Goal: Information Seeking & Learning: Learn about a topic

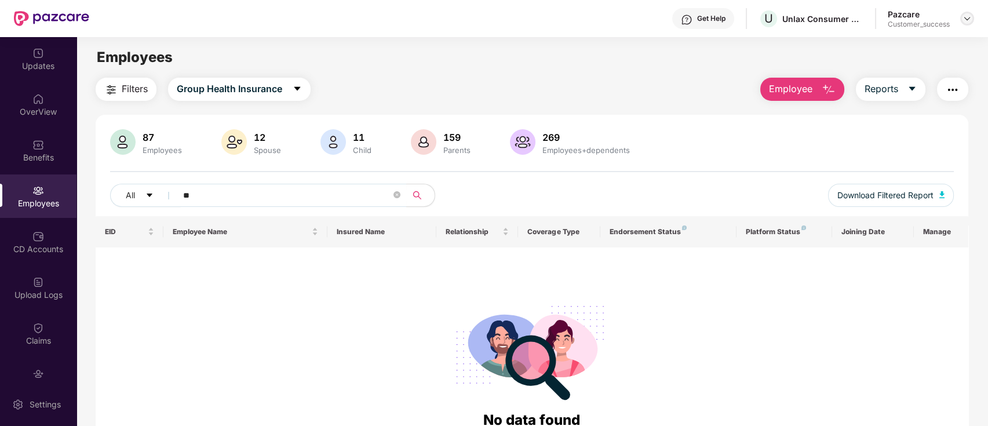
click at [962, 19] on img at bounding box center [966, 18] width 9 height 9
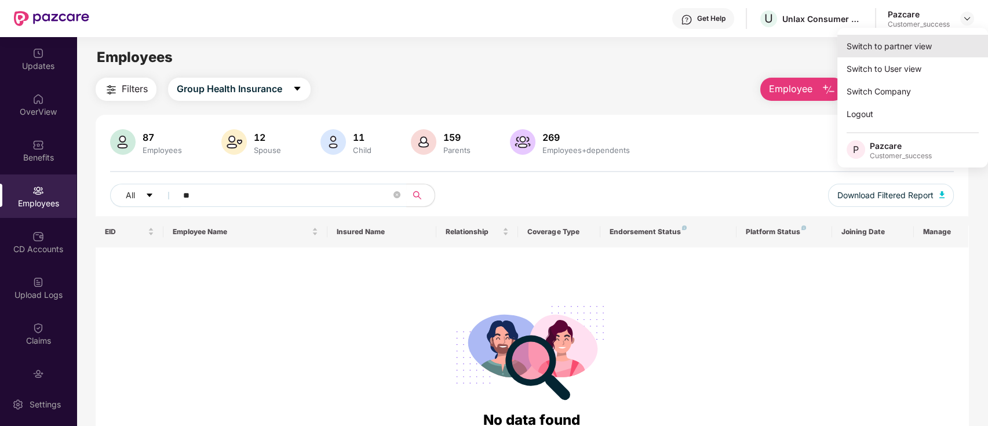
click at [895, 49] on div "Switch to partner view" at bounding box center [912, 46] width 151 height 23
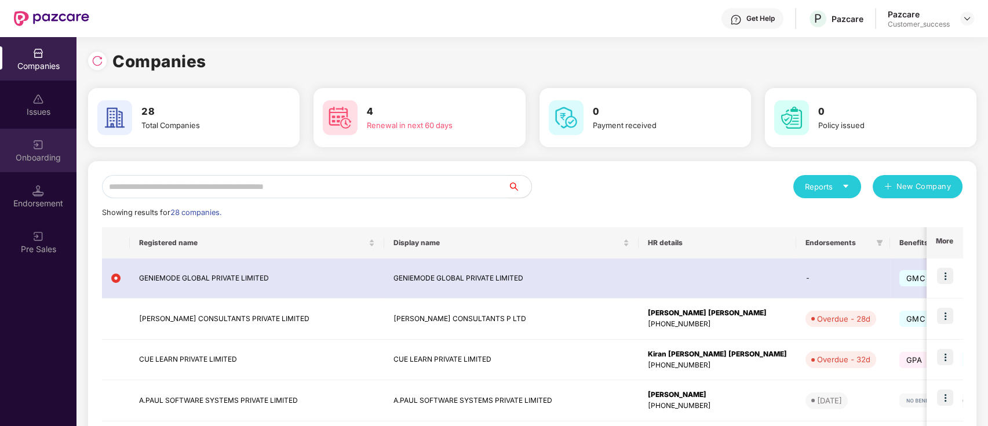
click at [42, 150] on div "Onboarding" at bounding box center [38, 150] width 76 height 43
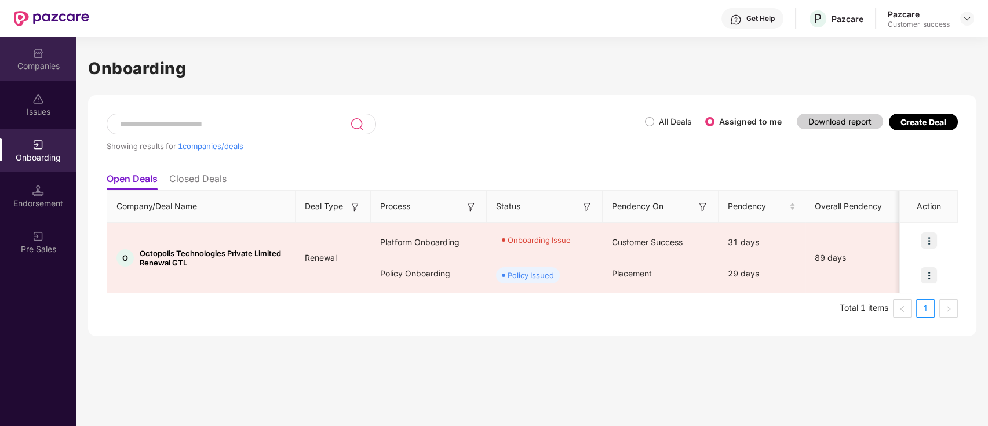
click at [37, 67] on div "Companies" at bounding box center [38, 66] width 76 height 12
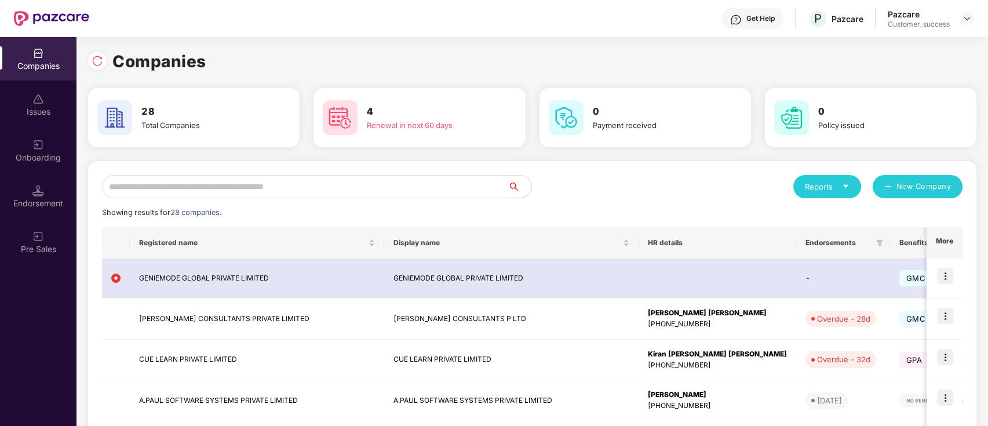
click at [855, 181] on div "Reports" at bounding box center [827, 186] width 68 height 23
click at [898, 216] on img at bounding box center [897, 217] width 12 height 12
click at [841, 184] on div "Reports" at bounding box center [827, 187] width 45 height 12
click at [895, 218] on img at bounding box center [897, 217] width 12 height 12
click at [818, 191] on div "Reports" at bounding box center [827, 187] width 45 height 12
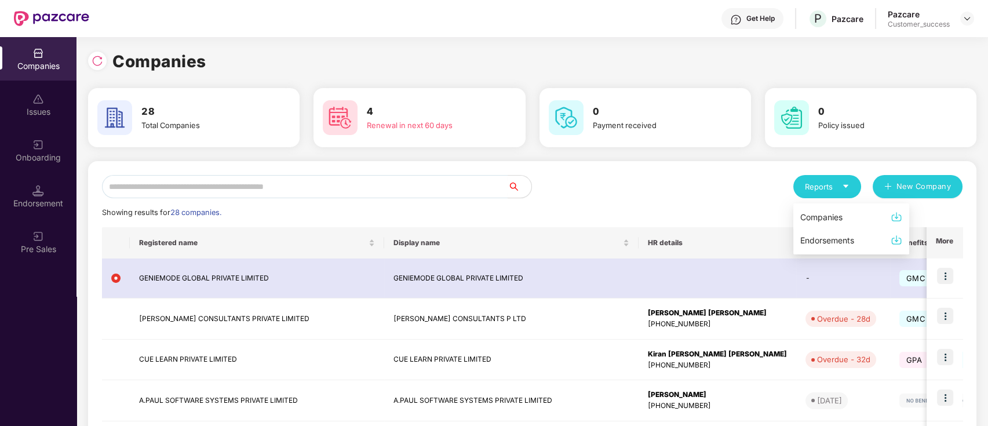
click at [820, 214] on div "Companies" at bounding box center [821, 217] width 42 height 13
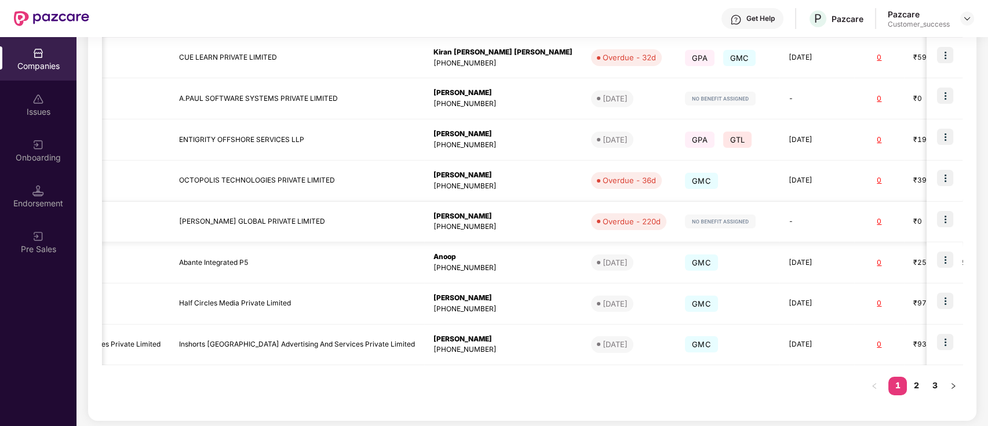
scroll to position [302, 0]
click at [910, 387] on link "2" at bounding box center [916, 384] width 19 height 17
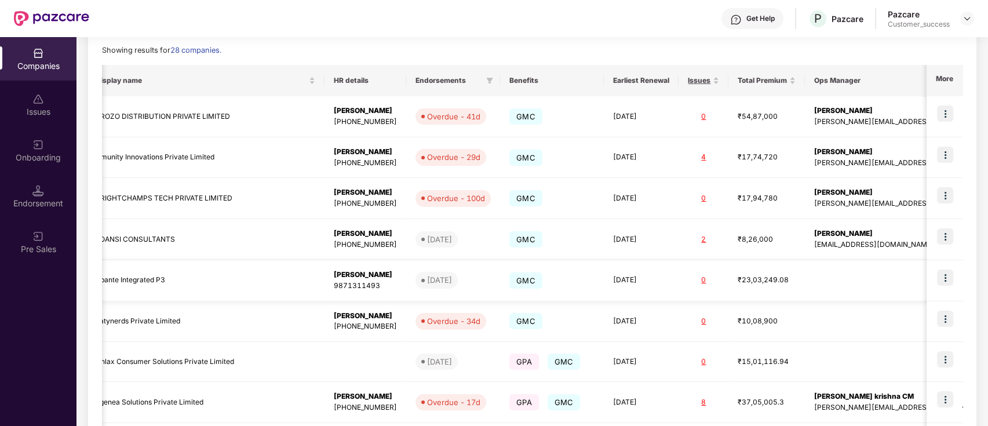
scroll to position [305, 0]
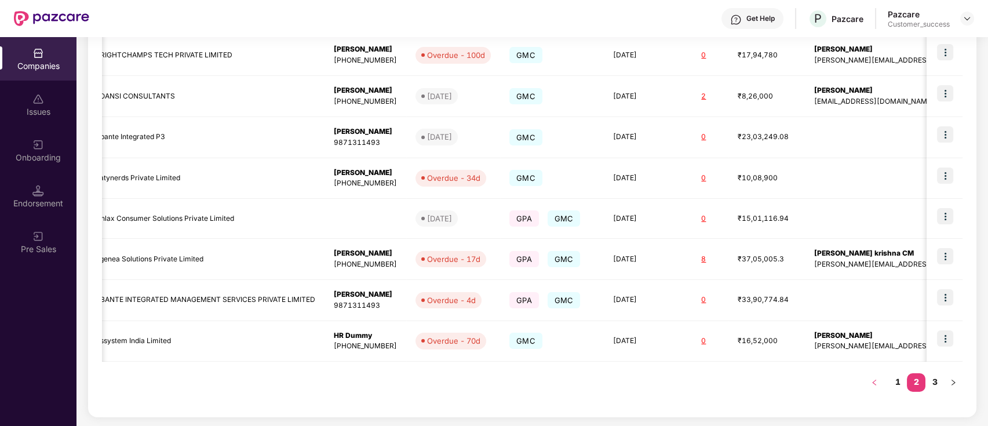
click at [874, 384] on icon "left" at bounding box center [873, 383] width 3 height 6
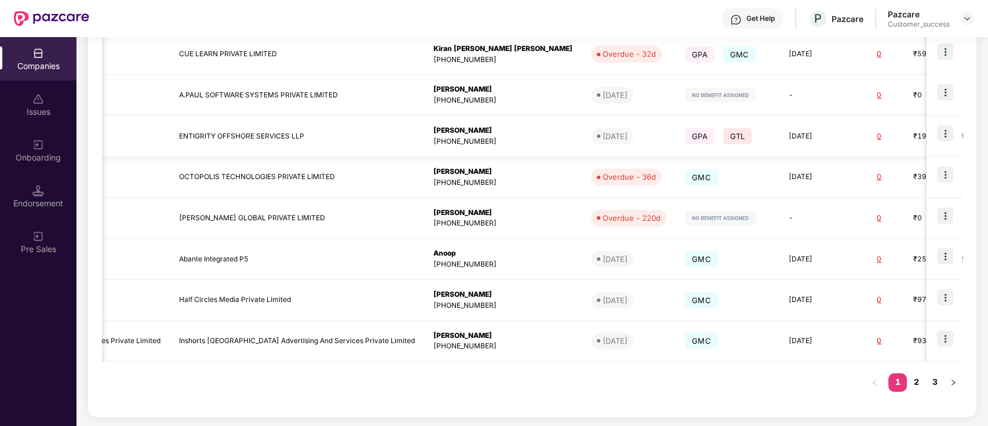
scroll to position [0, 0]
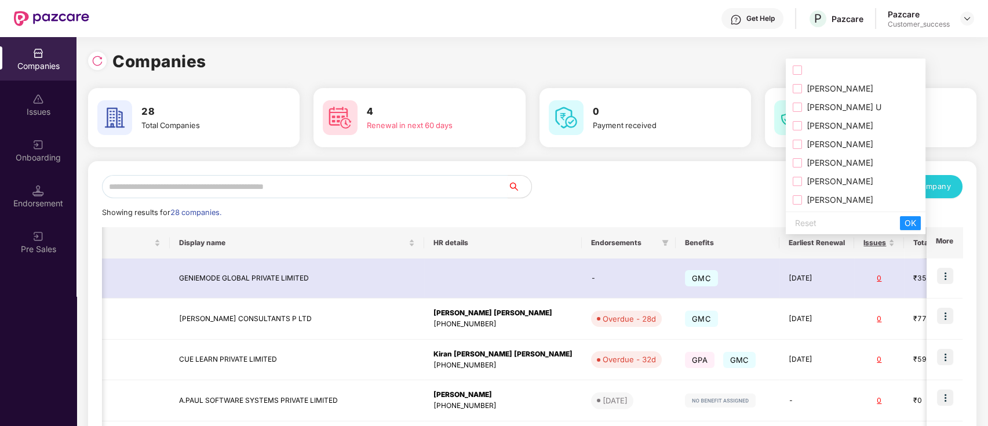
click at [832, 85] on span "[PERSON_NAME]" at bounding box center [837, 88] width 71 height 10
click at [907, 217] on span "OK" at bounding box center [911, 223] width 12 height 13
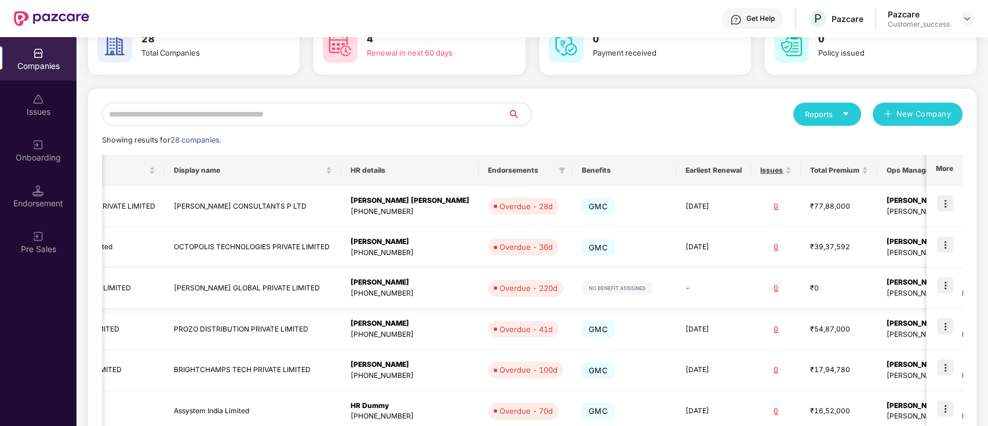
click at [392, 282] on div "[PERSON_NAME]" at bounding box center [410, 282] width 119 height 11
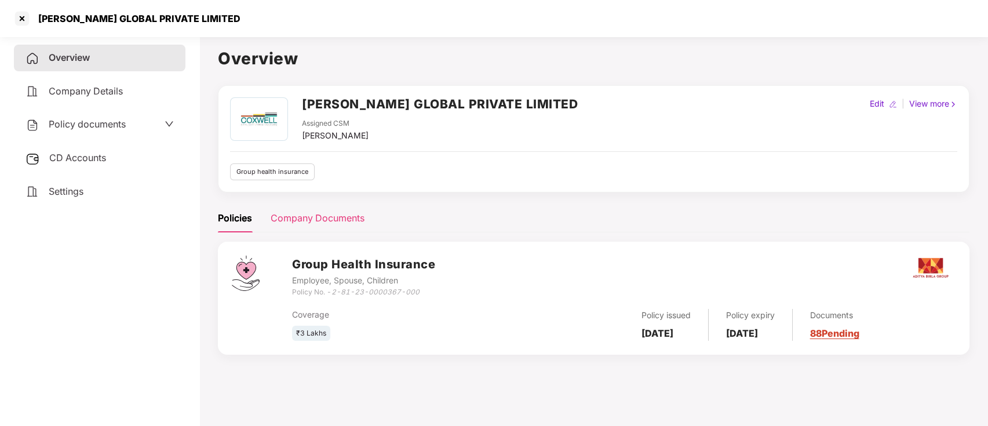
click at [310, 220] on div "Company Documents" at bounding box center [318, 218] width 94 height 14
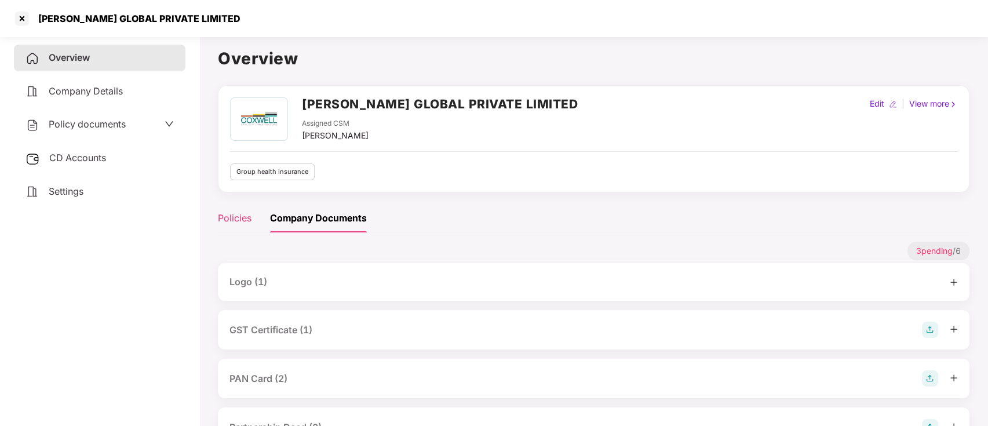
click at [233, 224] on div "Policies" at bounding box center [235, 218] width 34 height 14
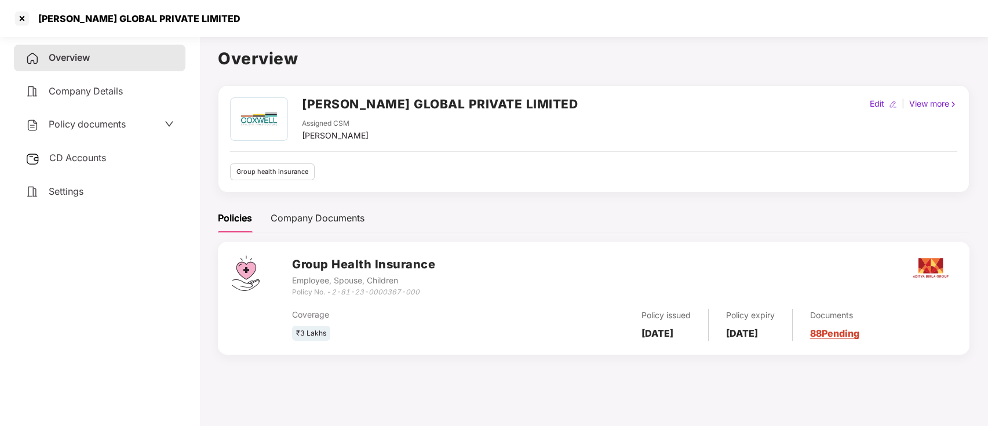
click at [129, 85] on div "Company Details" at bounding box center [100, 91] width 172 height 27
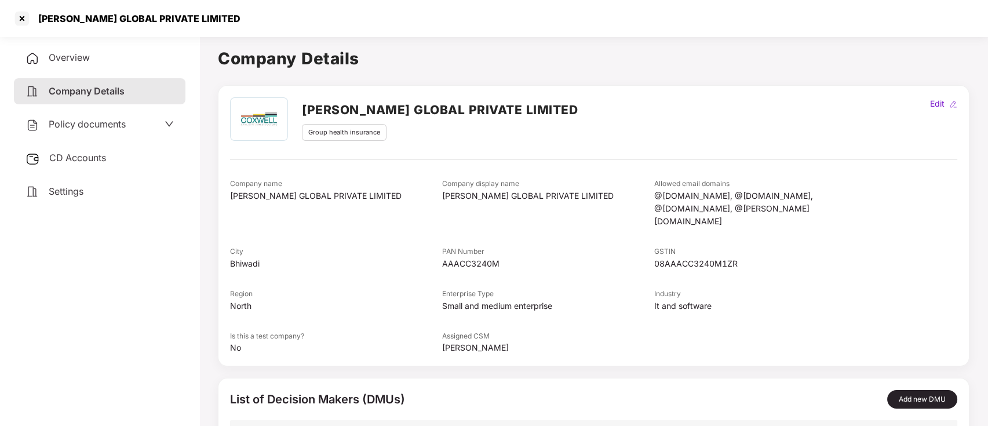
scroll to position [67, 0]
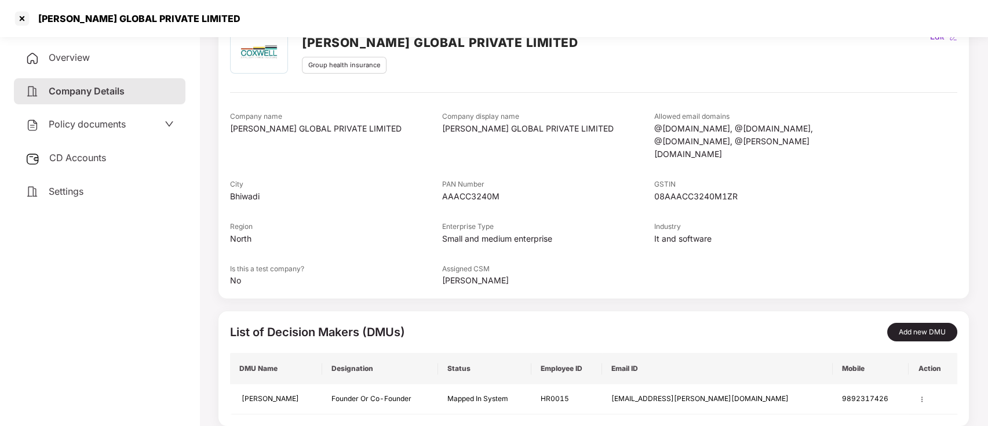
click at [108, 125] on span "Policy documents" at bounding box center [87, 124] width 77 height 12
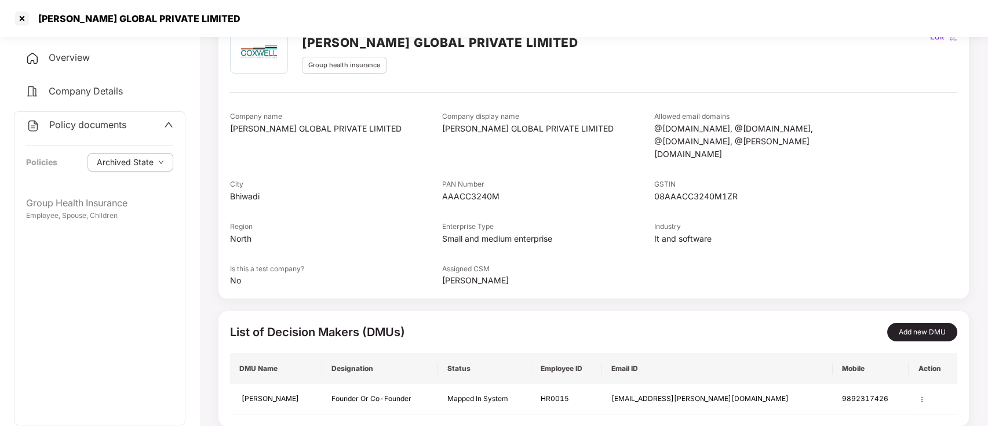
click at [162, 125] on div "Policy documents" at bounding box center [99, 125] width 147 height 15
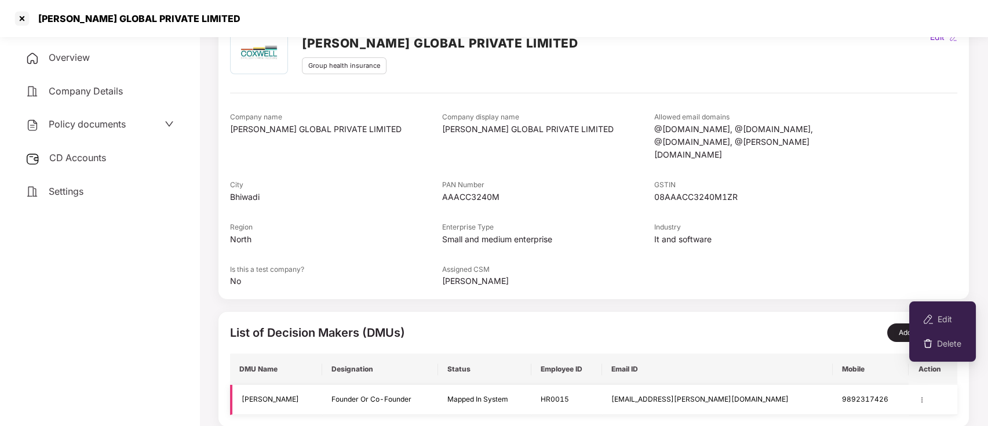
click at [918, 396] on img at bounding box center [922, 400] width 8 height 8
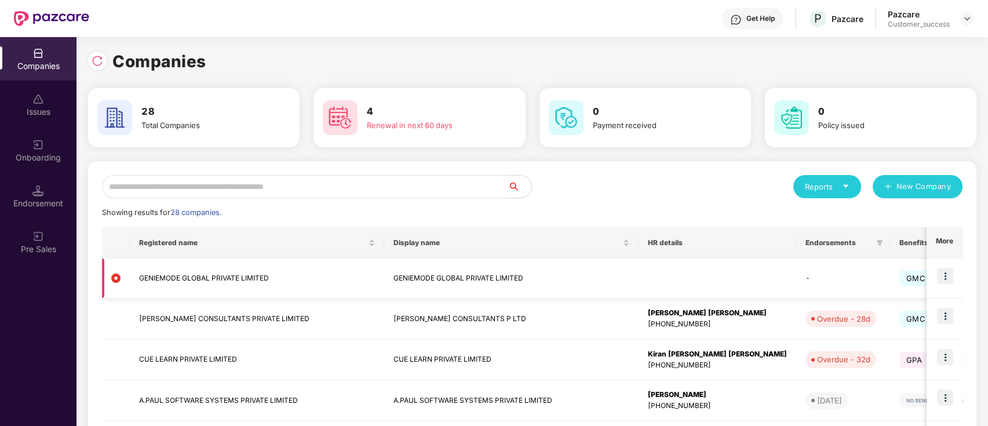
scroll to position [0, 214]
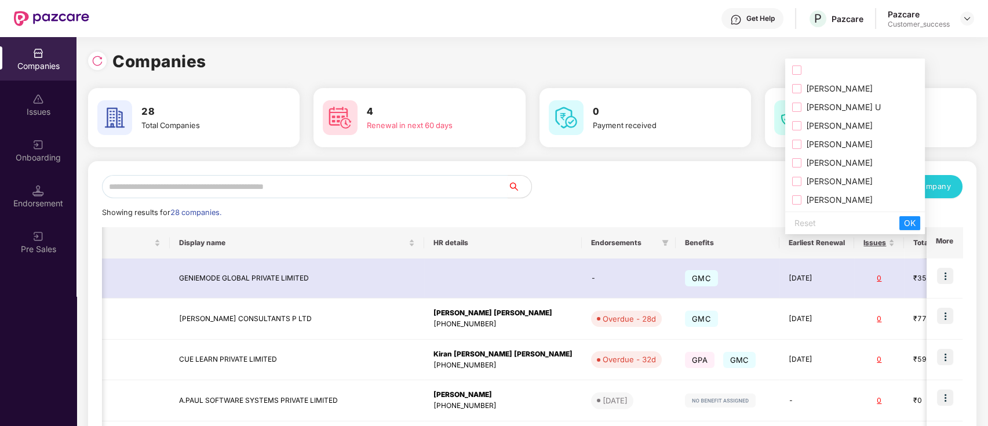
click at [820, 87] on span "[PERSON_NAME]" at bounding box center [836, 88] width 71 height 10
click at [909, 220] on span "OK" at bounding box center [910, 223] width 12 height 13
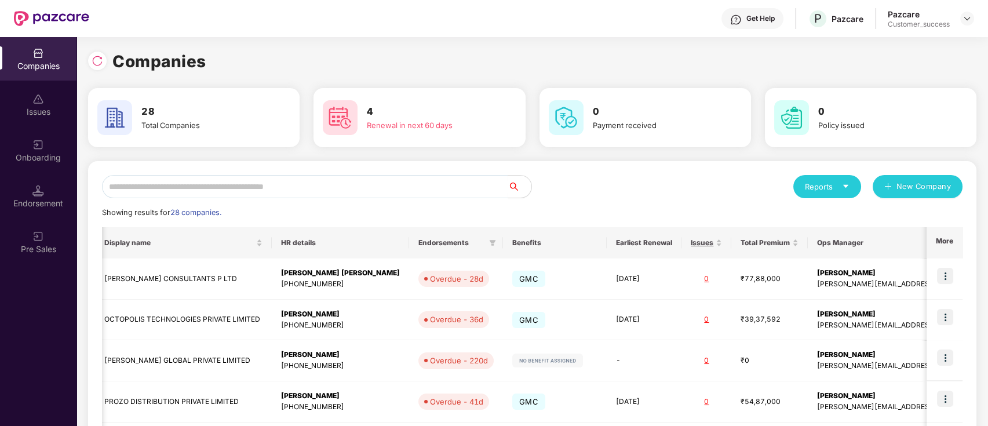
scroll to position [0, 145]
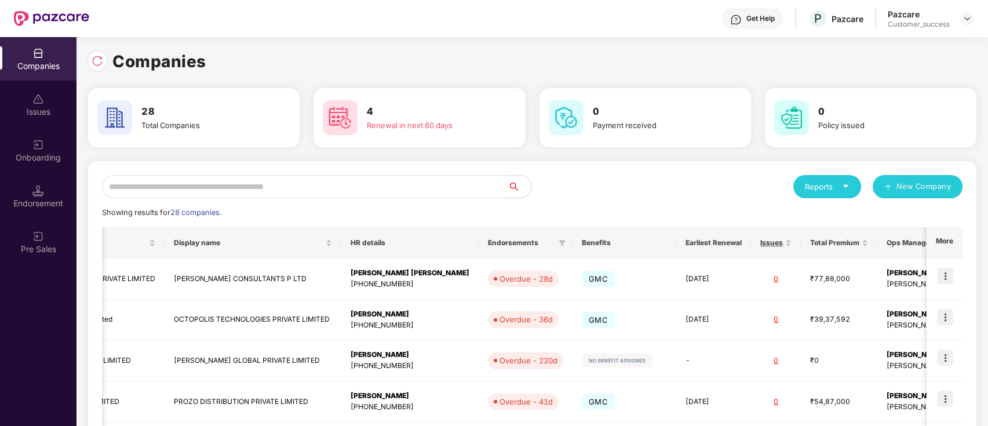
click at [674, 189] on div "Reports New Company" at bounding box center [748, 186] width 431 height 23
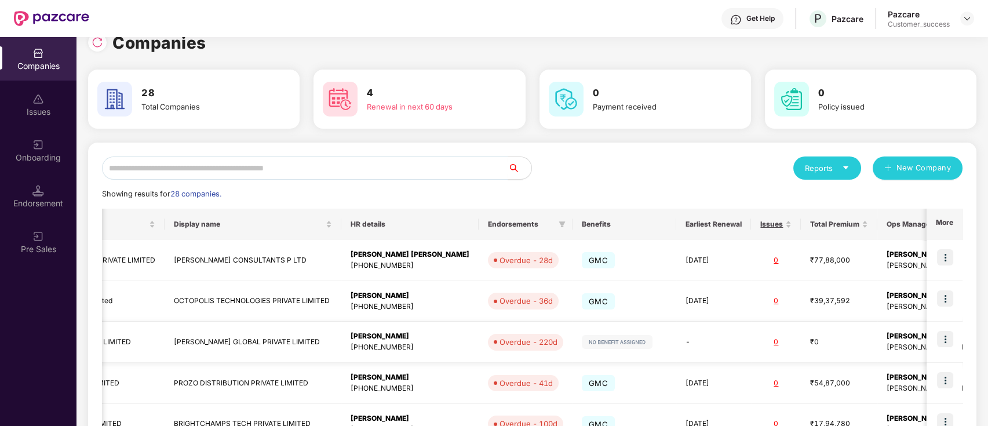
scroll to position [0, 0]
click at [353, 169] on input "text" at bounding box center [305, 167] width 406 height 23
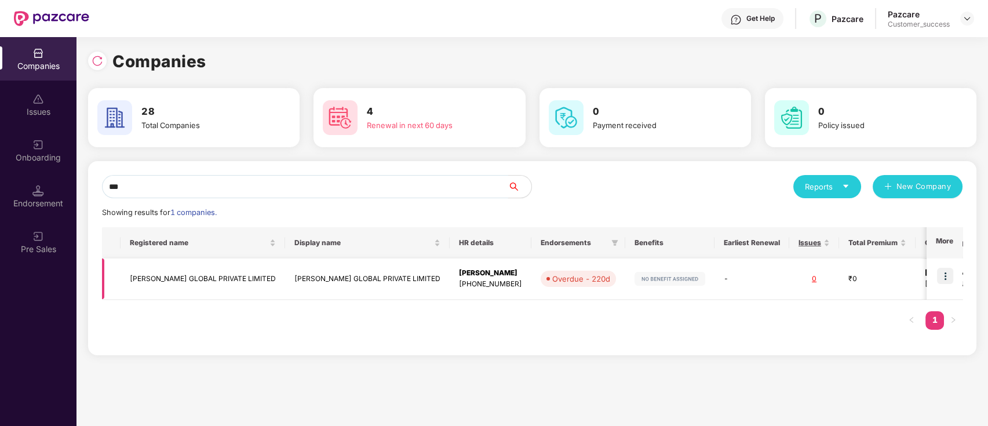
type input "***"
click at [941, 276] on img at bounding box center [945, 276] width 16 height 16
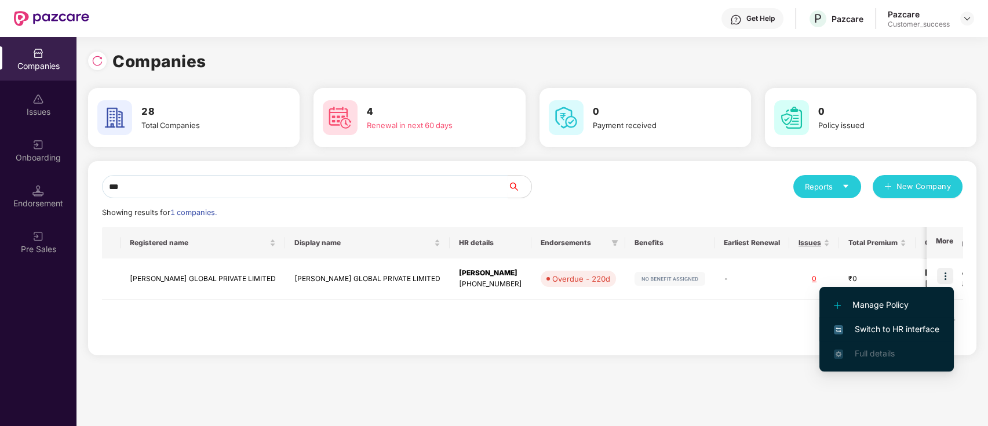
click at [890, 322] on li "Switch to HR interface" at bounding box center [886, 329] width 134 height 24
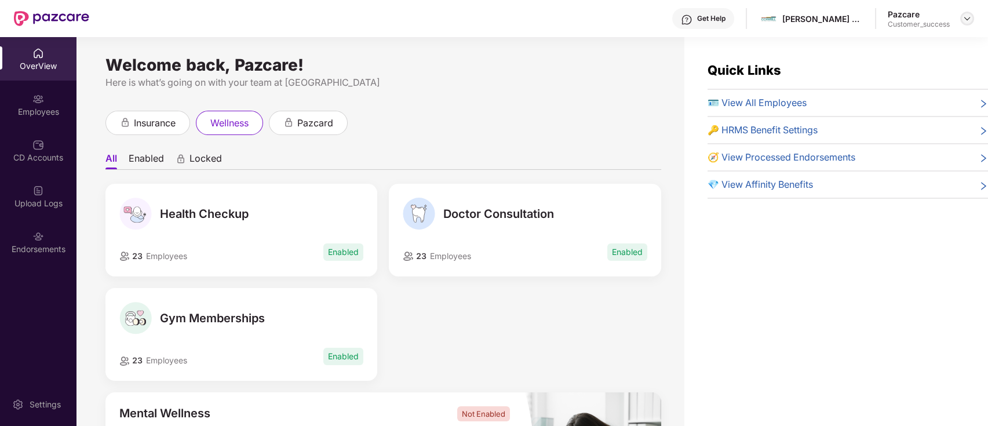
click at [966, 15] on img at bounding box center [966, 18] width 9 height 9
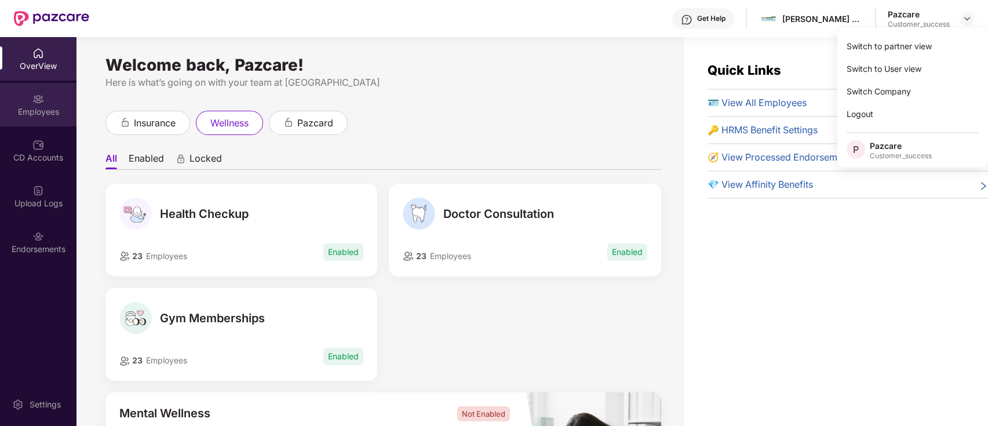
click at [30, 107] on div "Employees" at bounding box center [38, 112] width 76 height 12
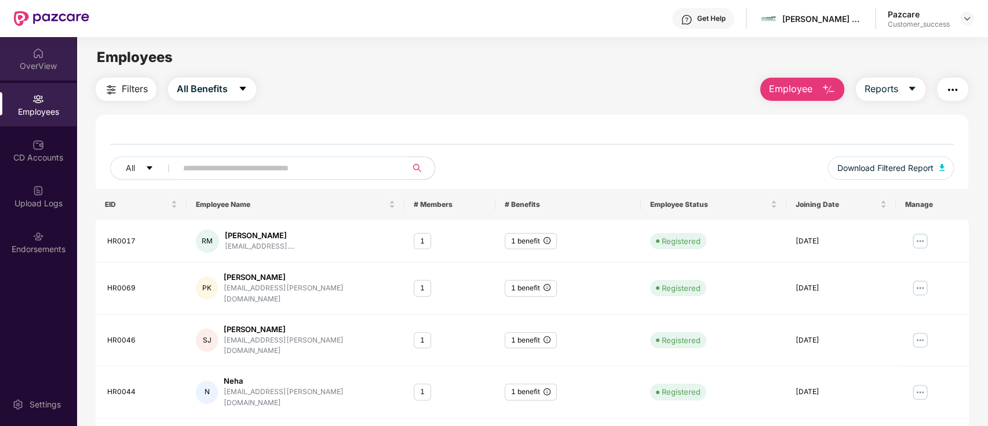
click at [46, 71] on div "OverView" at bounding box center [38, 66] width 76 height 12
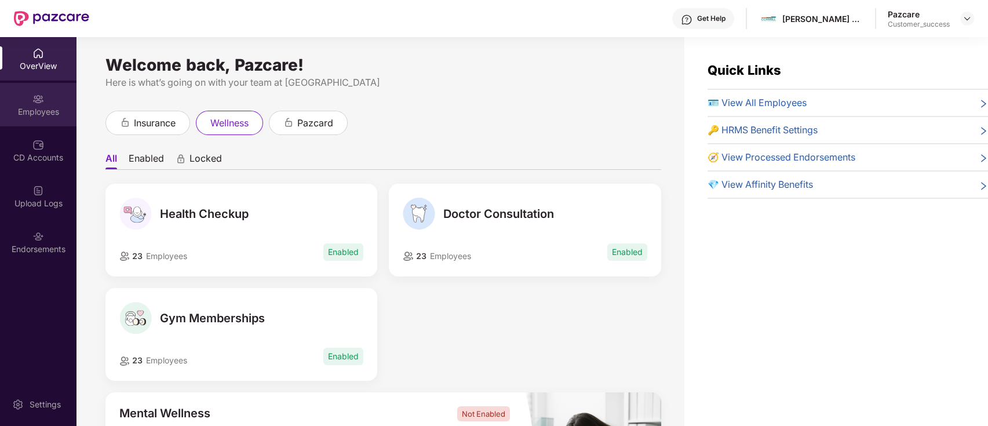
click at [36, 110] on div "Employees" at bounding box center [38, 112] width 76 height 12
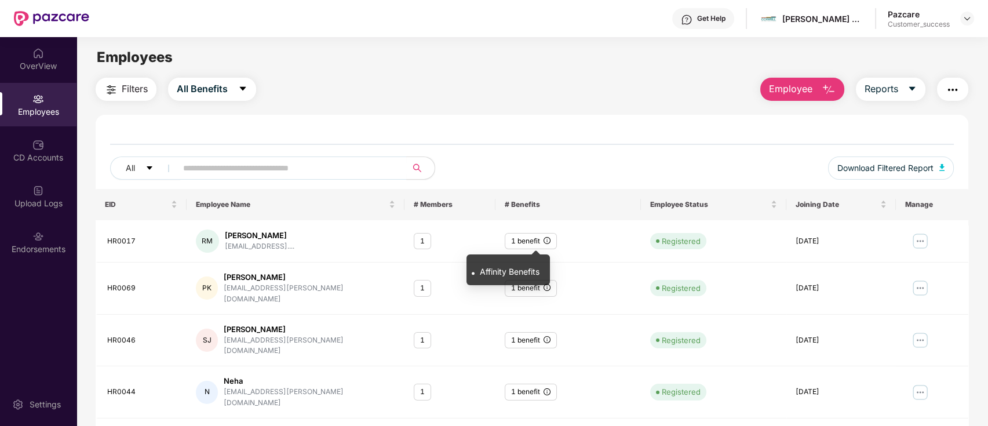
click at [518, 268] on span "Affinity Benefits" at bounding box center [510, 272] width 60 height 10
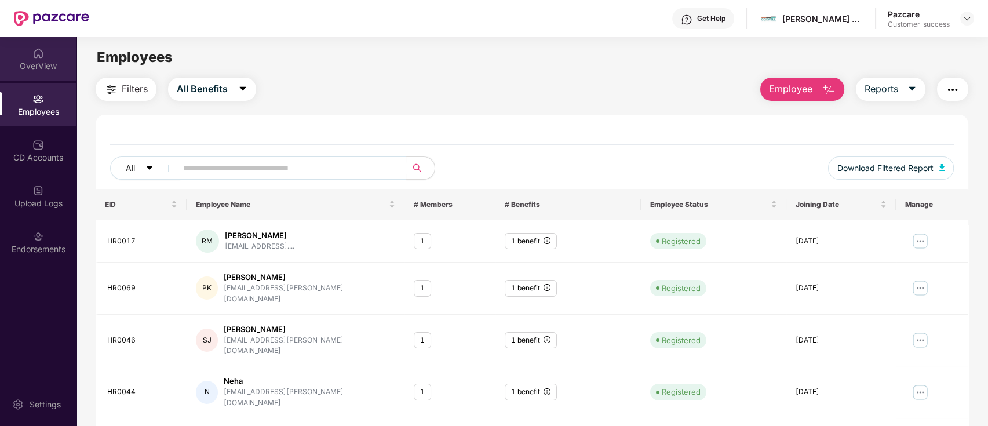
click at [55, 63] on div "OverView" at bounding box center [38, 66] width 76 height 12
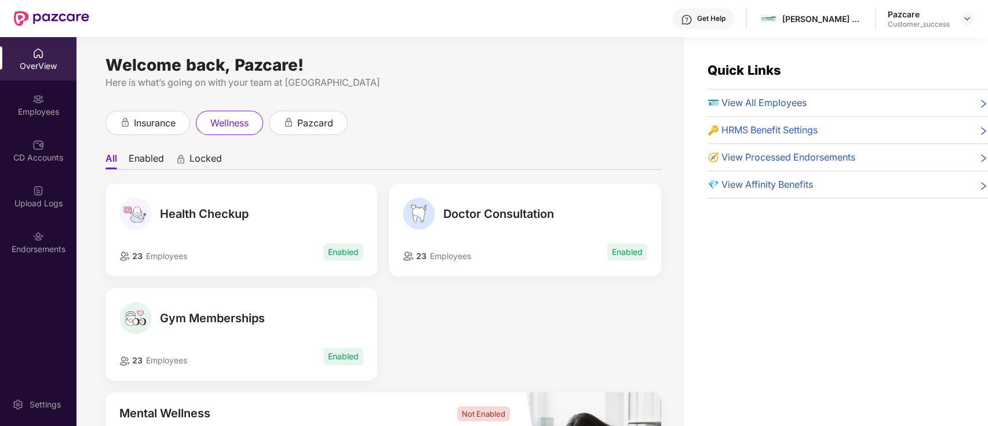
click at [145, 130] on div "insurance" at bounding box center [147, 123] width 85 height 24
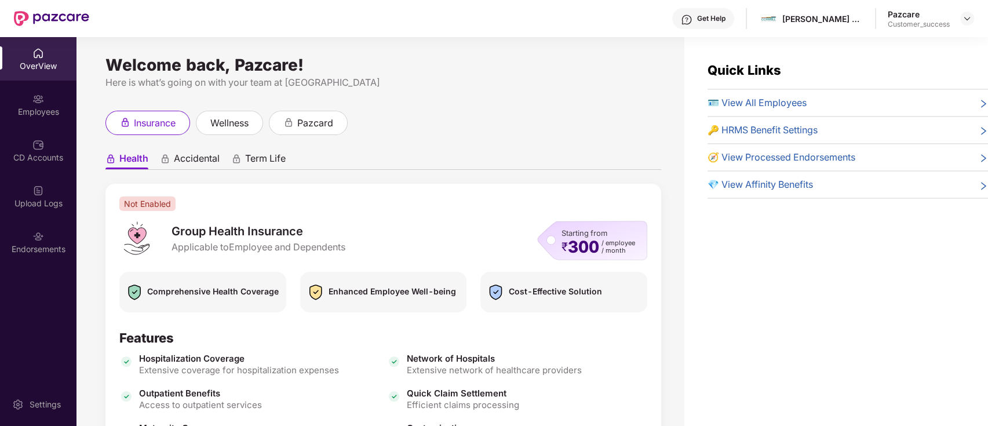
click at [239, 155] on icon "animation" at bounding box center [236, 159] width 10 height 10
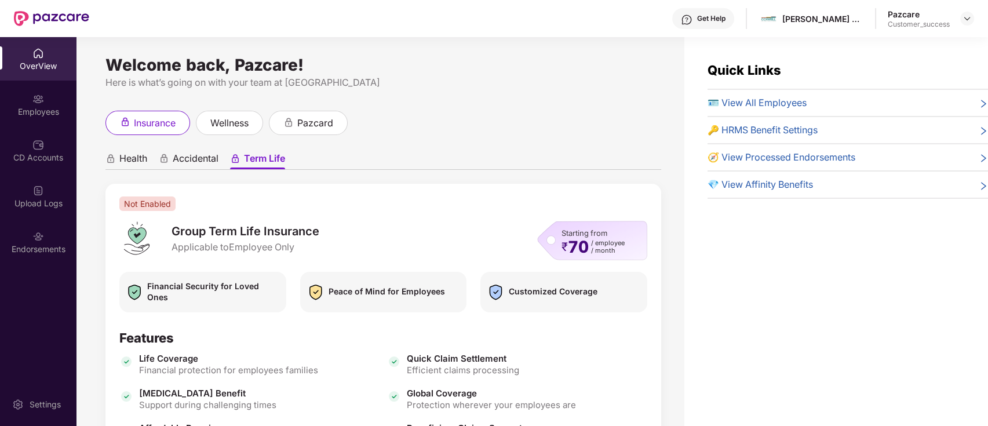
click at [191, 159] on span "Accidental" at bounding box center [196, 160] width 46 height 17
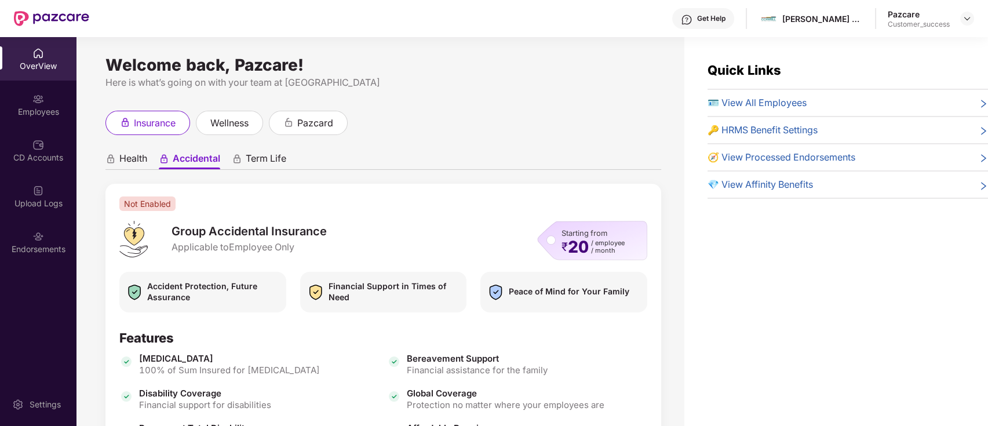
click at [143, 161] on span "Health" at bounding box center [133, 160] width 28 height 17
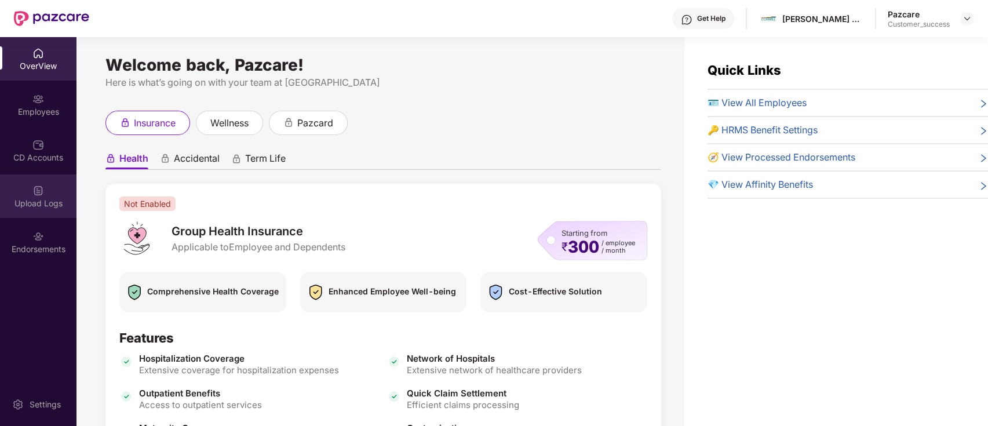
click at [43, 205] on div "Upload Logs" at bounding box center [38, 204] width 76 height 12
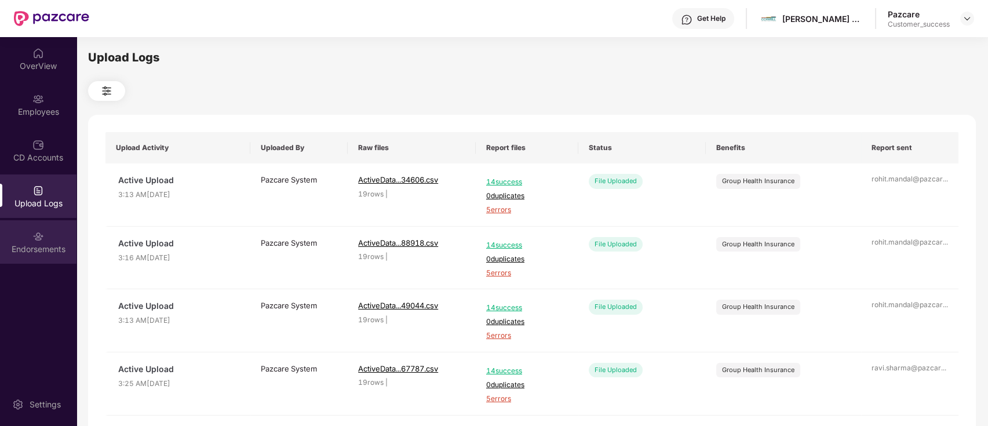
click at [53, 239] on div "Endorsements" at bounding box center [38, 241] width 76 height 43
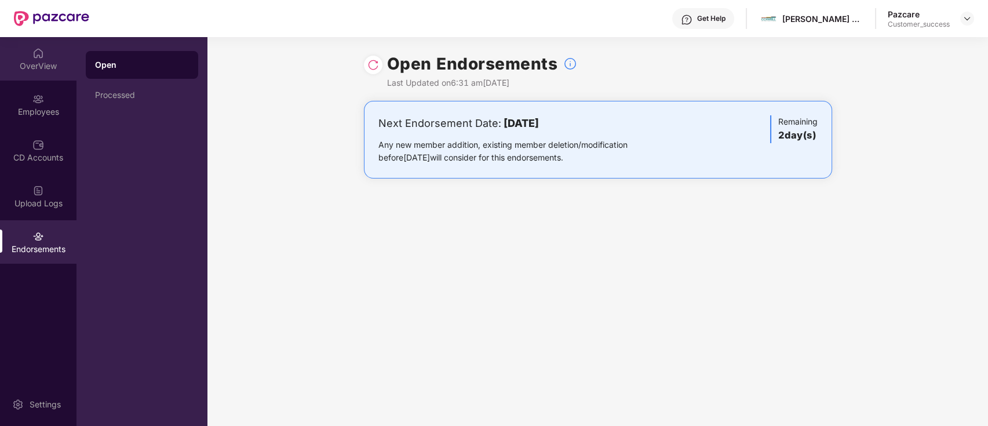
click at [30, 63] on div "OverView" at bounding box center [38, 66] width 76 height 12
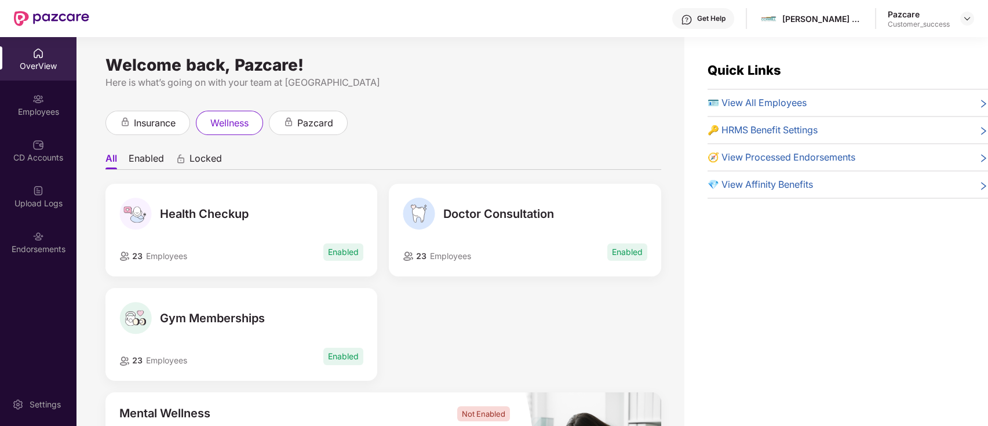
click at [932, 17] on div "Pazcare" at bounding box center [919, 14] width 62 height 11
click at [164, 129] on span "insurance" at bounding box center [155, 123] width 42 height 14
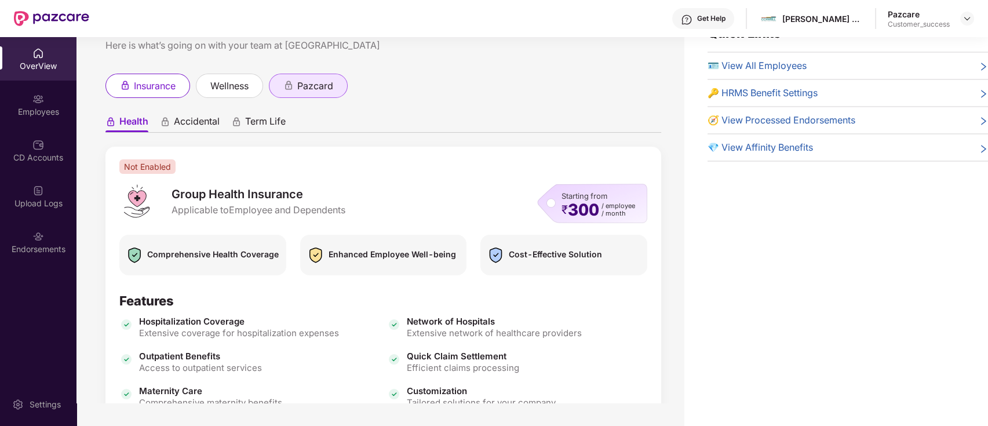
click at [289, 86] on icon "animation" at bounding box center [289, 86] width 0 height 1
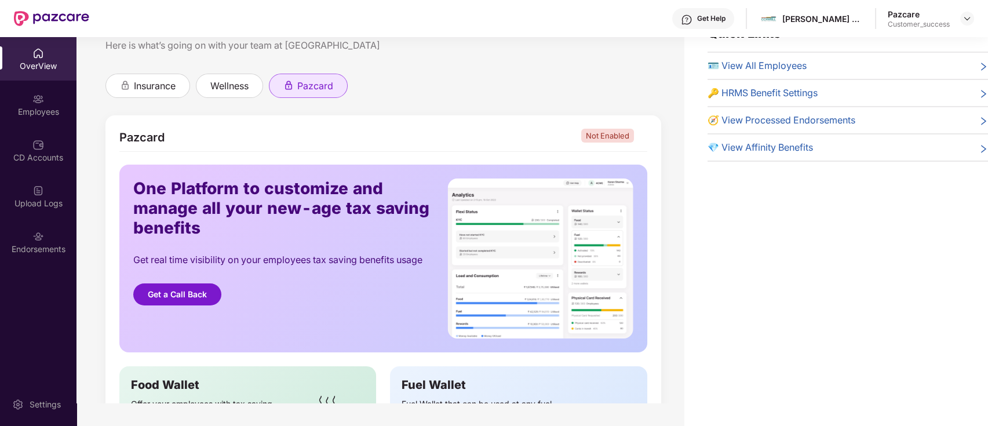
click at [46, 24] on img at bounding box center [51, 18] width 75 height 15
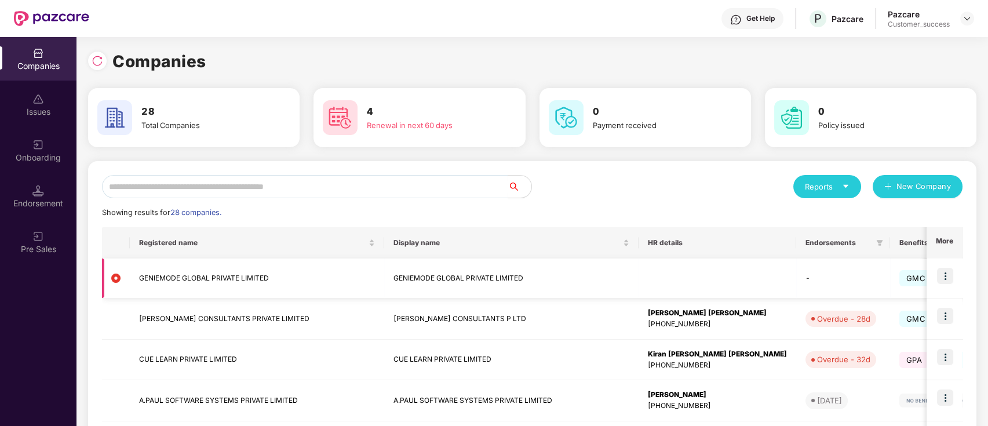
click at [950, 278] on img at bounding box center [945, 276] width 16 height 16
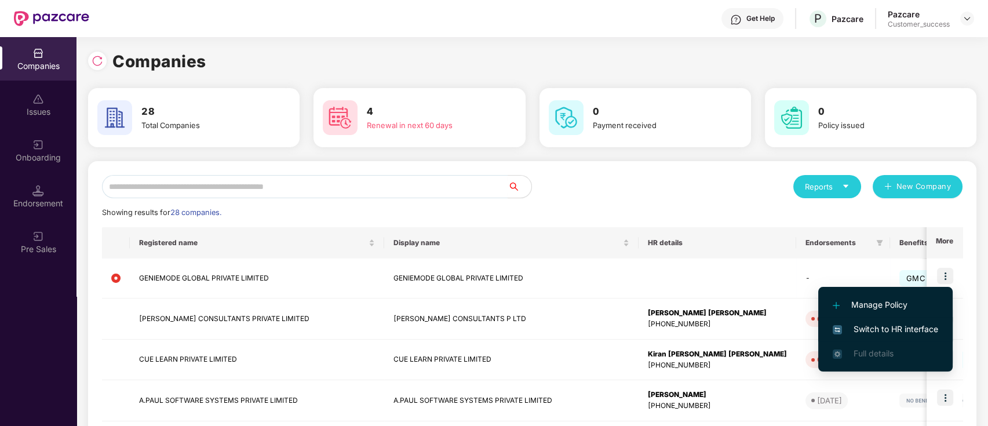
click at [913, 324] on span "Switch to HR interface" at bounding box center [885, 329] width 105 height 13
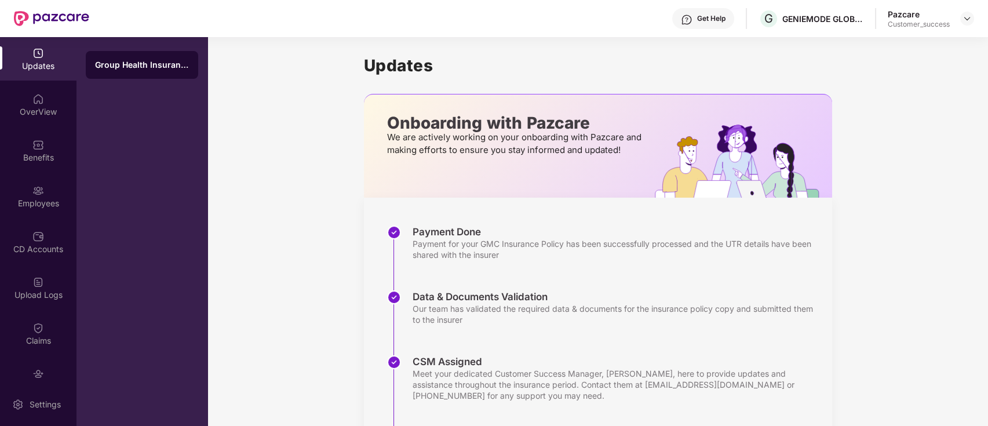
click at [691, 18] on img at bounding box center [687, 20] width 12 height 12
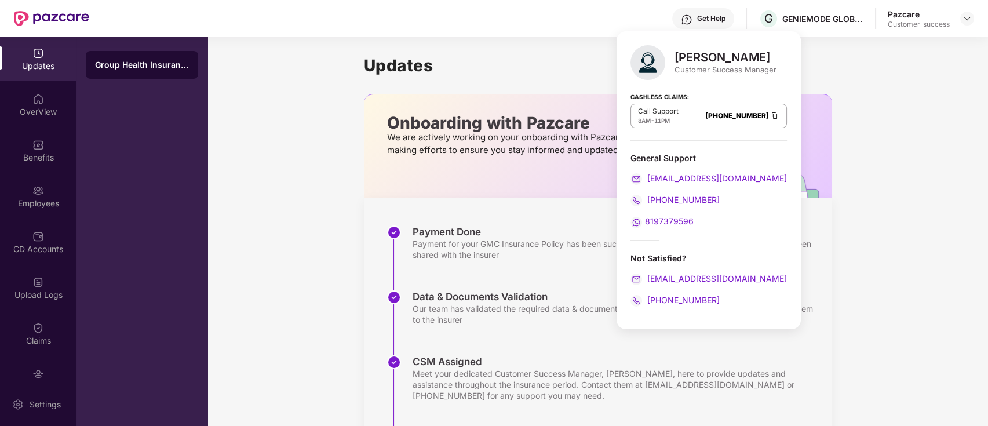
click at [770, 116] on img at bounding box center [774, 116] width 9 height 10
click at [770, 117] on img at bounding box center [774, 116] width 9 height 10
click at [739, 235] on div "[PERSON_NAME] Customer Success Manager Cashless Claims: Call Support 8AM - 11PM…" at bounding box center [709, 180] width 184 height 298
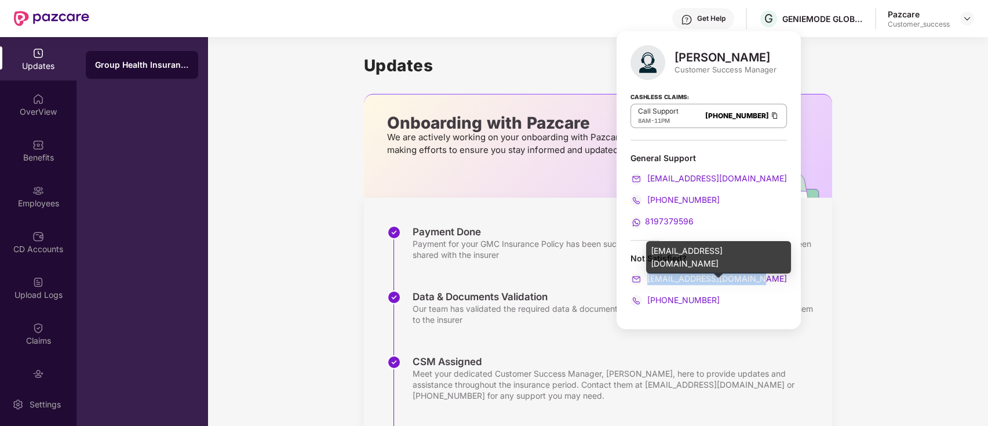
copy span "[EMAIL_ADDRESS][DOMAIN_NAME]"
drag, startPoint x: 759, startPoint y: 278, endPoint x: 645, endPoint y: 281, distance: 113.6
click at [645, 281] on div "[EMAIL_ADDRESS][DOMAIN_NAME]" at bounding box center [708, 278] width 156 height 13
click at [758, 280] on div "[EMAIL_ADDRESS][DOMAIN_NAME]" at bounding box center [708, 278] width 156 height 13
copy span "[EMAIL_ADDRESS][DOMAIN_NAME]"
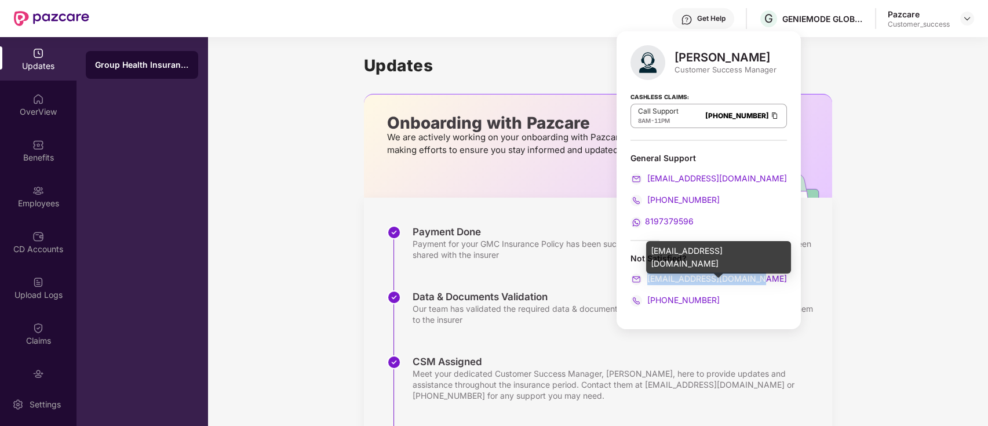
drag, startPoint x: 753, startPoint y: 278, endPoint x: 648, endPoint y: 281, distance: 105.5
click at [648, 281] on div "[EMAIL_ADDRESS][DOMAIN_NAME]" at bounding box center [708, 278] width 156 height 13
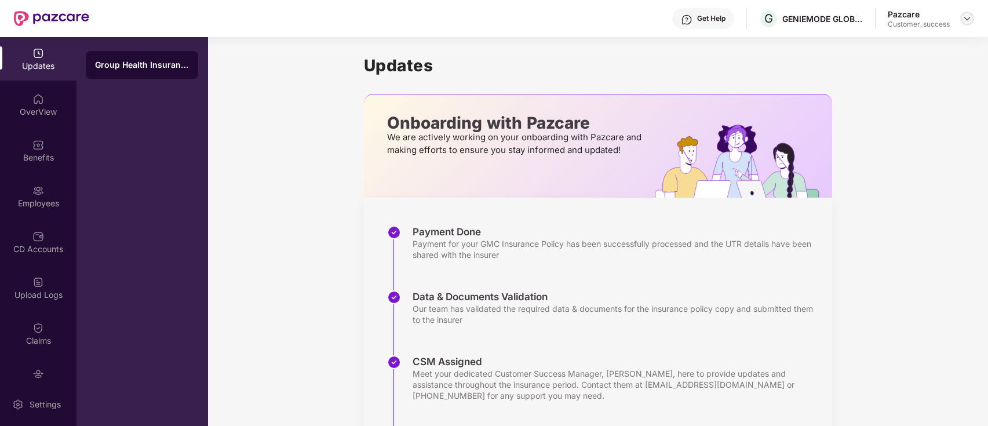
click at [968, 19] on img at bounding box center [966, 18] width 9 height 9
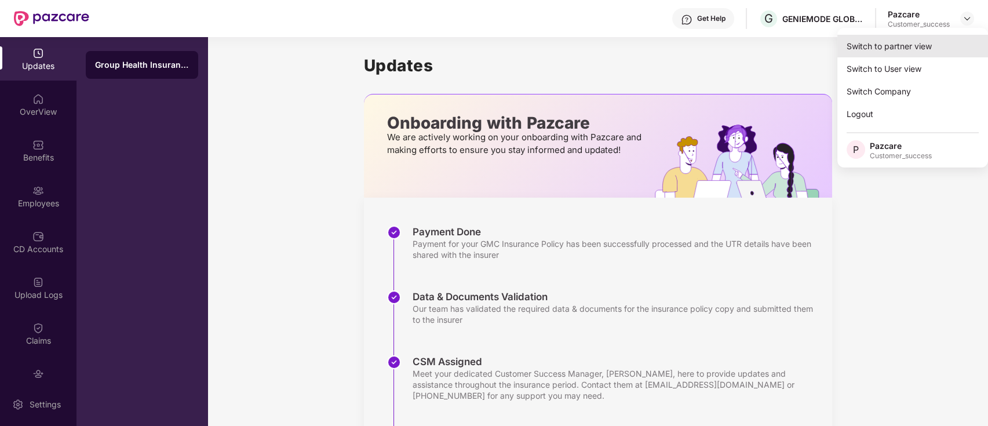
click at [902, 44] on div "Switch to partner view" at bounding box center [912, 46] width 151 height 23
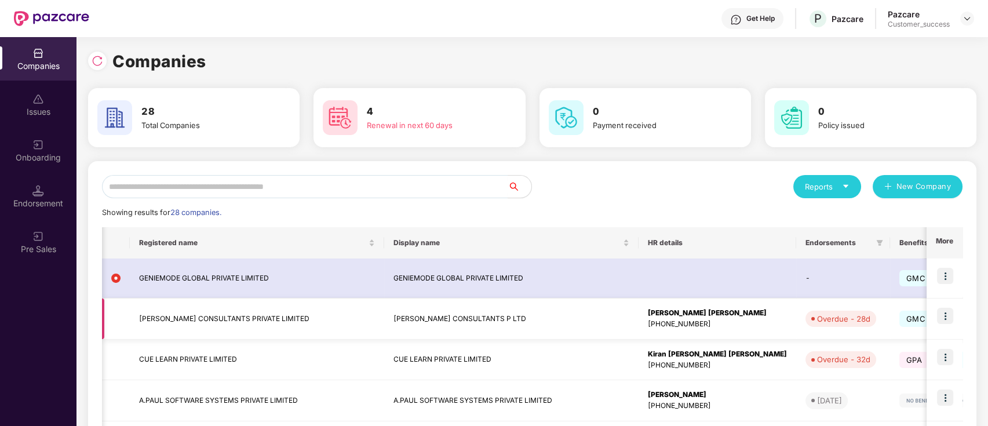
scroll to position [0, 214]
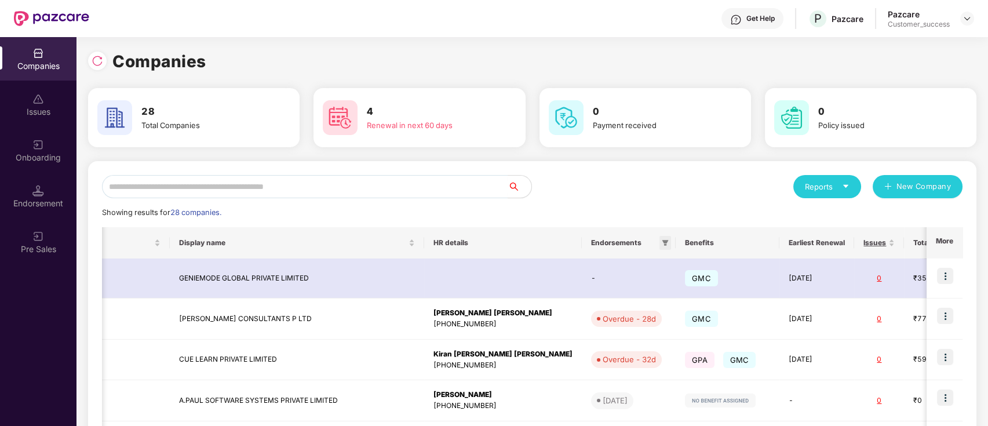
click at [662, 243] on icon "filter" at bounding box center [665, 242] width 7 height 7
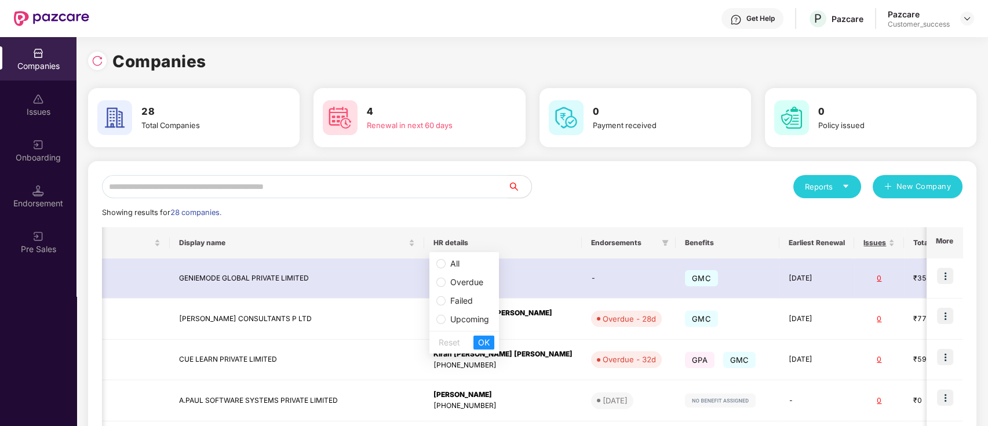
click at [459, 283] on span "Overdue" at bounding box center [466, 282] width 33 height 10
click at [464, 299] on span "Failed" at bounding box center [461, 301] width 23 height 10
click at [487, 344] on span "OK" at bounding box center [484, 342] width 12 height 13
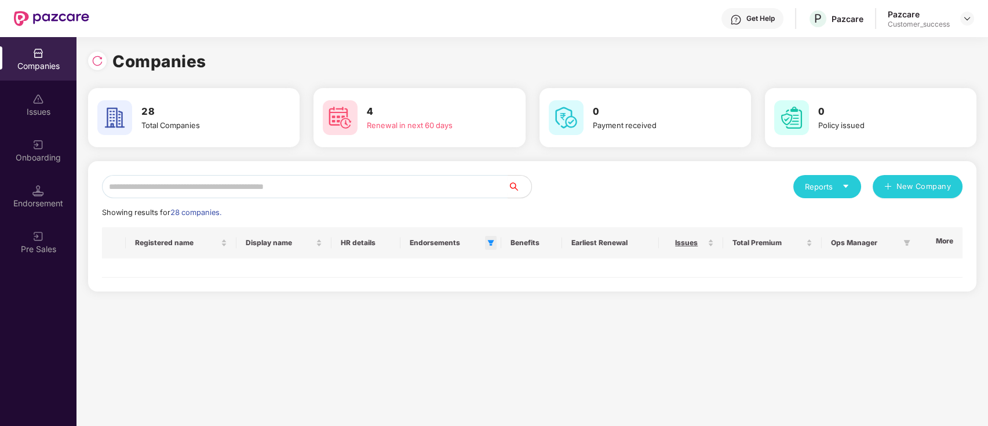
click at [487, 246] on icon "filter" at bounding box center [490, 242] width 7 height 7
click at [447, 317] on span "Upcoming" at bounding box center [465, 319] width 39 height 10
click at [443, 283] on span "Overdue" at bounding box center [460, 282] width 56 height 13
click at [484, 341] on span "OK" at bounding box center [480, 342] width 12 height 13
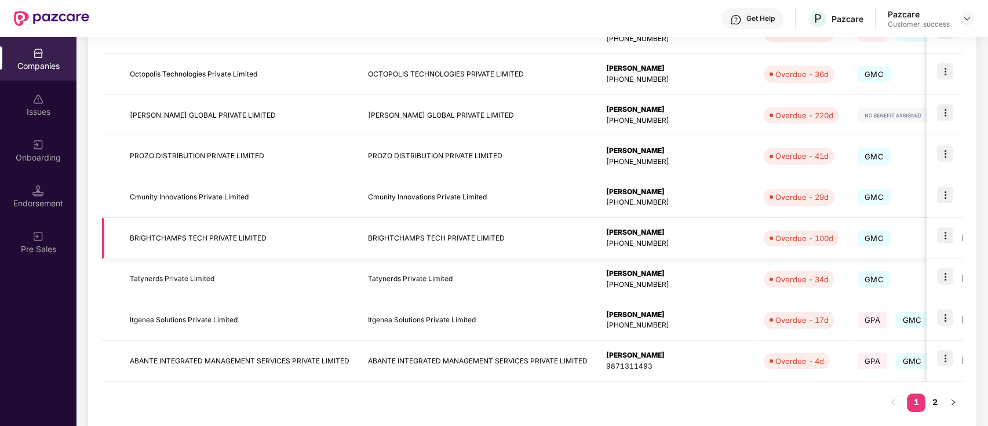
click at [330, 234] on td "BRIGHTCHAMPS TECH PRIVATE LIMITED" at bounding box center [240, 238] width 238 height 41
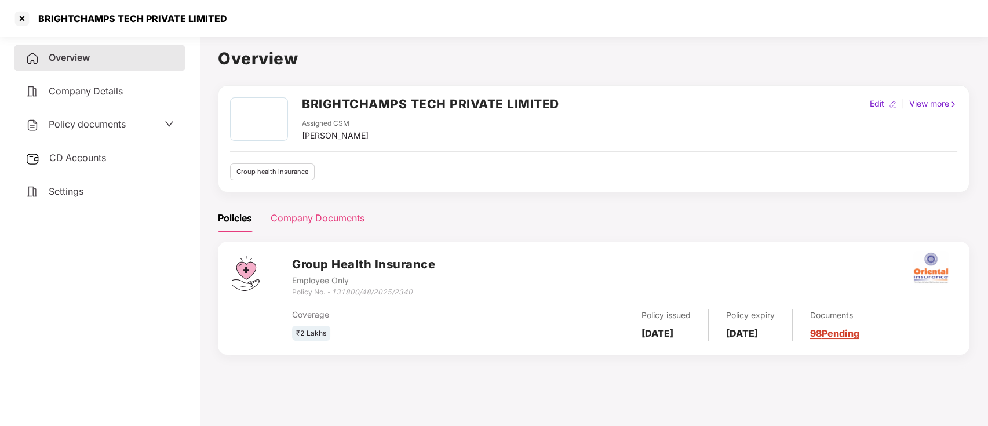
click at [347, 214] on div "Company Documents" at bounding box center [318, 218] width 94 height 14
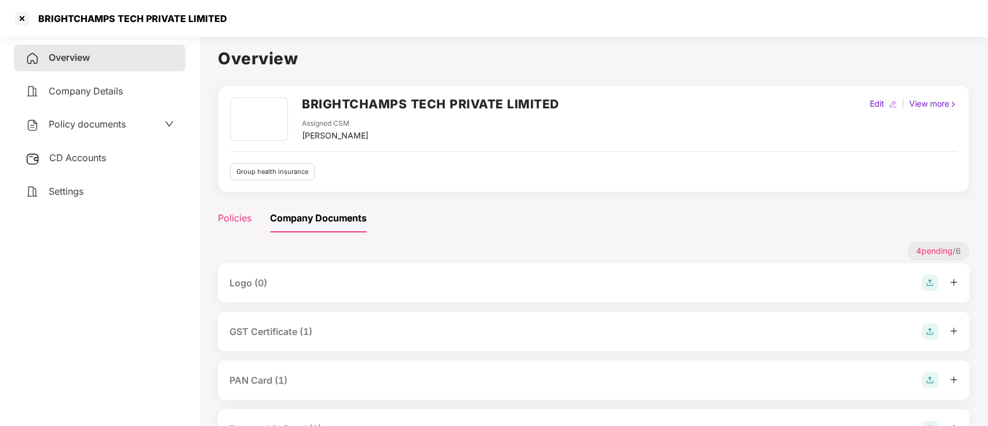
click at [238, 209] on div "Policies" at bounding box center [235, 218] width 34 height 28
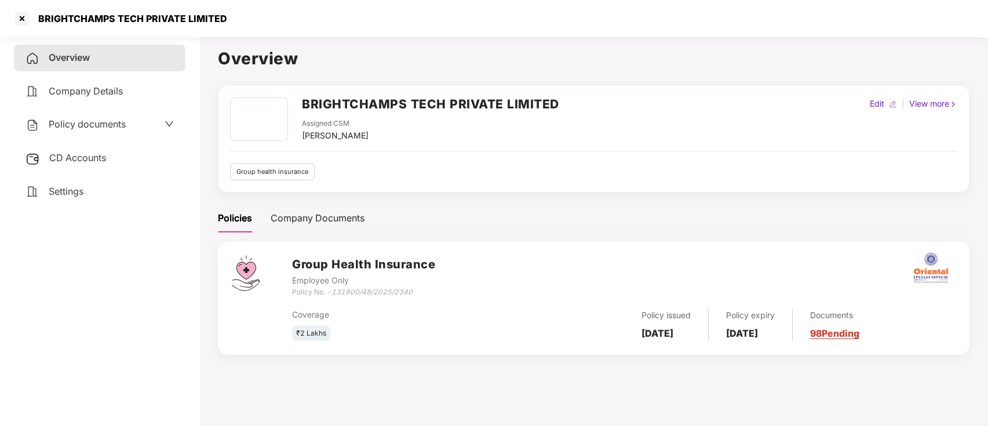
click at [135, 125] on div "Policy documents" at bounding box center [99, 124] width 148 height 15
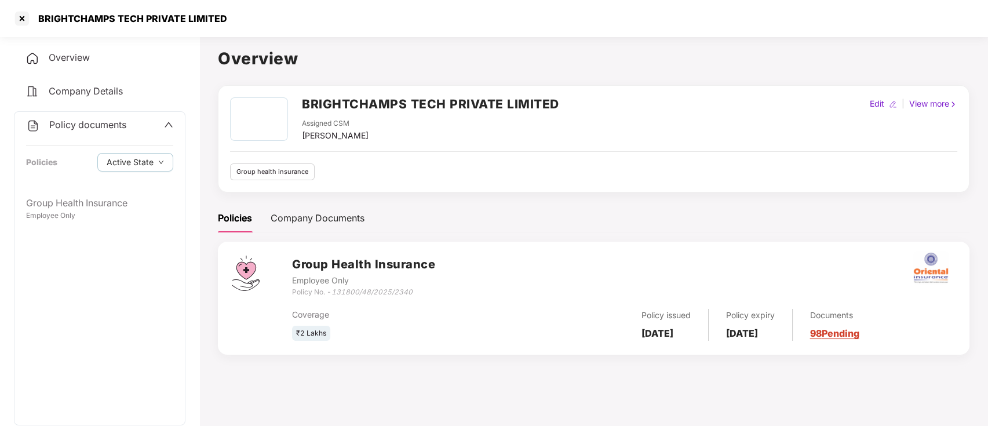
click at [135, 125] on div "Policy documents" at bounding box center [99, 125] width 147 height 15
click at [859, 327] on link "98 Pending" at bounding box center [834, 333] width 49 height 12
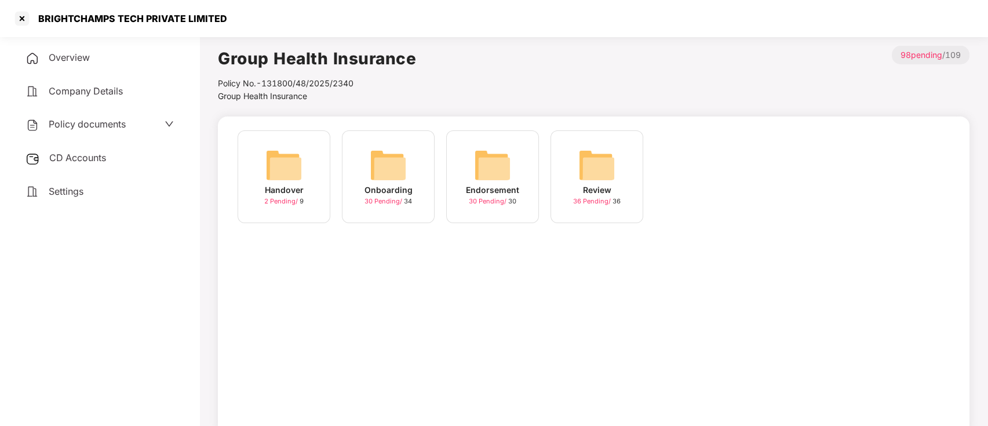
click at [300, 202] on div "2 Pending / 9" at bounding box center [283, 201] width 39 height 10
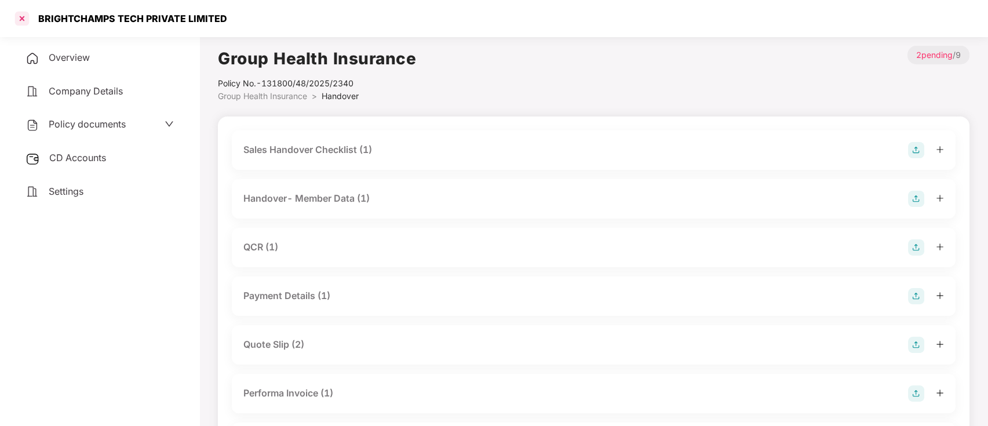
click at [27, 19] on div at bounding box center [22, 18] width 19 height 19
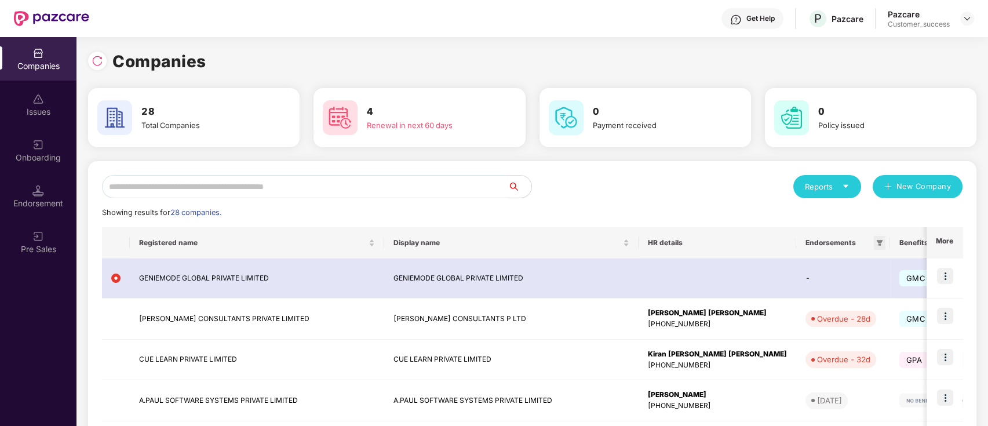
click at [877, 240] on icon "filter" at bounding box center [880, 243] width 6 height 6
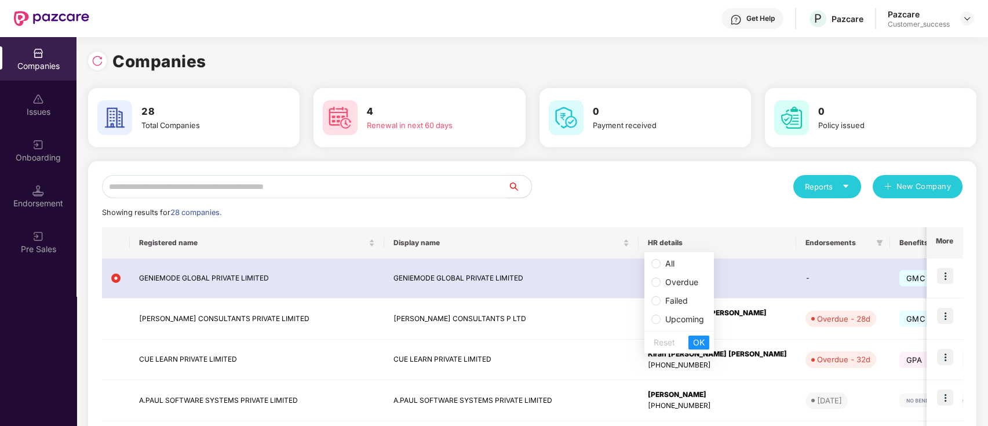
click at [679, 285] on span "Overdue" at bounding box center [681, 282] width 33 height 10
click at [702, 345] on span "OK" at bounding box center [699, 342] width 12 height 13
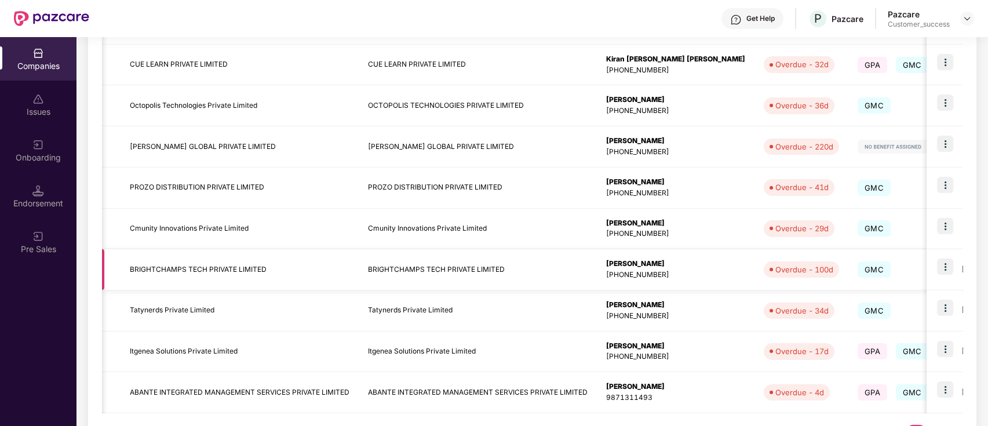
scroll to position [0, 294]
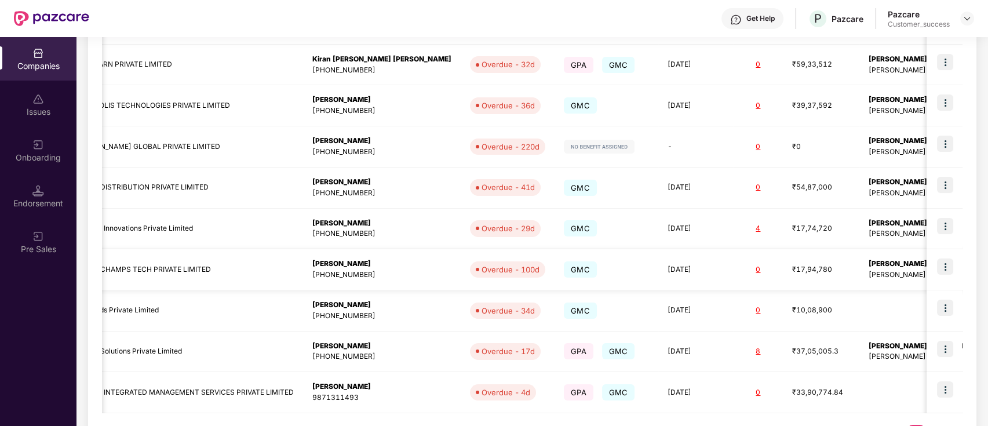
click at [946, 260] on img at bounding box center [945, 266] width 16 height 16
click at [792, 268] on div "₹17,94,780" at bounding box center [821, 269] width 58 height 11
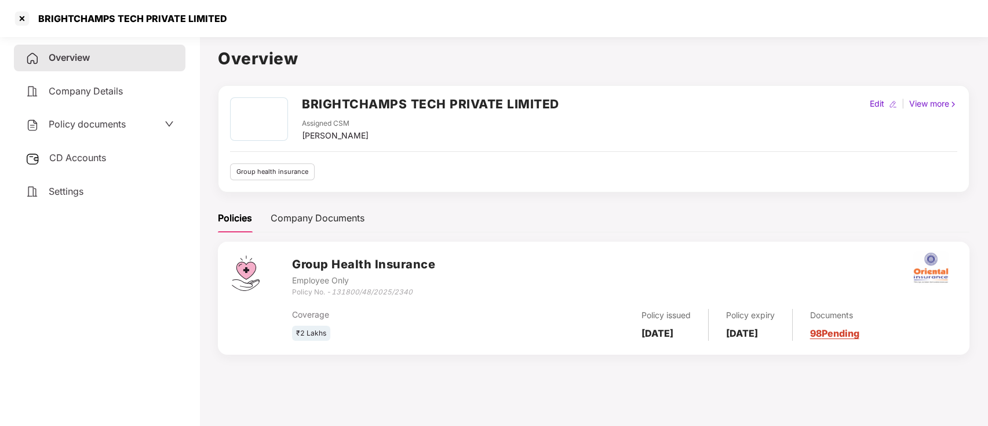
click at [104, 93] on span "Company Details" at bounding box center [86, 91] width 74 height 12
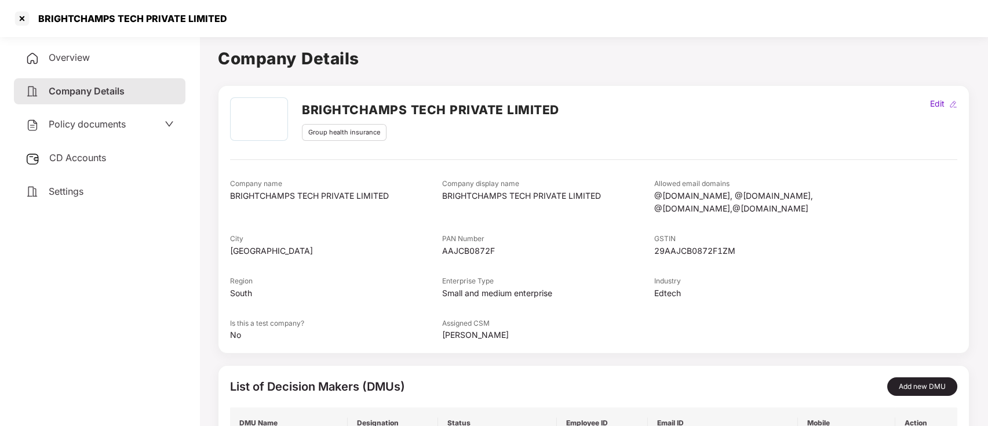
click at [116, 126] on span "Policy documents" at bounding box center [87, 124] width 77 height 12
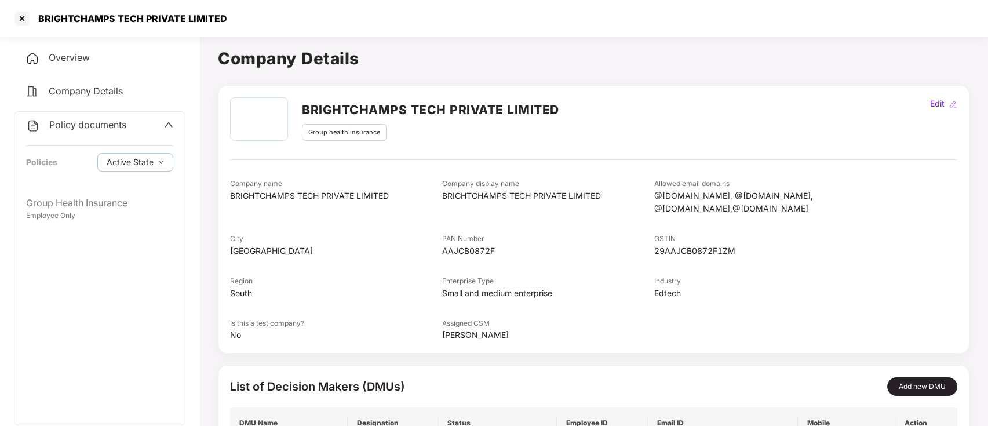
click at [116, 95] on span "Company Details" at bounding box center [86, 91] width 74 height 12
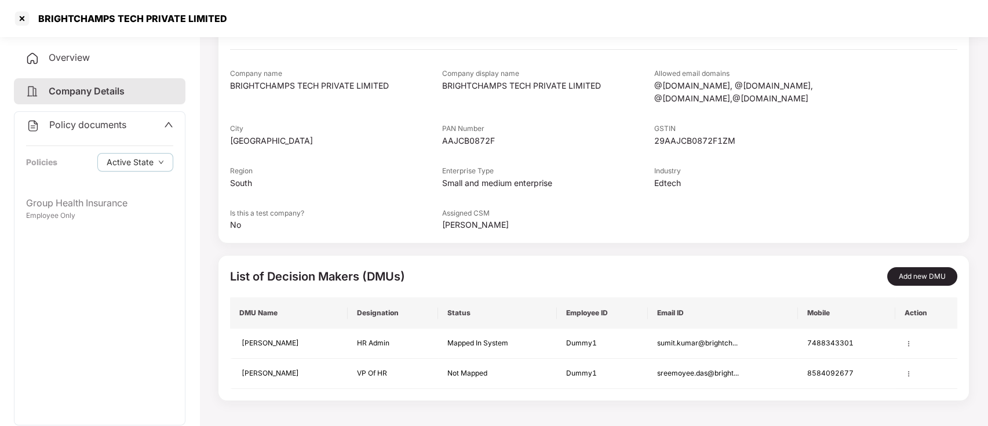
scroll to position [107, 0]
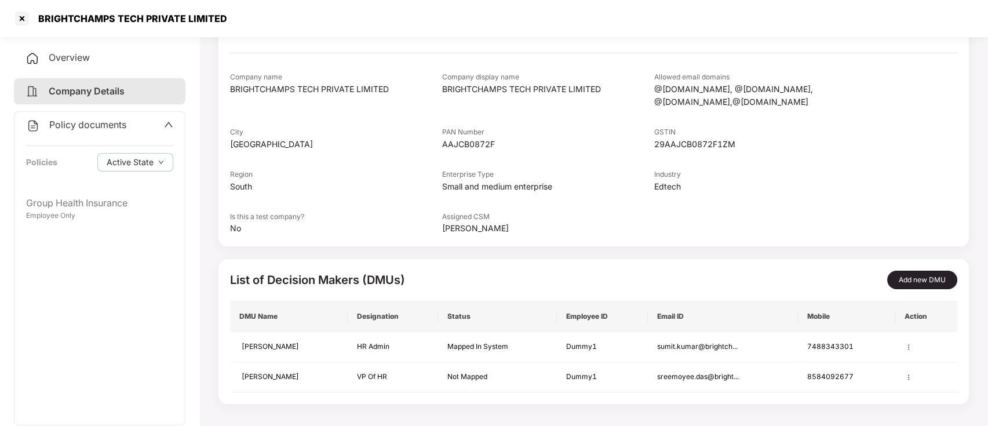
click at [128, 119] on div "Policy documents" at bounding box center [99, 125] width 147 height 15
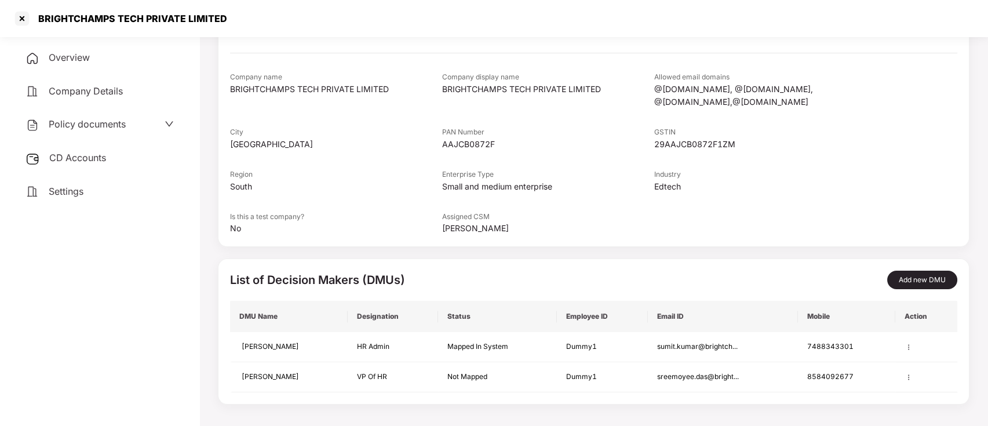
click at [78, 53] on span "Overview" at bounding box center [69, 58] width 41 height 12
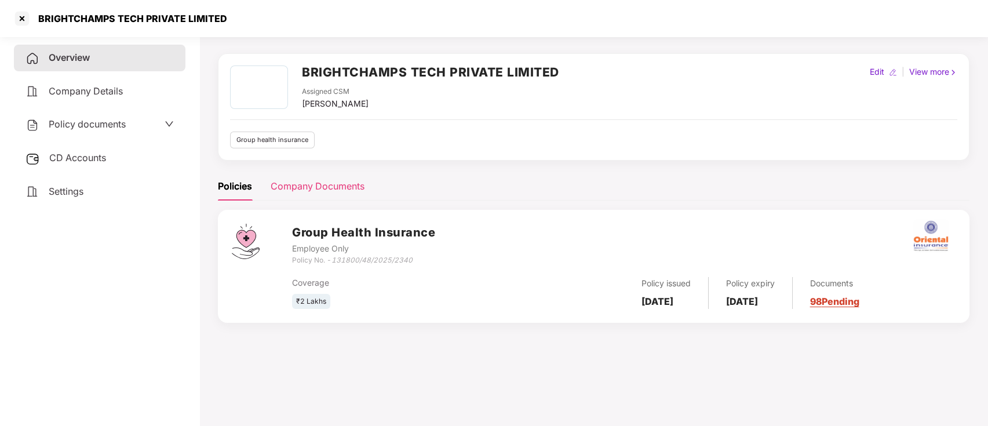
click at [327, 190] on div "Company Documents" at bounding box center [318, 186] width 94 height 14
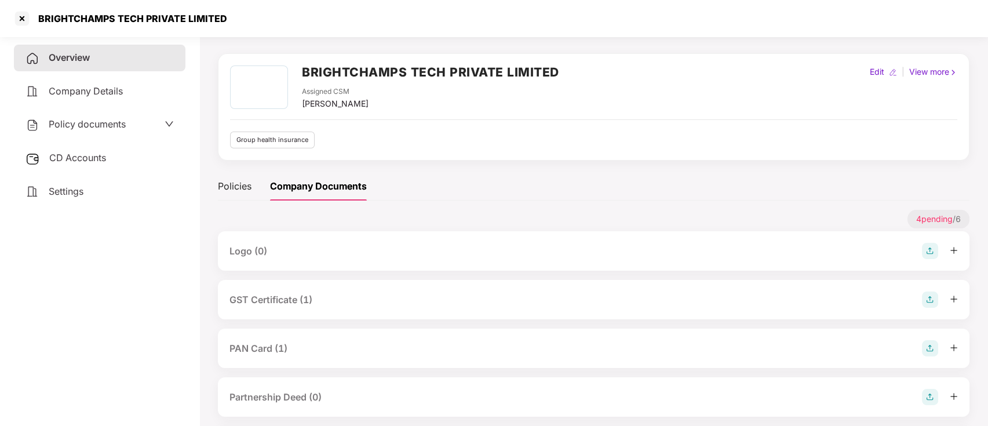
scroll to position [143, 0]
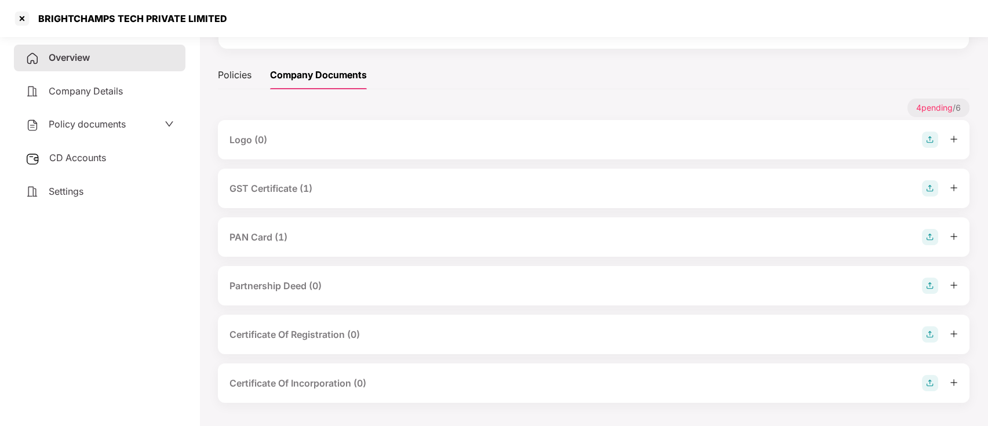
click at [933, 110] on span "4 pending" at bounding box center [934, 108] width 37 height 10
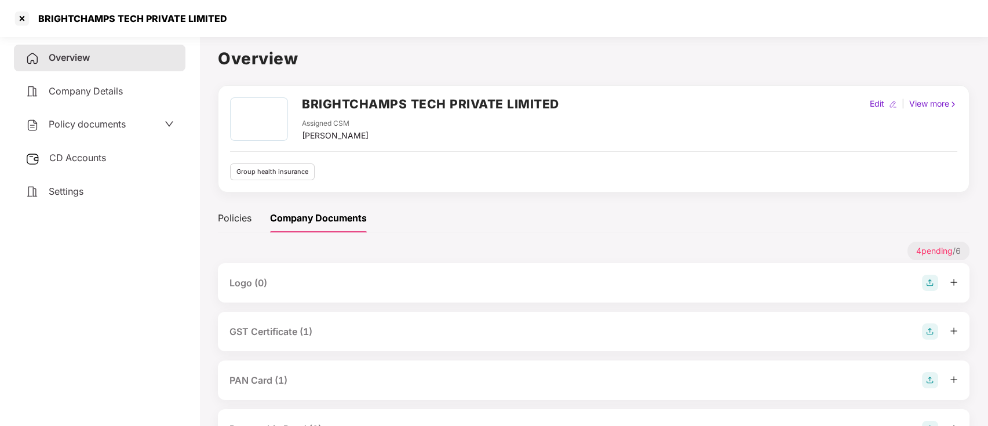
click at [265, 132] on div at bounding box center [259, 118] width 58 height 43
click at [921, 99] on div "View more" at bounding box center [933, 103] width 53 height 13
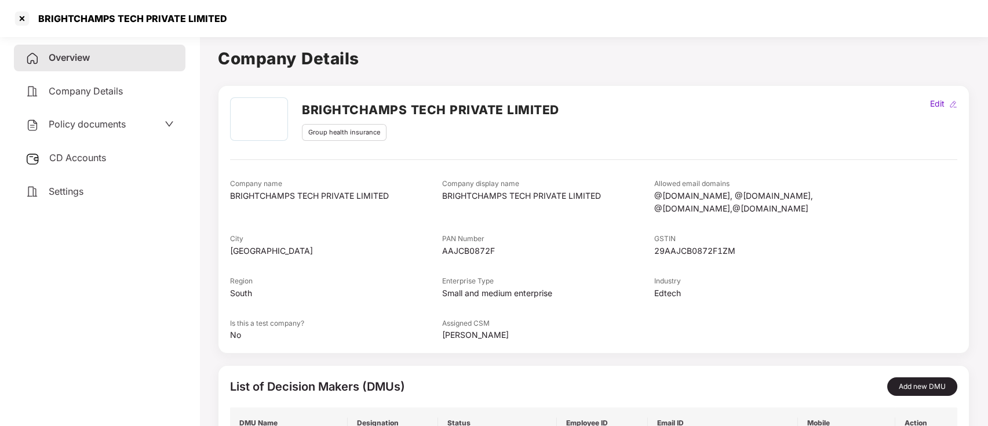
click at [144, 119] on div "Policy documents" at bounding box center [99, 124] width 148 height 15
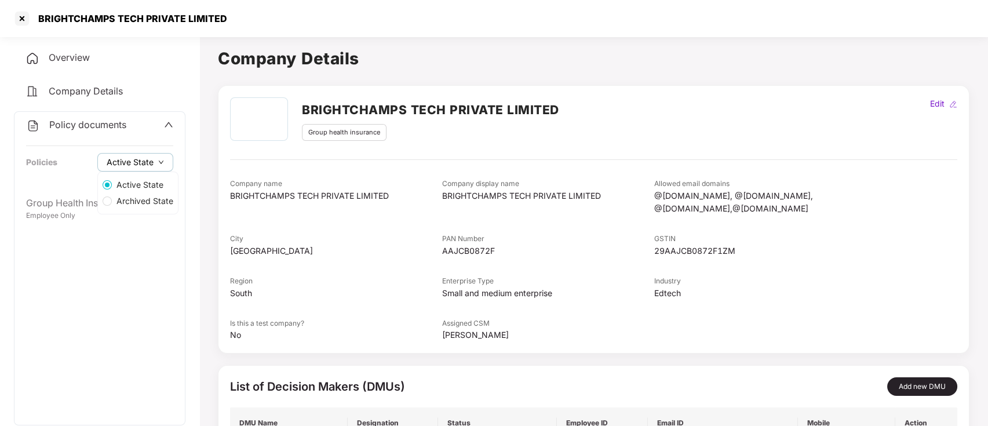
click at [161, 167] on button "Active State" at bounding box center [135, 162] width 76 height 19
click at [161, 181] on span "Active State" at bounding box center [140, 184] width 56 height 13
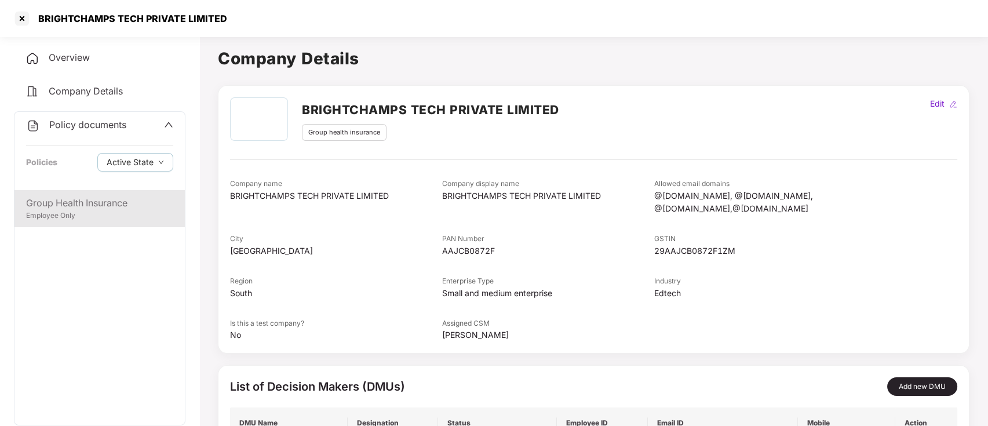
click at [49, 222] on div "Group Health Insurance Employee Only" at bounding box center [99, 208] width 170 height 37
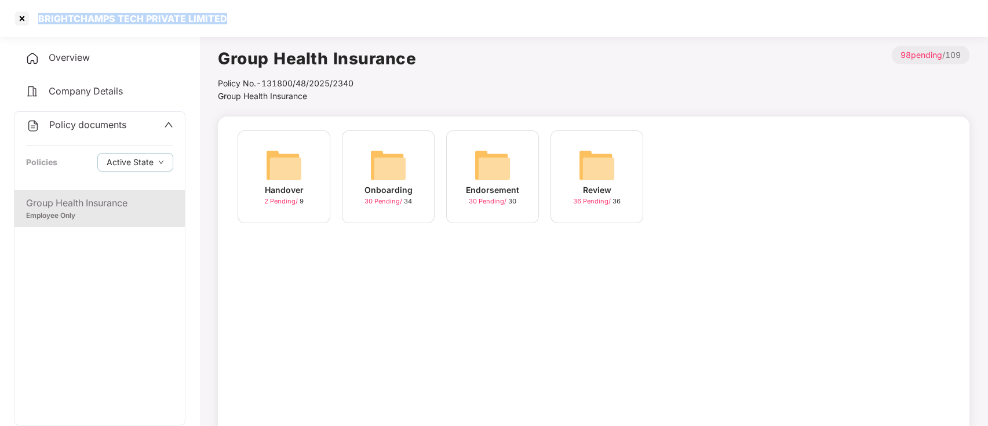
drag, startPoint x: 223, startPoint y: 16, endPoint x: 39, endPoint y: 20, distance: 183.7
click at [39, 20] on div "BRIGHTCHAMPS TECH PRIVATE LIMITED" at bounding box center [129, 19] width 196 height 12
copy div "BRIGHTCHAMPS TECH PRIVATE LIMITED"
click at [42, 58] on div "Overview" at bounding box center [100, 58] width 172 height 27
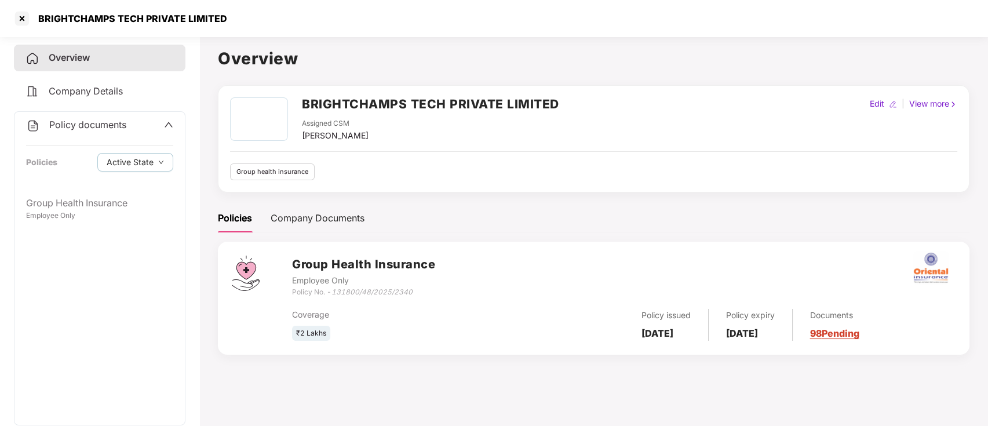
click at [316, 123] on div "Assigned CSM" at bounding box center [335, 123] width 67 height 11
click at [924, 108] on div "View more" at bounding box center [933, 103] width 53 height 13
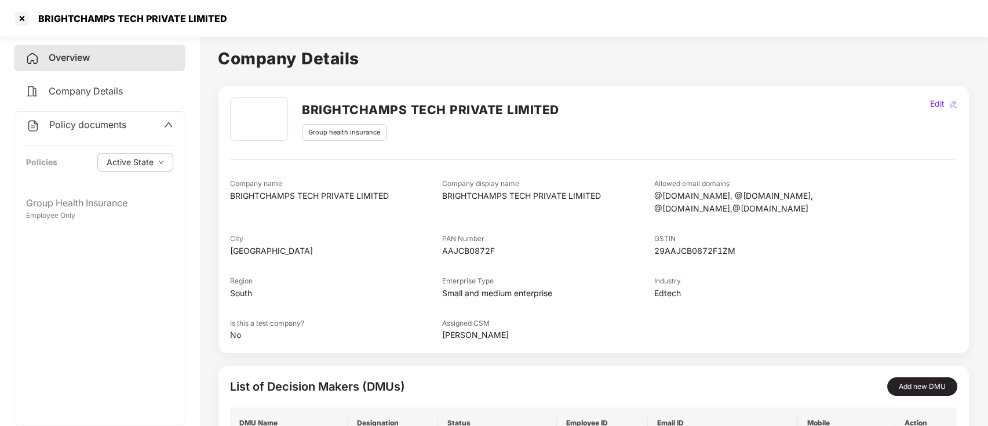
click at [75, 59] on span "Overview" at bounding box center [69, 58] width 41 height 12
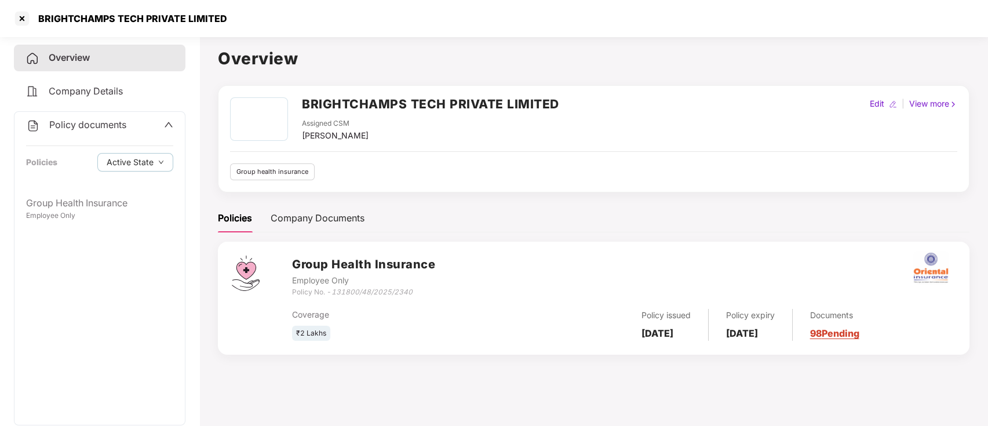
scroll to position [31, 0]
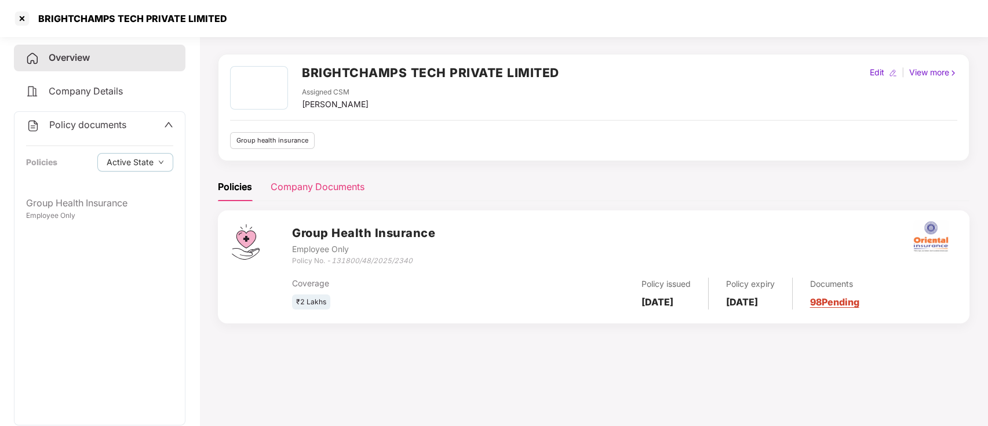
click at [323, 191] on div "Company Documents" at bounding box center [318, 187] width 94 height 14
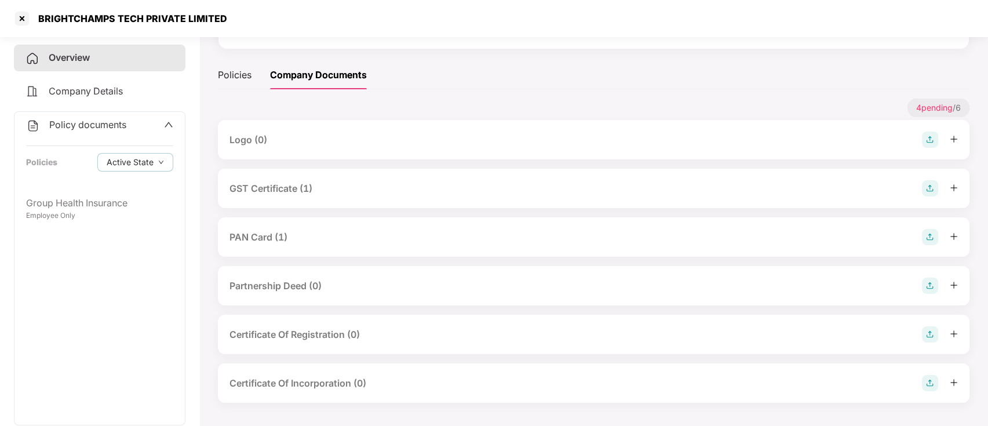
scroll to position [141, 0]
click at [236, 74] on div "Policies" at bounding box center [235, 77] width 34 height 14
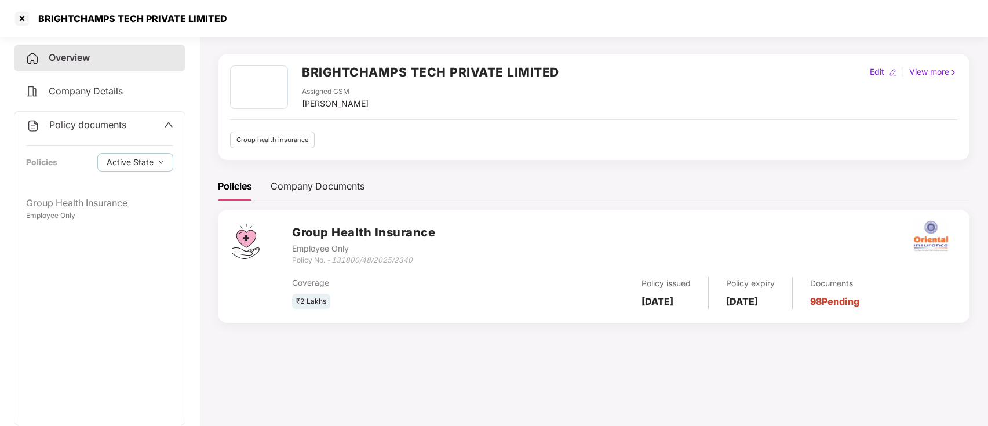
scroll to position [32, 0]
click at [172, 124] on icon "up" at bounding box center [168, 124] width 9 height 9
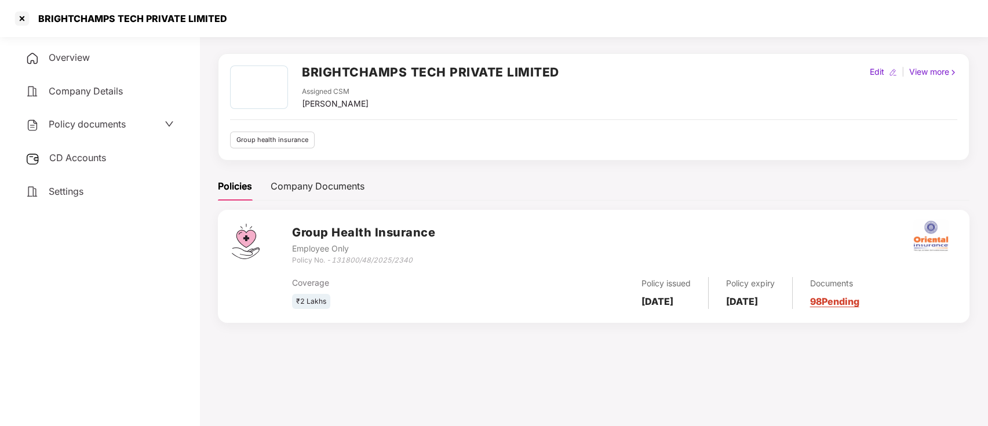
click at [99, 159] on span "CD Accounts" at bounding box center [77, 158] width 57 height 12
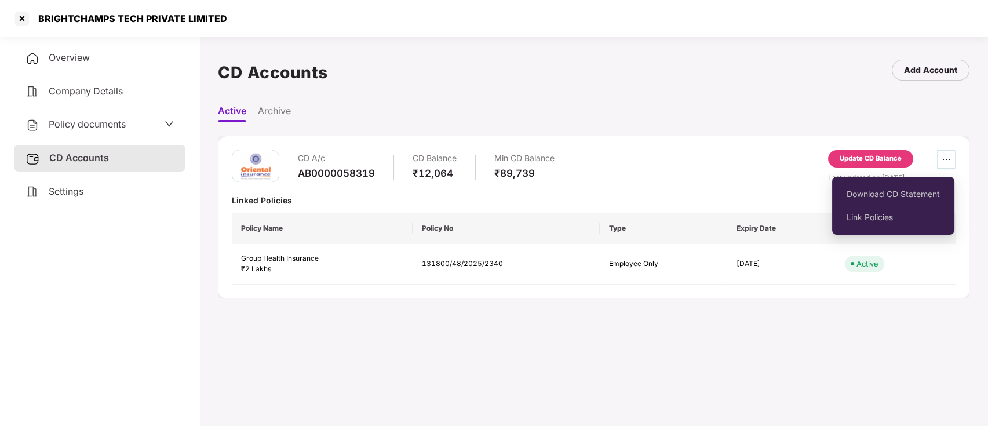
click at [949, 156] on icon "ellipsis" at bounding box center [946, 159] width 9 height 9
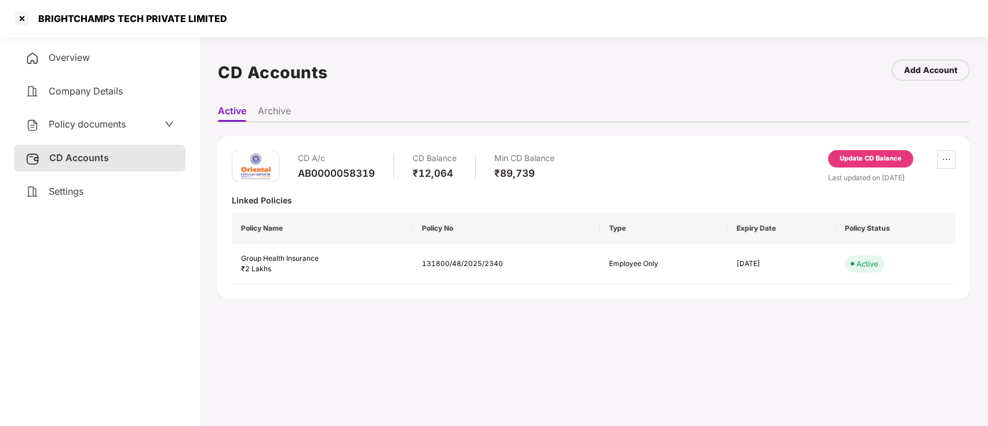
click at [570, 137] on div "CD A/c AB0000058319 CD Balance ₹12,064 Min CD Balance ₹89,739 Update CD Balance…" at bounding box center [594, 217] width 752 height 162
click at [283, 108] on li "Archive" at bounding box center [274, 113] width 33 height 17
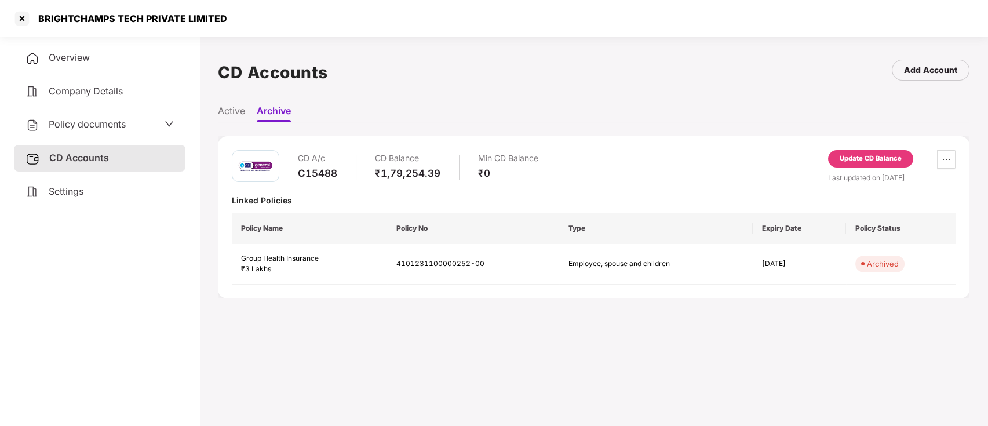
click at [241, 112] on li "Active" at bounding box center [231, 113] width 27 height 17
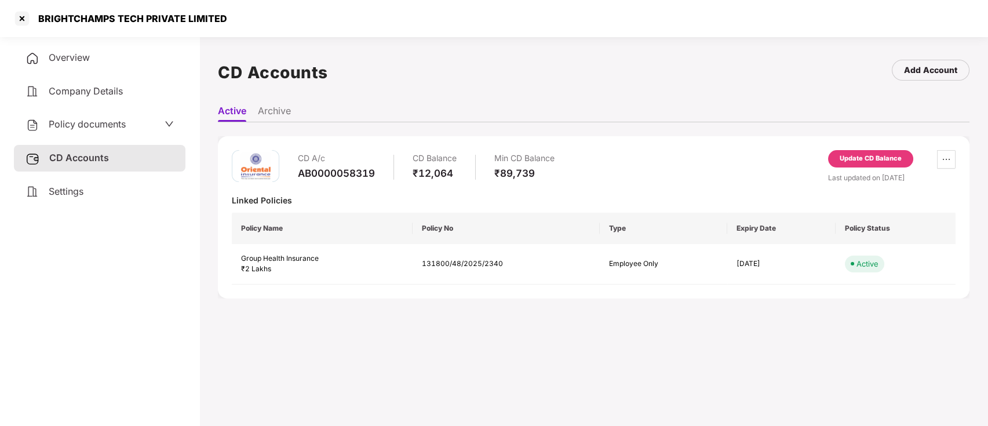
click at [92, 65] on div "Overview" at bounding box center [100, 58] width 172 height 27
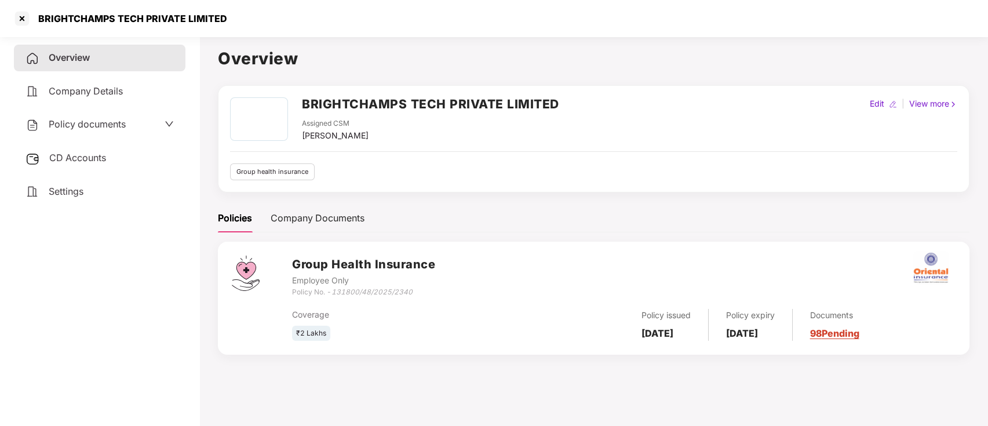
click at [948, 102] on div "View more" at bounding box center [933, 103] width 53 height 13
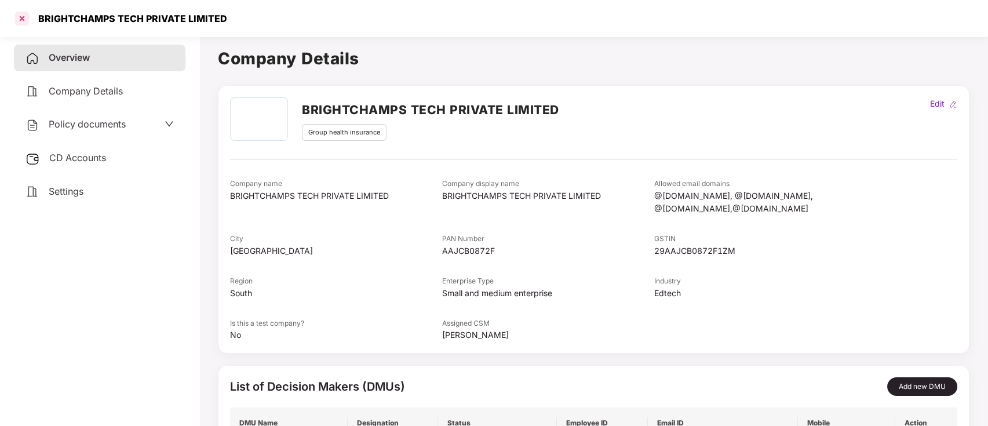
click at [19, 16] on div at bounding box center [22, 18] width 19 height 19
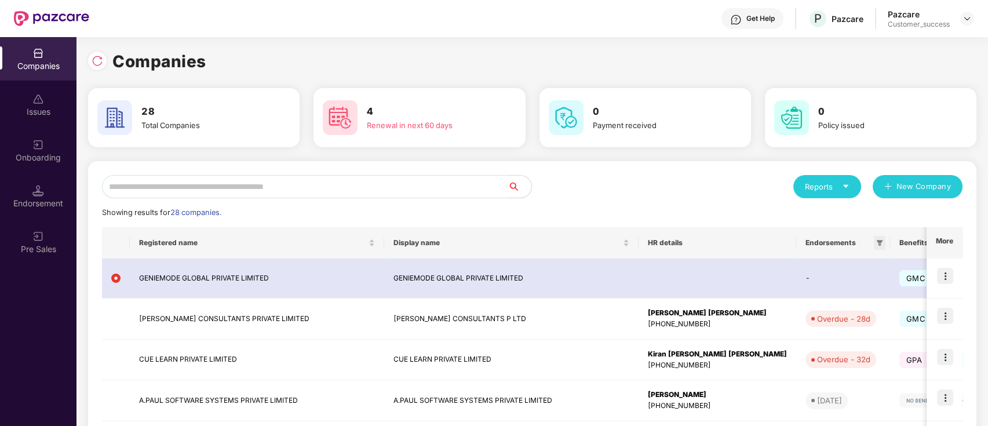
click at [876, 240] on icon "filter" at bounding box center [879, 242] width 7 height 7
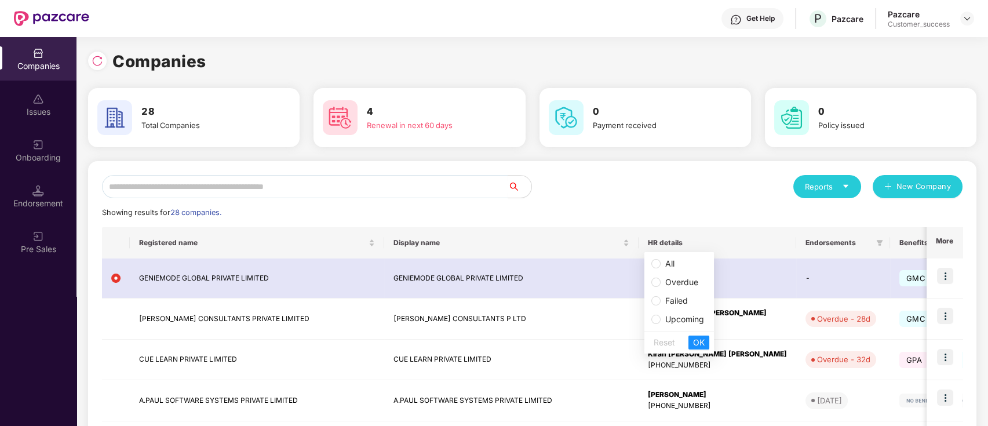
click at [681, 282] on span "Overdue" at bounding box center [681, 282] width 33 height 10
click at [701, 342] on span "OK" at bounding box center [699, 342] width 12 height 13
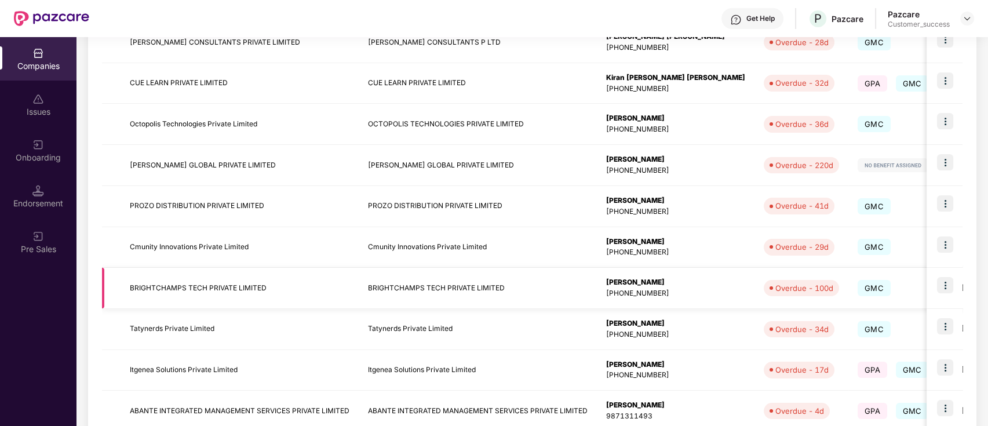
click at [663, 295] on div "[PHONE_NUMBER]" at bounding box center [675, 293] width 139 height 11
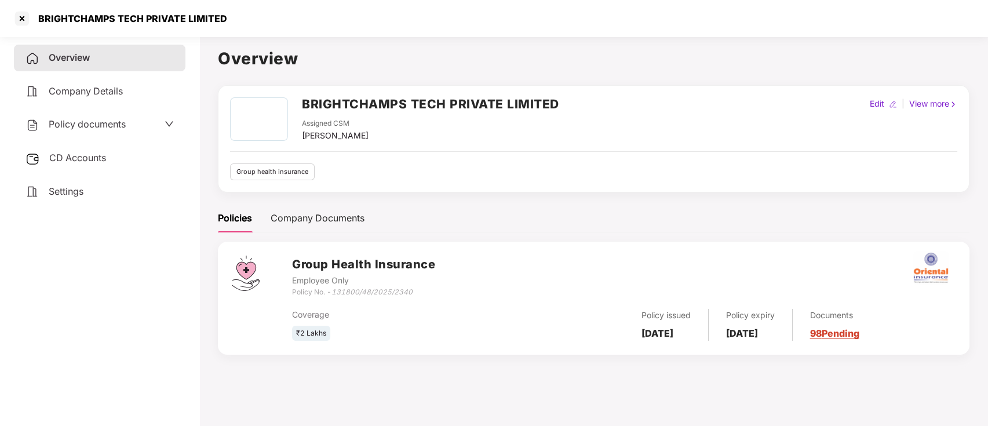
click at [145, 125] on div "Policy documents" at bounding box center [99, 124] width 148 height 15
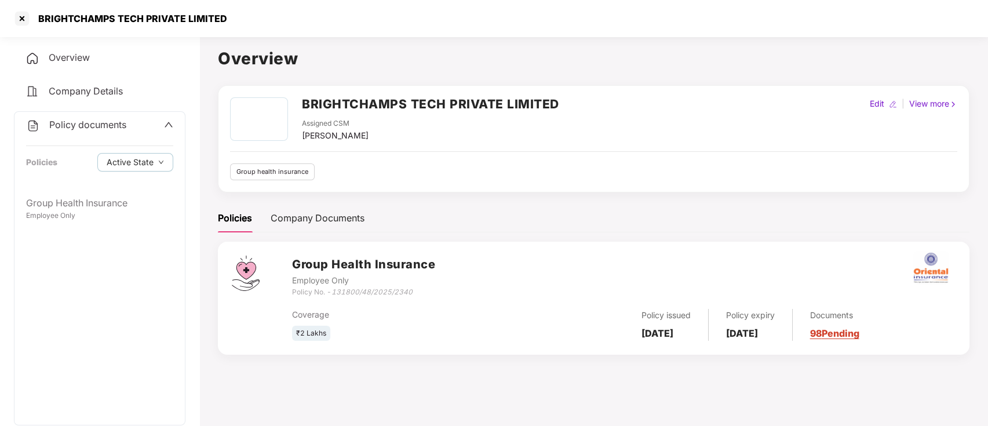
click at [156, 119] on div "Policy documents" at bounding box center [99, 125] width 147 height 15
click at [937, 99] on div "View more" at bounding box center [933, 103] width 53 height 13
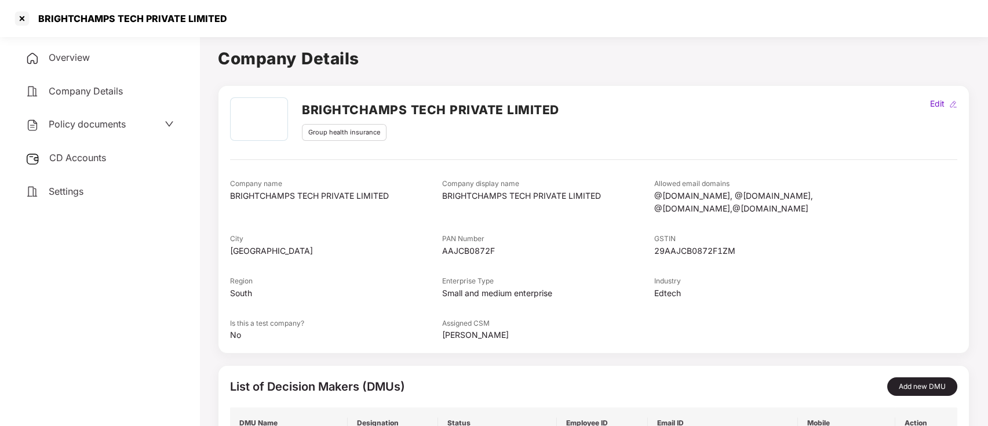
click at [172, 118] on span at bounding box center [169, 124] width 9 height 15
click at [116, 88] on span "Company Details" at bounding box center [86, 91] width 74 height 12
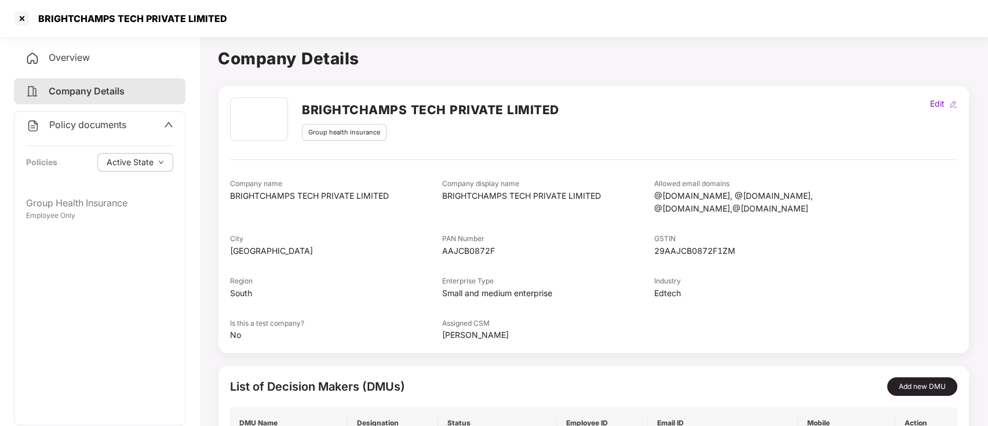
click at [110, 60] on div "Overview" at bounding box center [100, 58] width 172 height 27
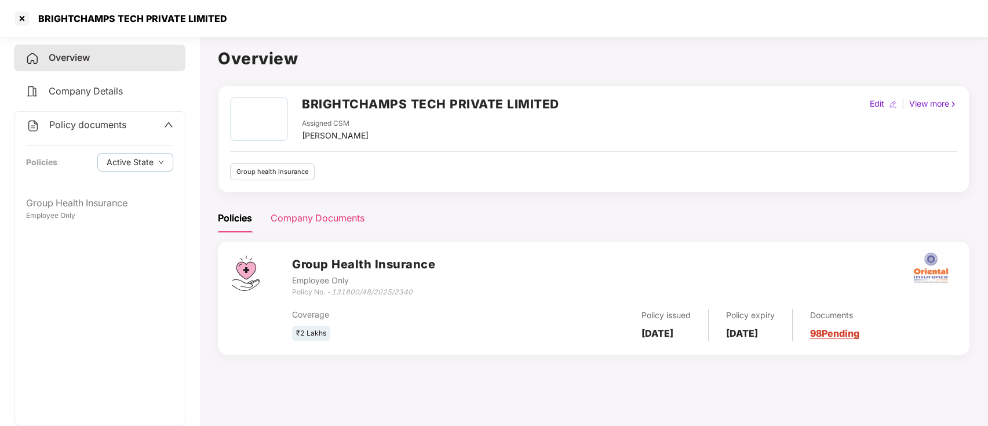
click at [354, 218] on div "Company Documents" at bounding box center [318, 218] width 94 height 14
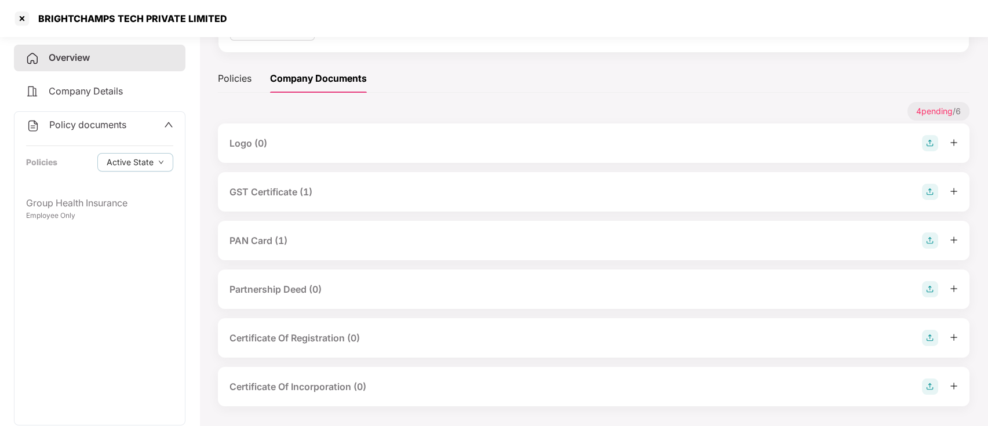
scroll to position [138, 0]
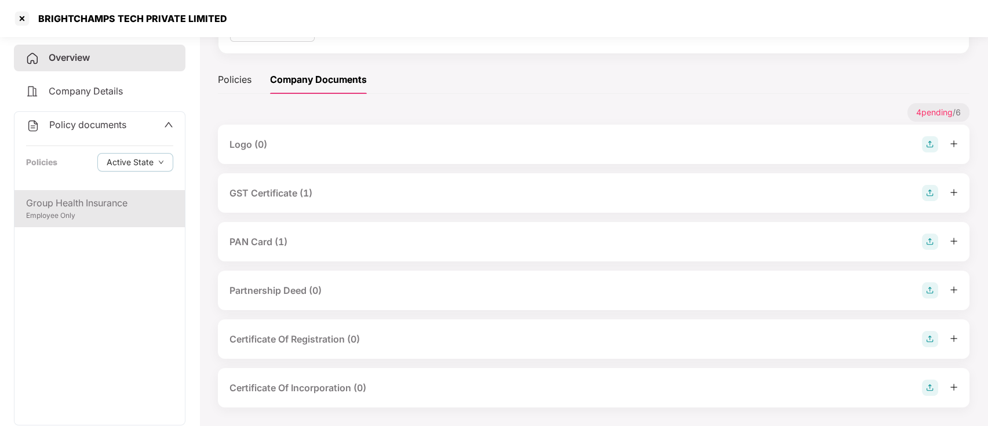
click at [65, 210] on div "Employee Only" at bounding box center [99, 215] width 147 height 11
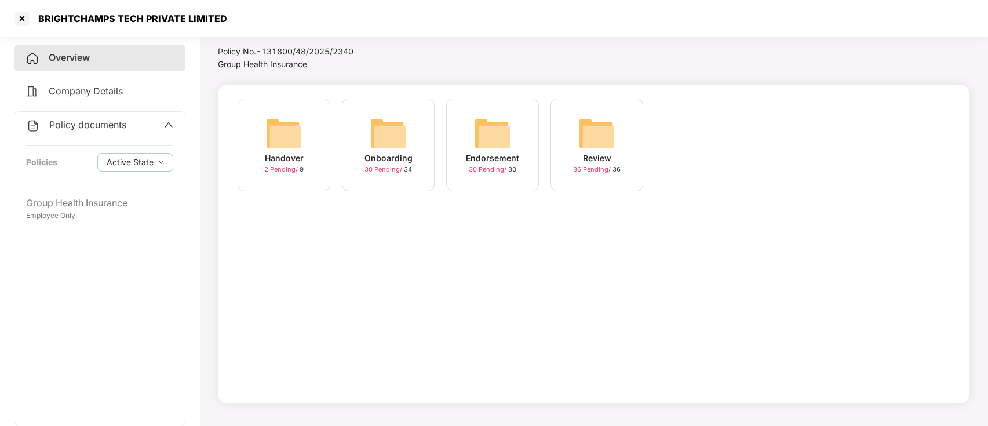
click at [505, 170] on span "30 Pending /" at bounding box center [488, 169] width 39 height 8
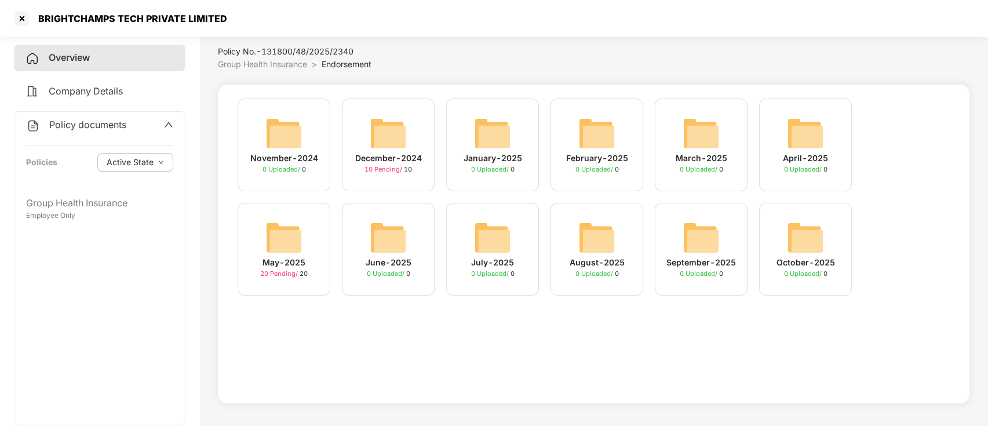
click at [380, 166] on span "10 Pending /" at bounding box center [383, 169] width 39 height 8
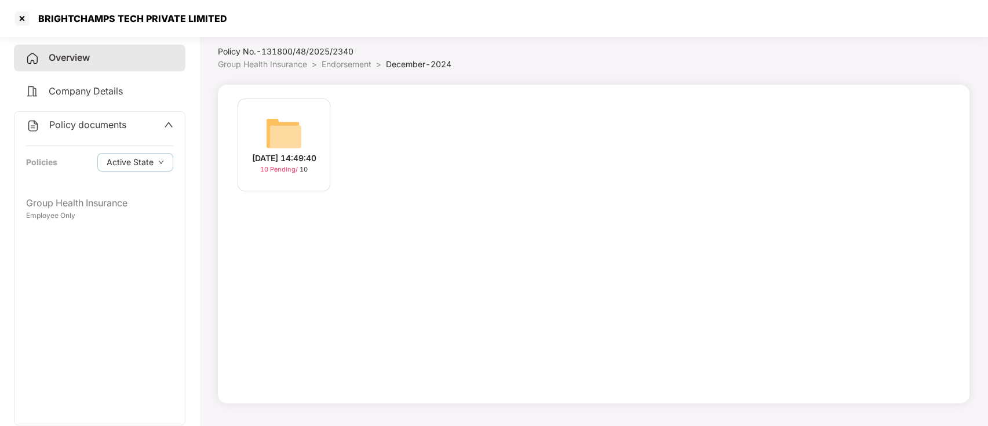
click at [310, 163] on div "[DATE] 14:49:40" at bounding box center [284, 158] width 64 height 13
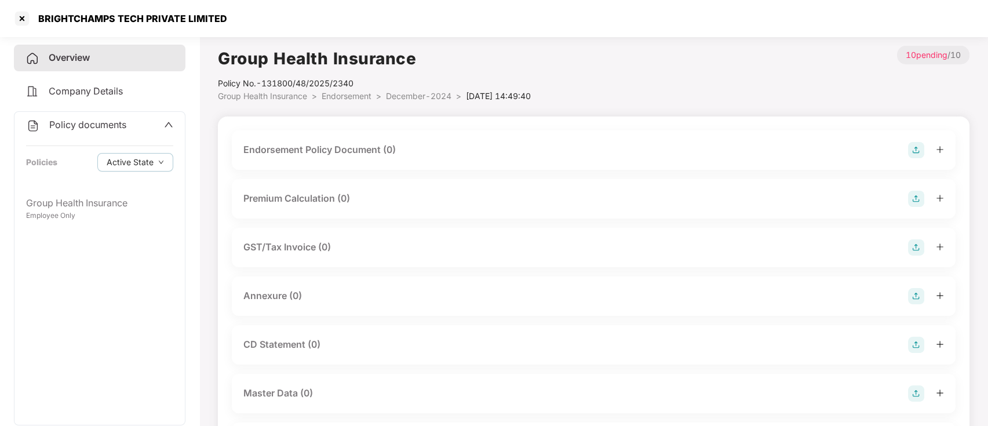
click at [280, 104] on div "Group Health Insurance Policy No.- 131800/48/2025/2340 Group Health Insurance >…" at bounding box center [594, 338] width 752 height 585
click at [354, 96] on span "Endorsement" at bounding box center [347, 96] width 50 height 10
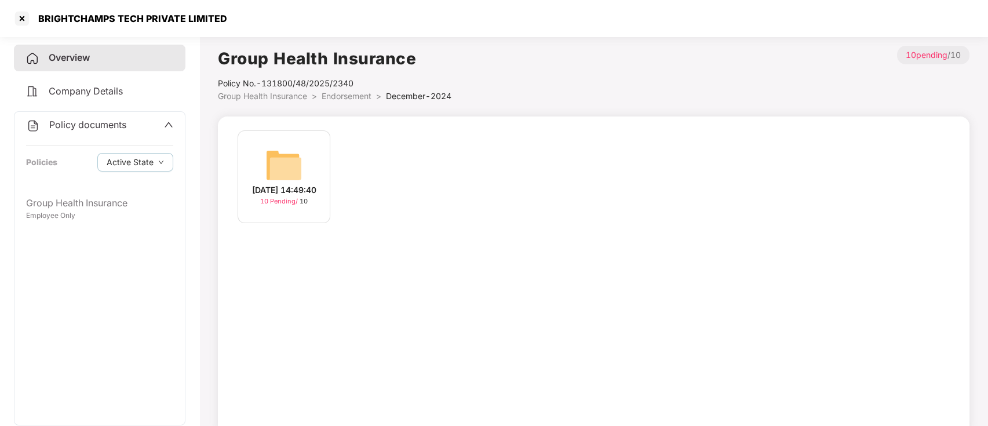
scroll to position [32, 0]
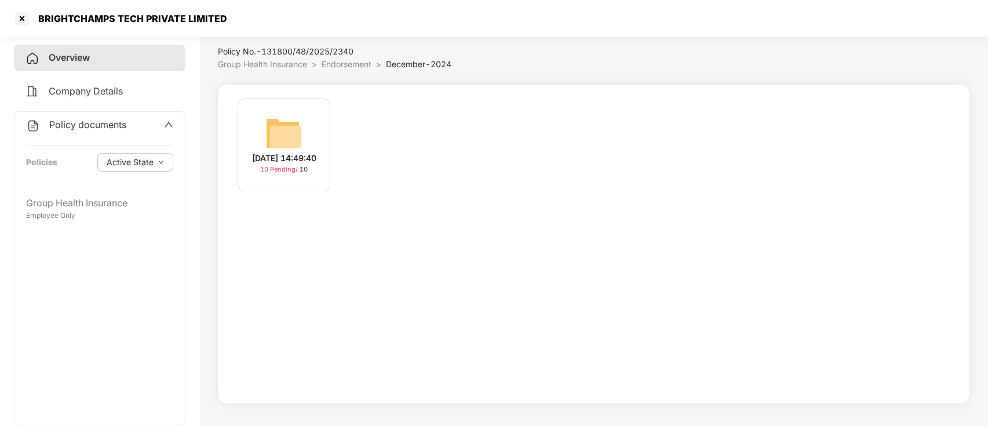
click at [288, 61] on span "Group Health Insurance" at bounding box center [262, 64] width 89 height 10
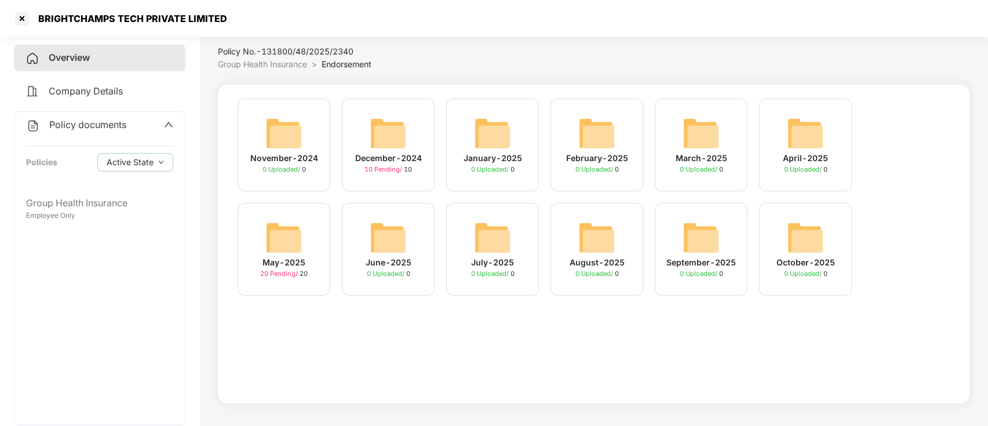
click at [254, 68] on span "Group Health Insurance" at bounding box center [262, 64] width 89 height 10
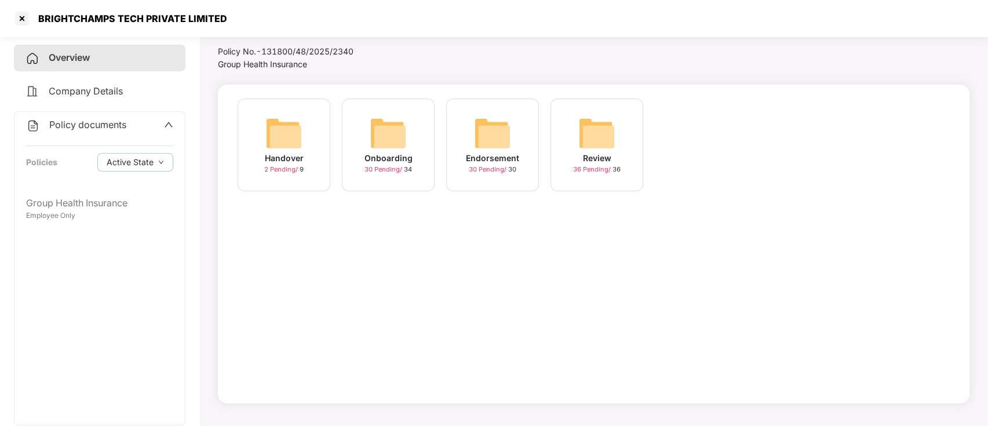
click at [582, 137] on img at bounding box center [596, 133] width 37 height 37
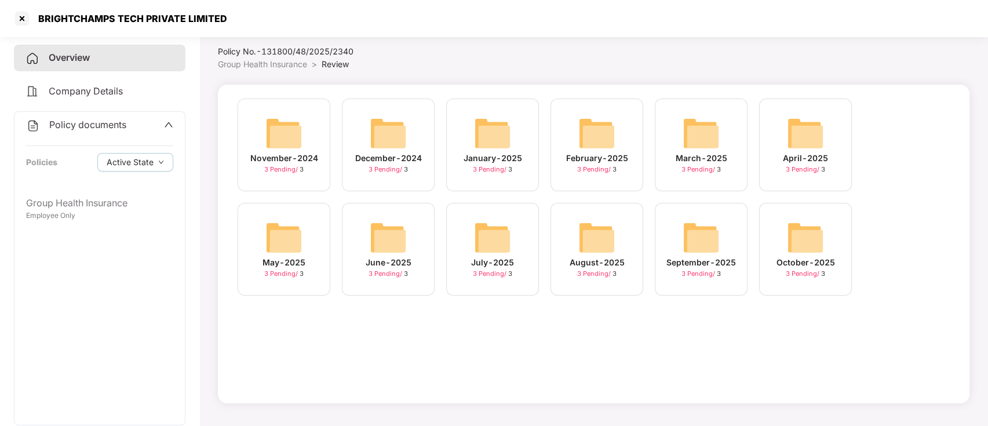
click at [283, 137] on img at bounding box center [283, 133] width 37 height 37
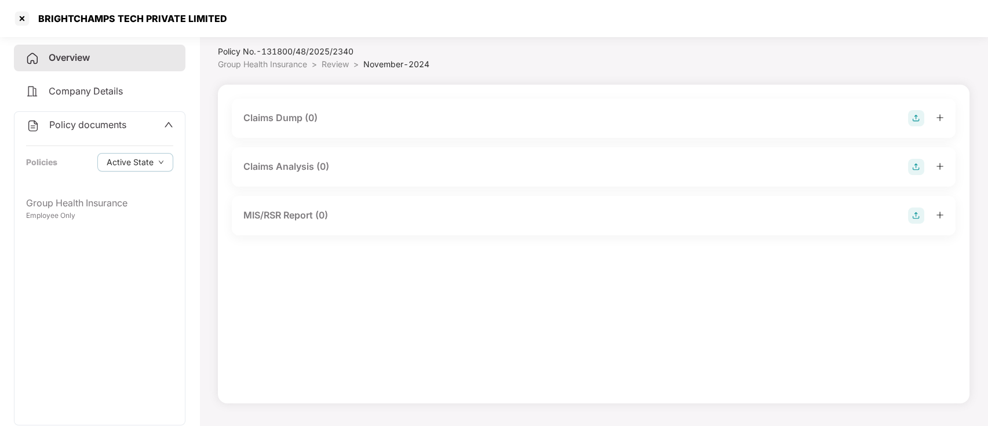
click at [268, 62] on span "Group Health Insurance" at bounding box center [262, 64] width 89 height 10
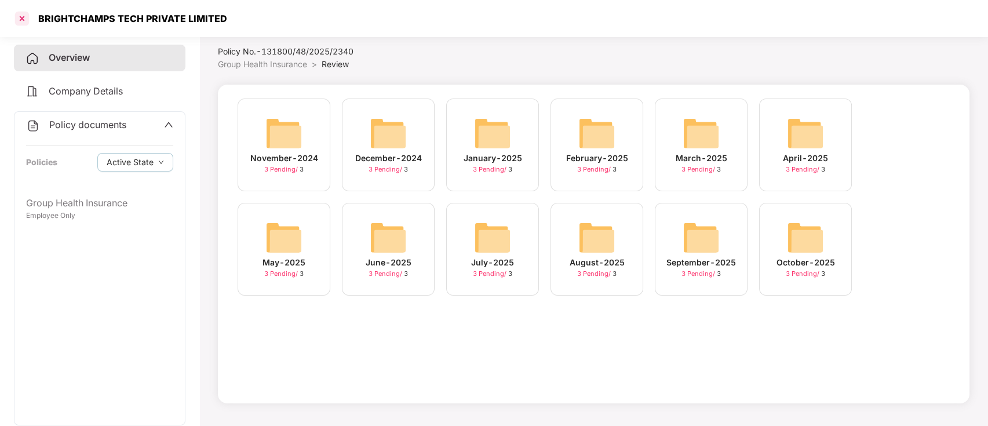
click at [24, 17] on div at bounding box center [22, 18] width 19 height 19
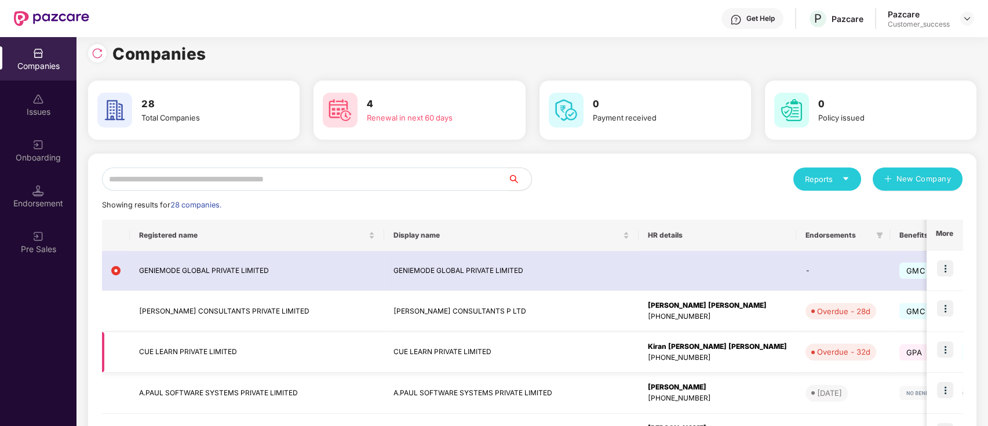
scroll to position [10, 0]
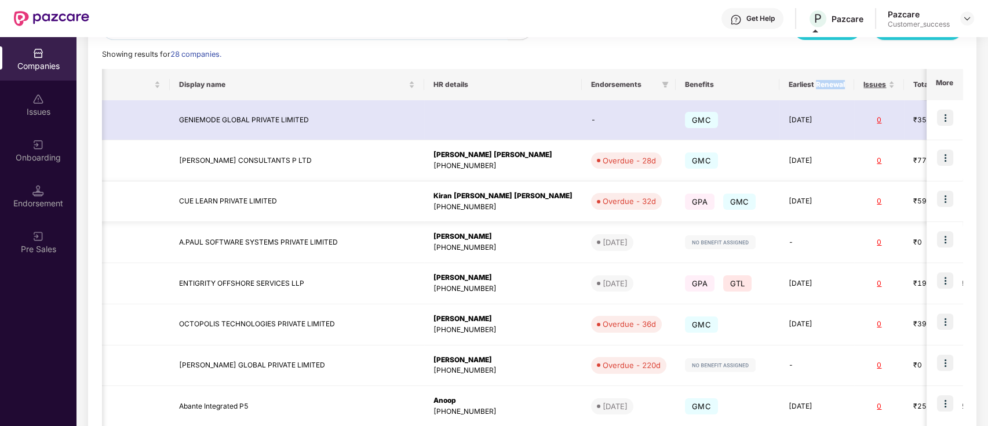
scroll to position [0, 0]
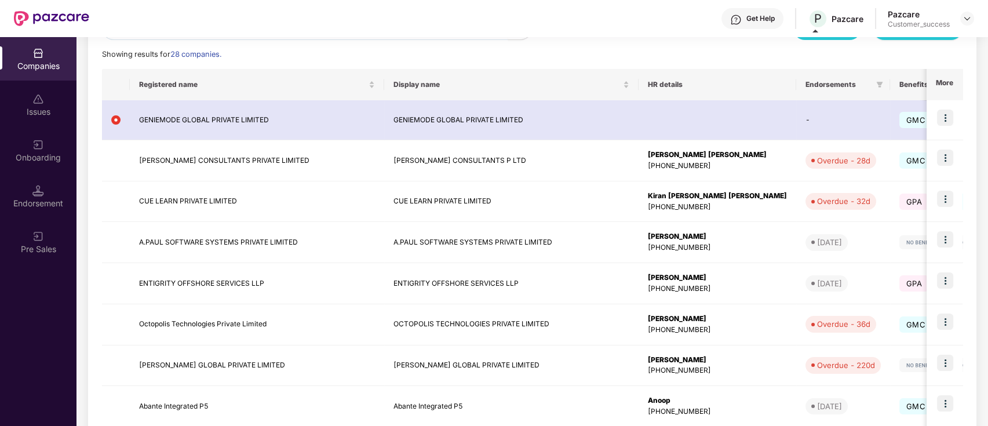
click at [570, 59] on div "Showing results for 28 companies." at bounding box center [532, 55] width 860 height 12
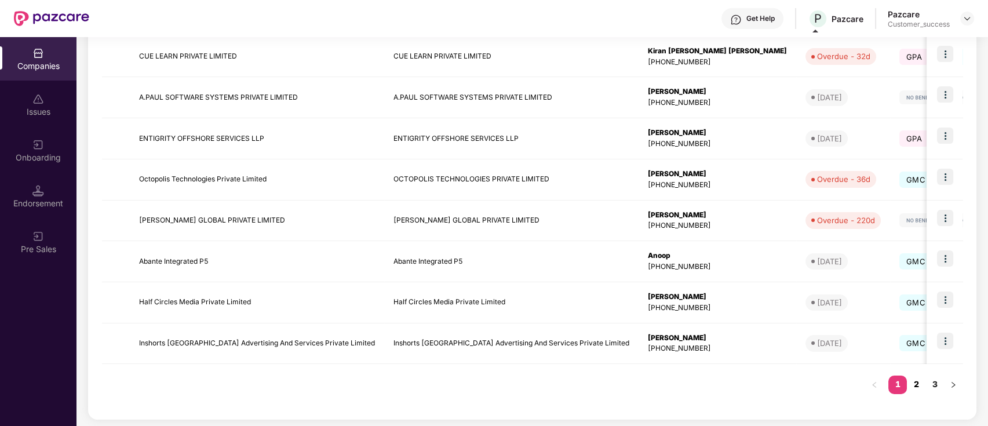
click at [911, 381] on link "2" at bounding box center [916, 383] width 19 height 17
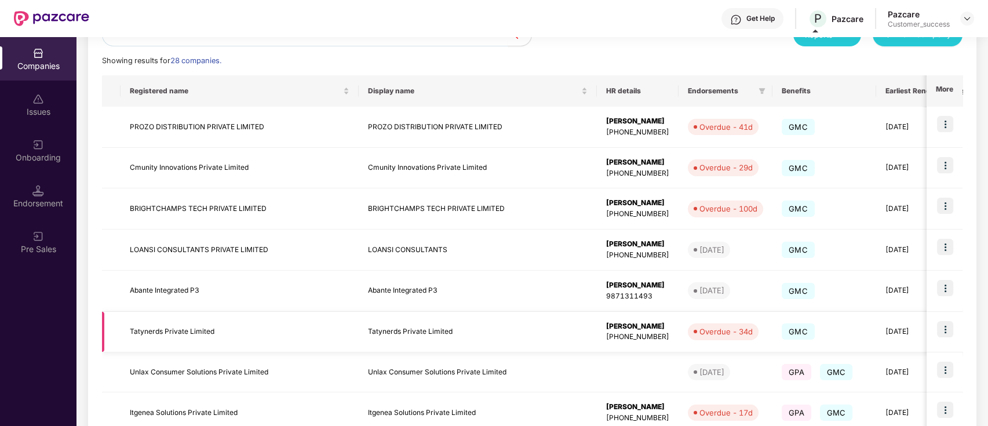
scroll to position [305, 0]
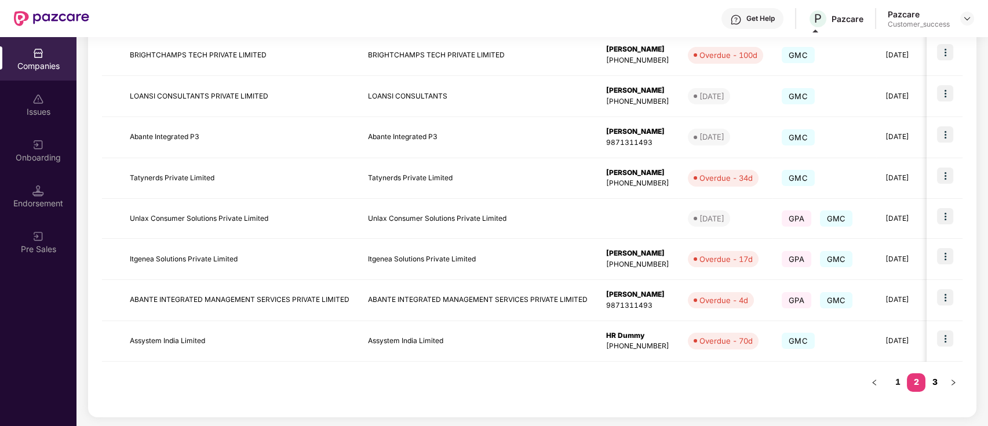
click at [932, 381] on link "3" at bounding box center [934, 381] width 19 height 17
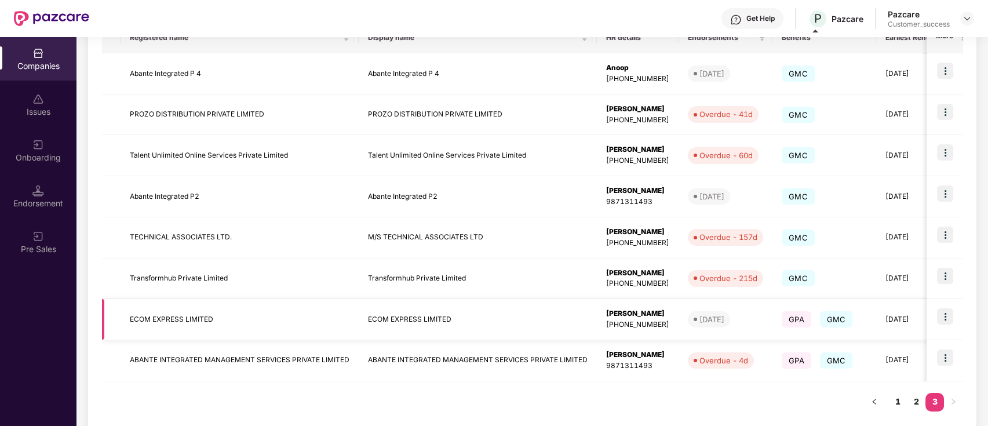
scroll to position [224, 0]
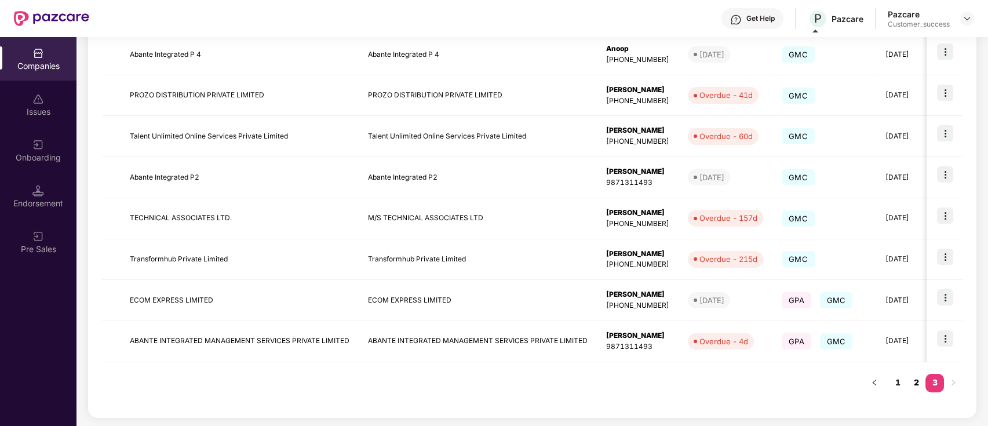
click at [914, 378] on link "2" at bounding box center [916, 382] width 19 height 17
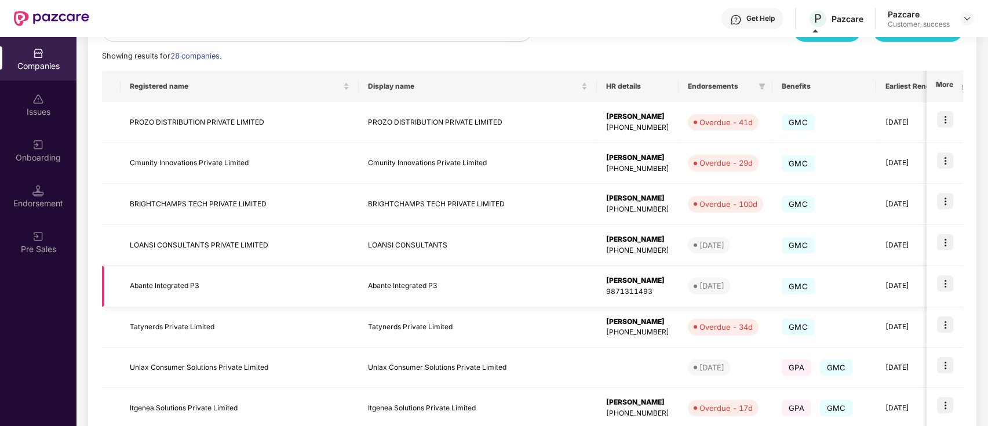
scroll to position [305, 0]
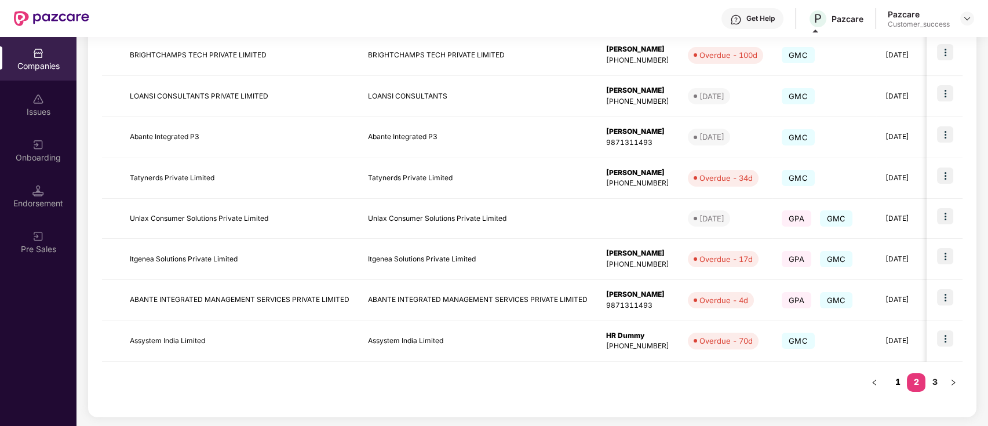
click at [897, 378] on link "1" at bounding box center [897, 381] width 19 height 17
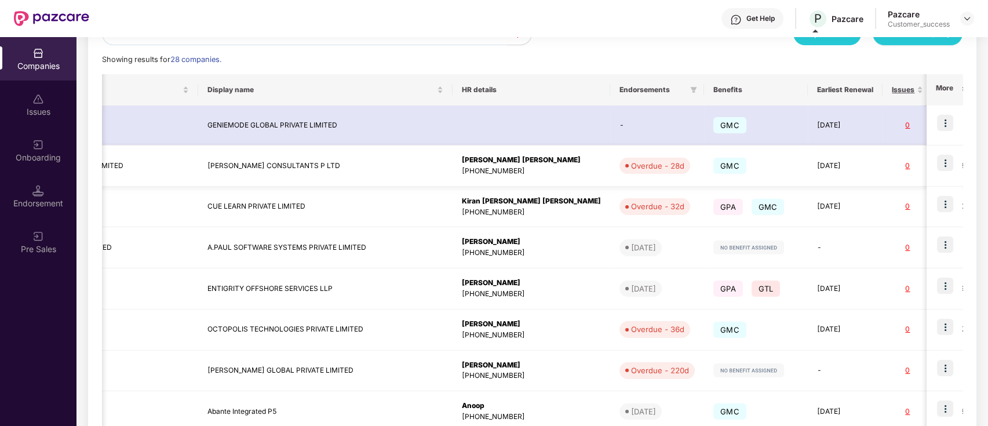
scroll to position [0, 214]
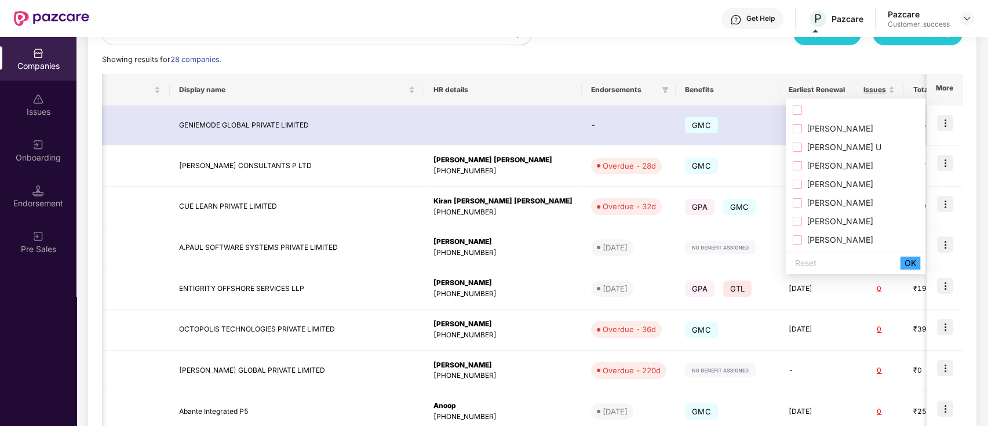
click at [907, 260] on span "OK" at bounding box center [911, 263] width 12 height 13
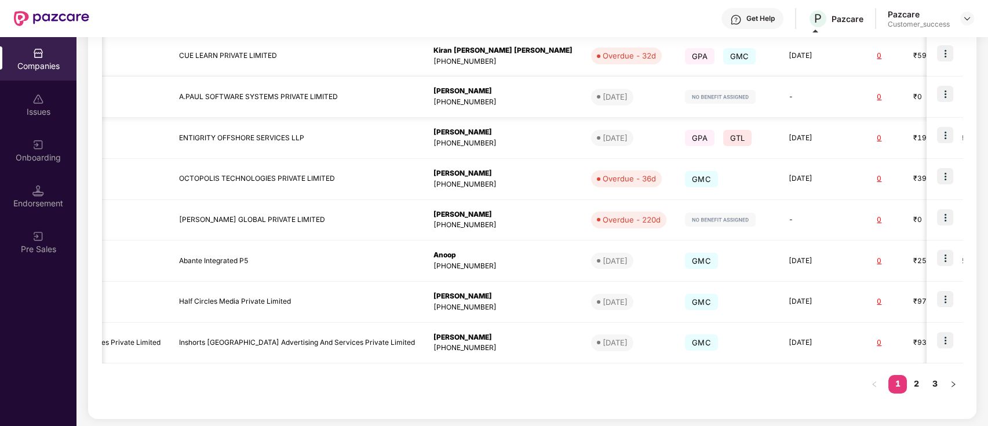
scroll to position [303, 0]
click at [914, 384] on link "2" at bounding box center [916, 383] width 19 height 17
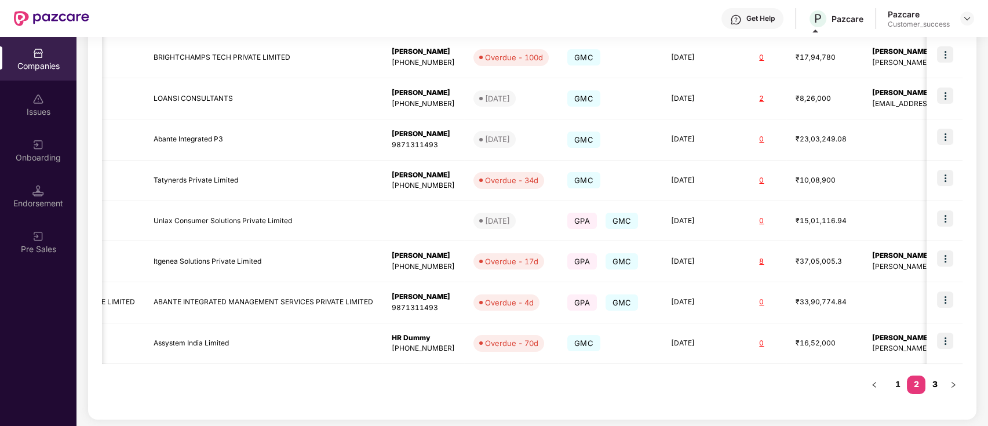
click at [932, 384] on link "3" at bounding box center [934, 383] width 19 height 17
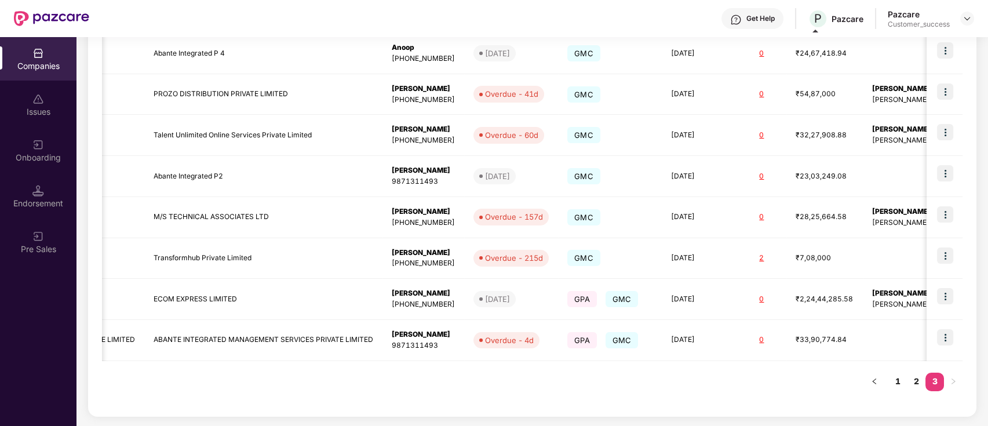
scroll to position [224, 0]
click at [892, 382] on link "1" at bounding box center [897, 382] width 19 height 17
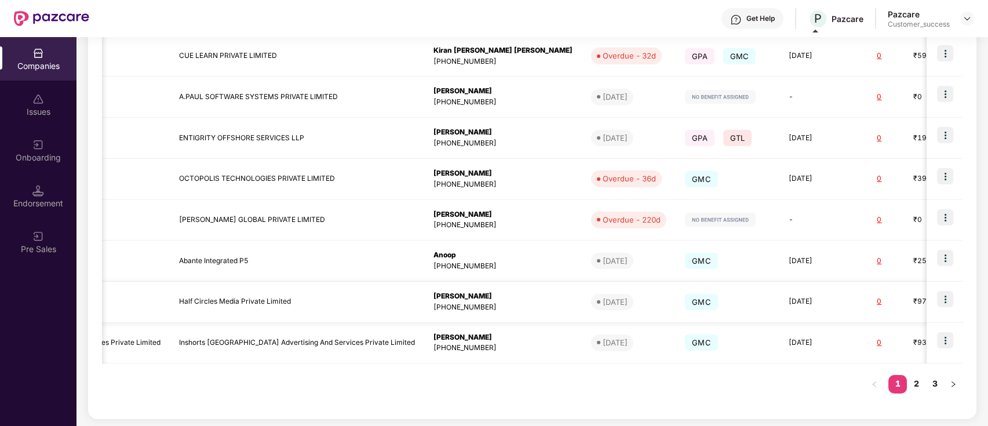
scroll to position [304, 0]
click at [916, 389] on link "2" at bounding box center [916, 383] width 19 height 17
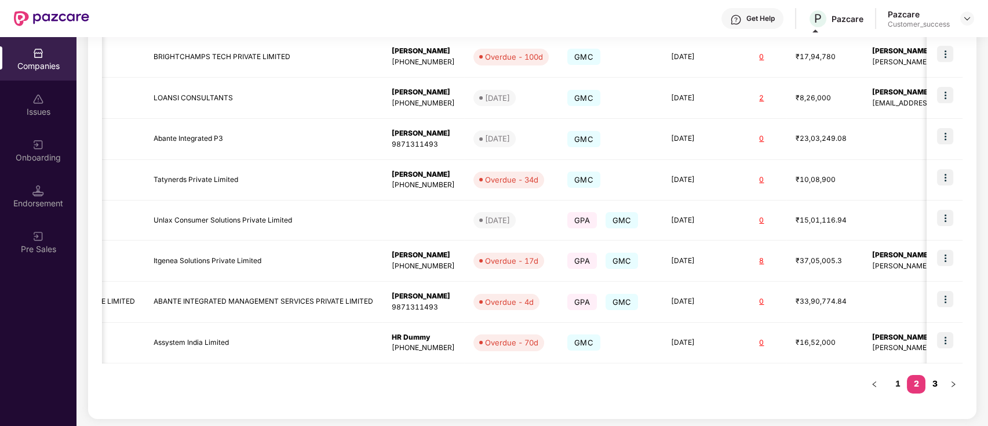
click at [935, 383] on link "3" at bounding box center [934, 383] width 19 height 17
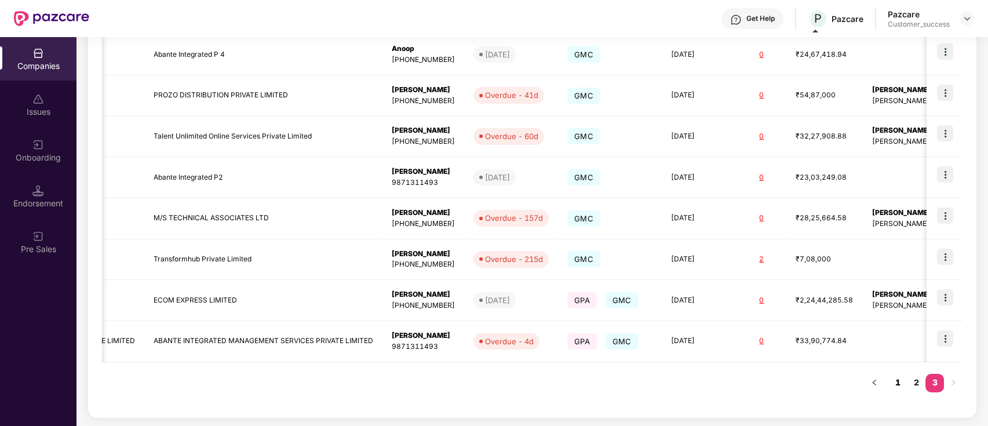
click at [896, 381] on link "1" at bounding box center [897, 382] width 19 height 17
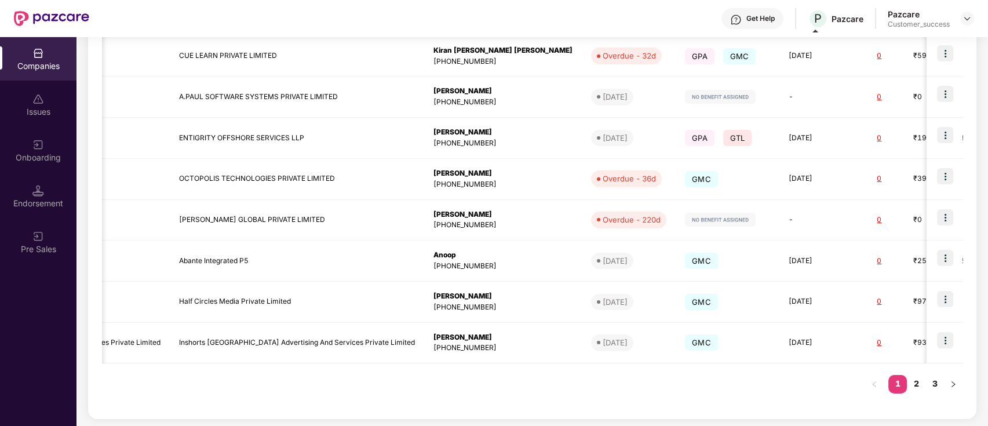
scroll to position [303, 0]
click at [914, 384] on link "2" at bounding box center [916, 383] width 19 height 17
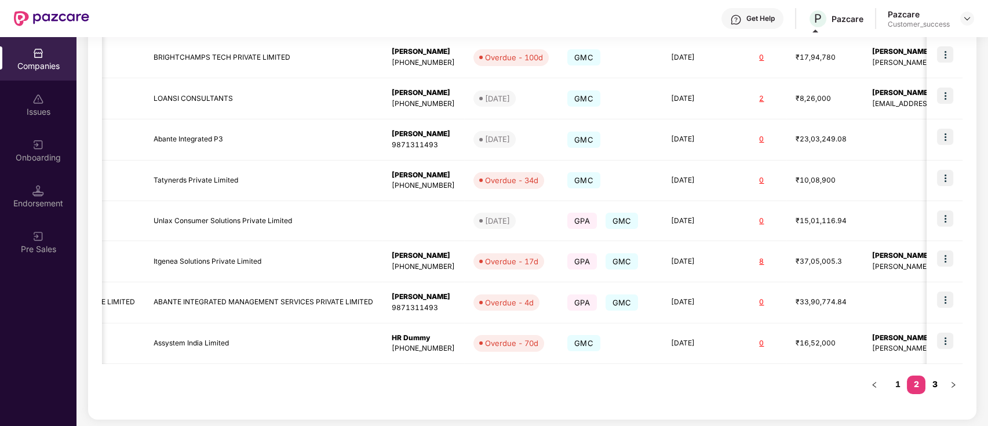
click at [938, 384] on link "3" at bounding box center [934, 383] width 19 height 17
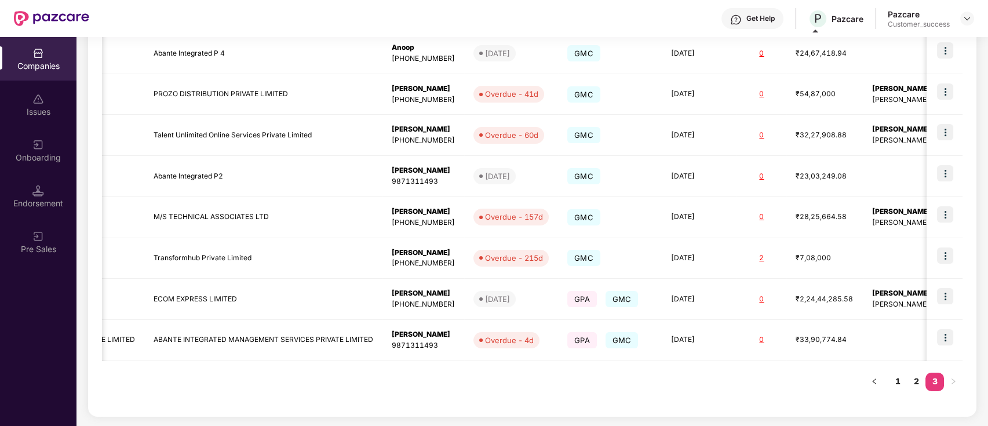
scroll to position [224, 0]
click at [895, 383] on link "1" at bounding box center [897, 382] width 19 height 17
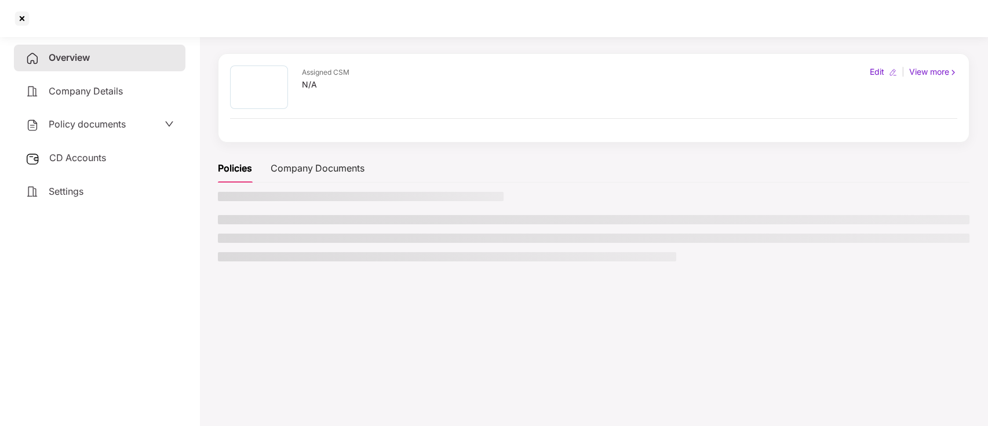
scroll to position [30, 0]
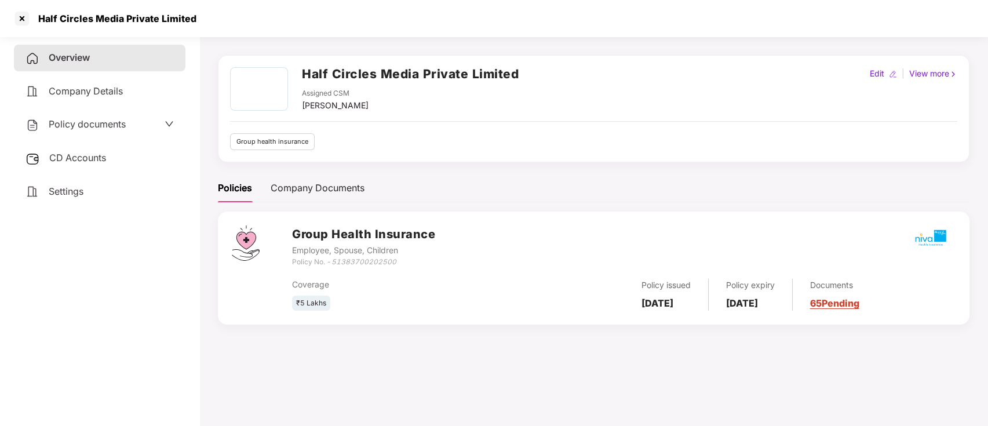
click at [101, 54] on div "Overview" at bounding box center [100, 58] width 172 height 27
click at [28, 20] on div at bounding box center [22, 18] width 19 height 19
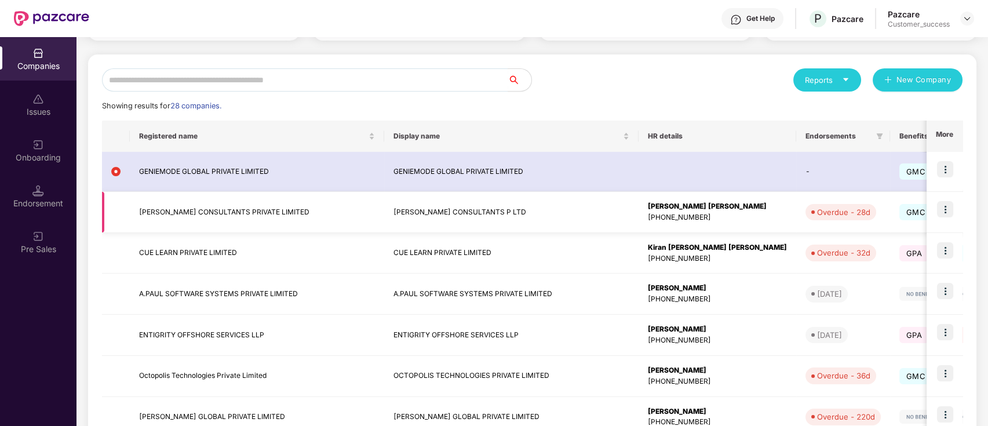
scroll to position [106, 0]
click at [877, 139] on icon "filter" at bounding box center [880, 137] width 6 height 6
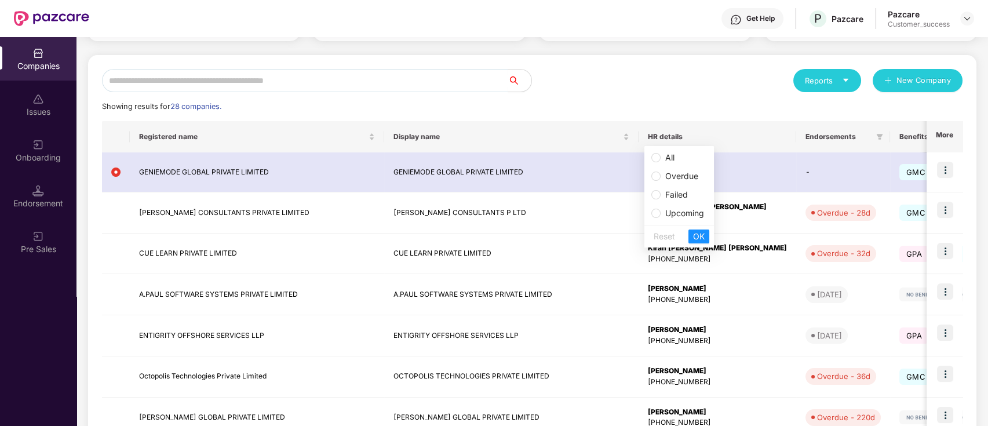
click at [681, 178] on span "Overdue" at bounding box center [681, 176] width 33 height 10
click at [697, 235] on span "OK" at bounding box center [699, 236] width 12 height 13
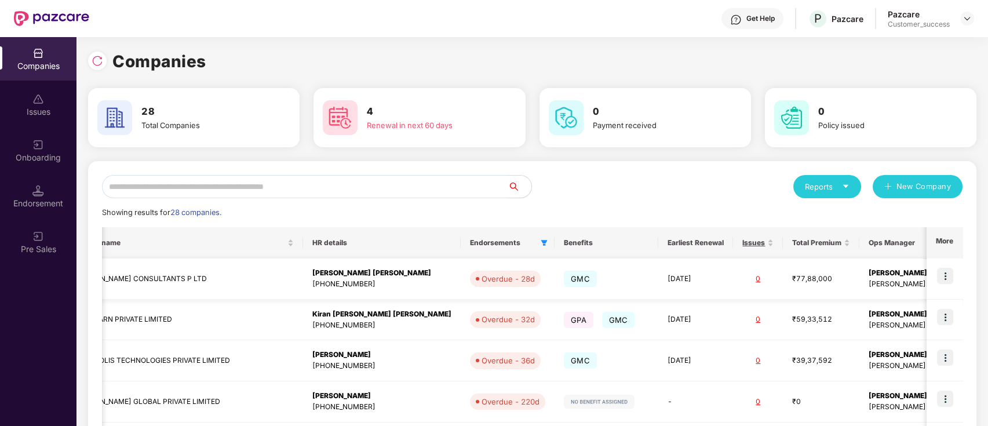
scroll to position [0, 0]
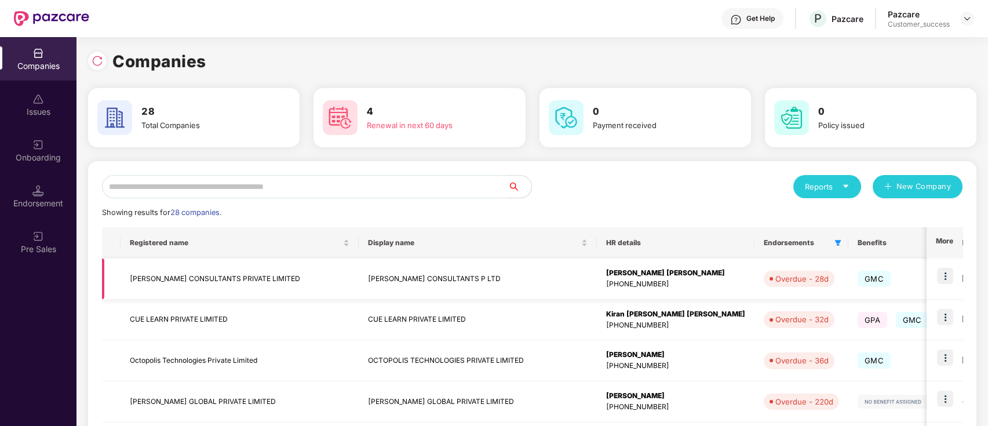
click at [775, 273] on div "Overdue - 28d" at bounding box center [801, 279] width 53 height 12
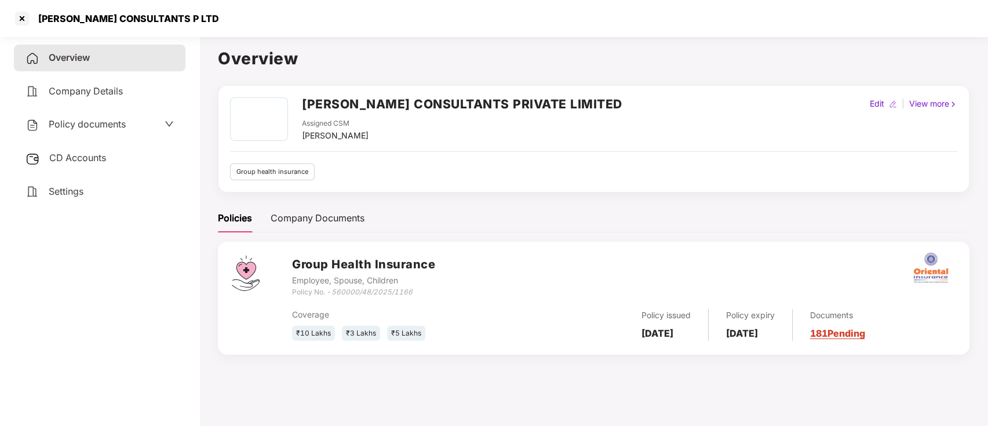
click at [100, 89] on span "Company Details" at bounding box center [86, 91] width 74 height 12
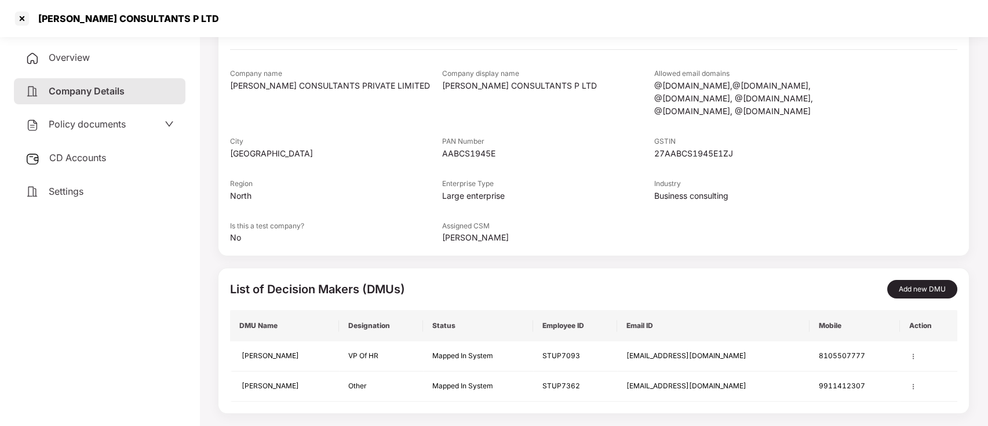
scroll to position [108, 0]
click at [155, 61] on div "Overview" at bounding box center [100, 58] width 172 height 27
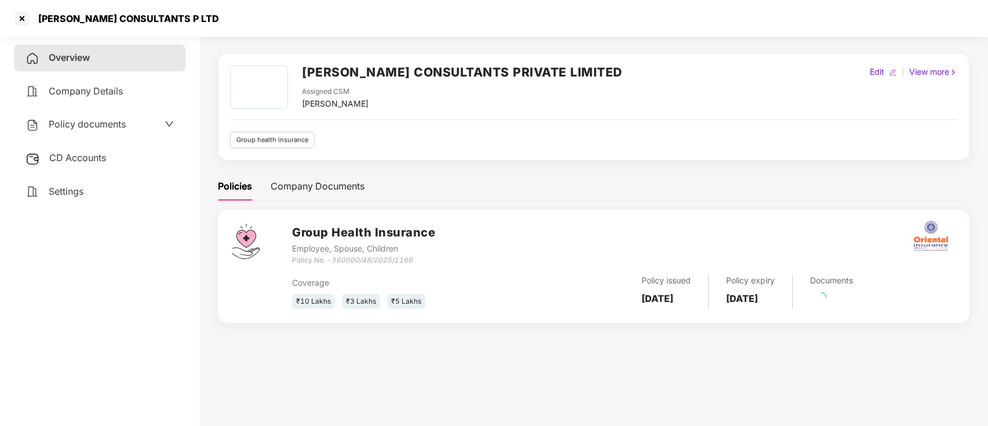
scroll to position [32, 0]
click at [854, 298] on link "181 Pending" at bounding box center [837, 302] width 55 height 12
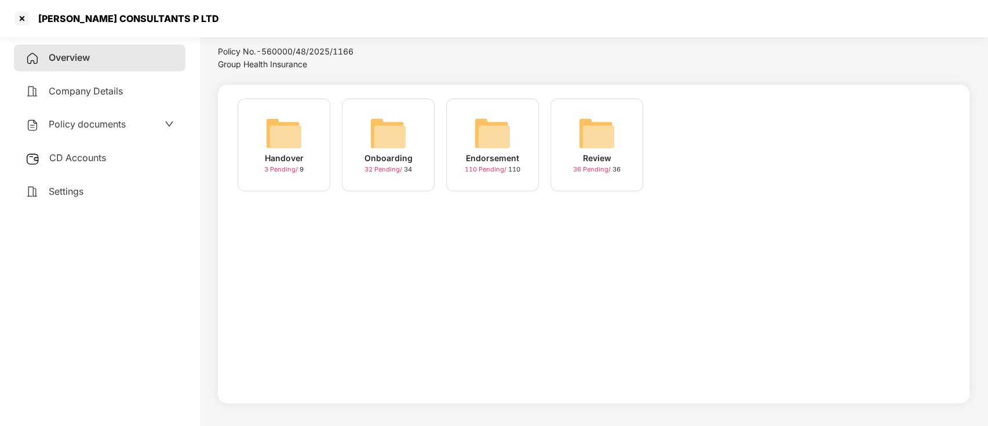
click at [273, 165] on div "3 Pending / 9" at bounding box center [283, 170] width 39 height 10
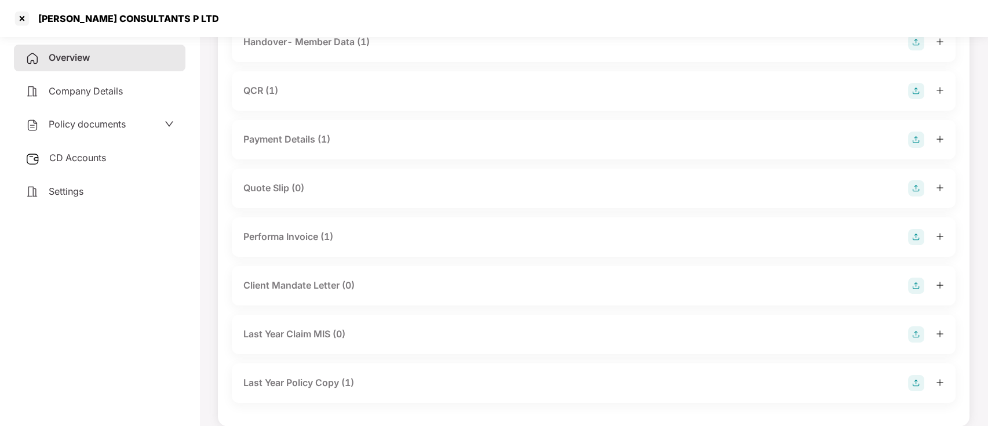
scroll to position [170, 0]
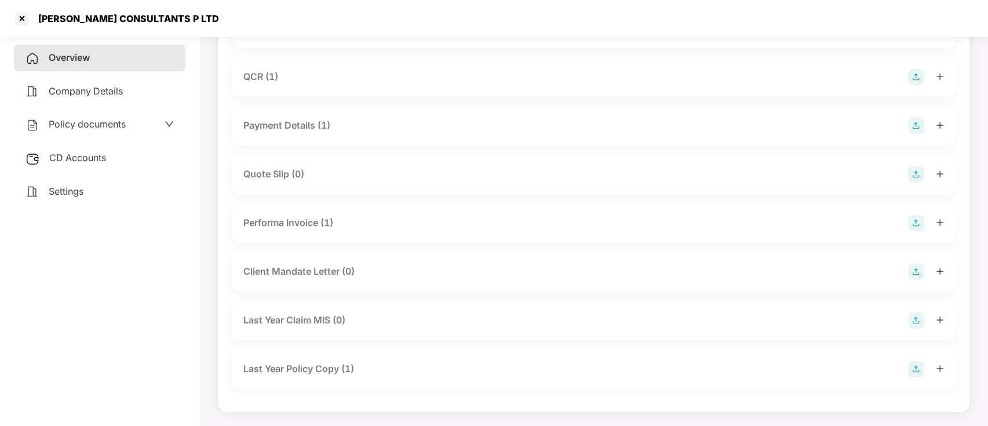
click at [301, 272] on div "Client Mandate Letter (0)" at bounding box center [298, 271] width 111 height 14
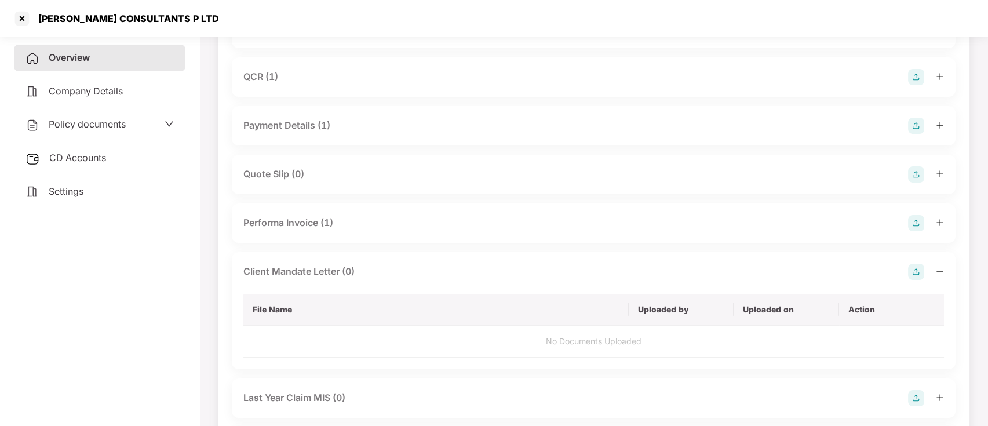
click at [918, 271] on img at bounding box center [916, 272] width 16 height 16
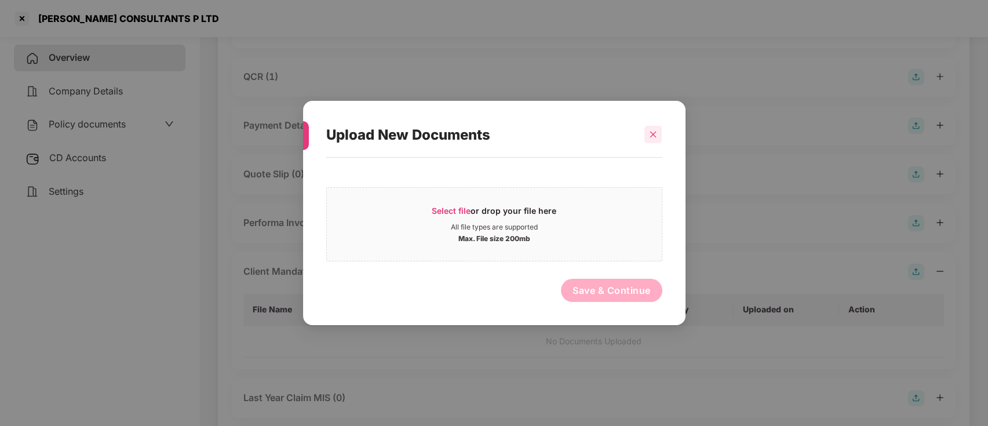
click at [655, 132] on icon "close" at bounding box center [653, 134] width 8 height 8
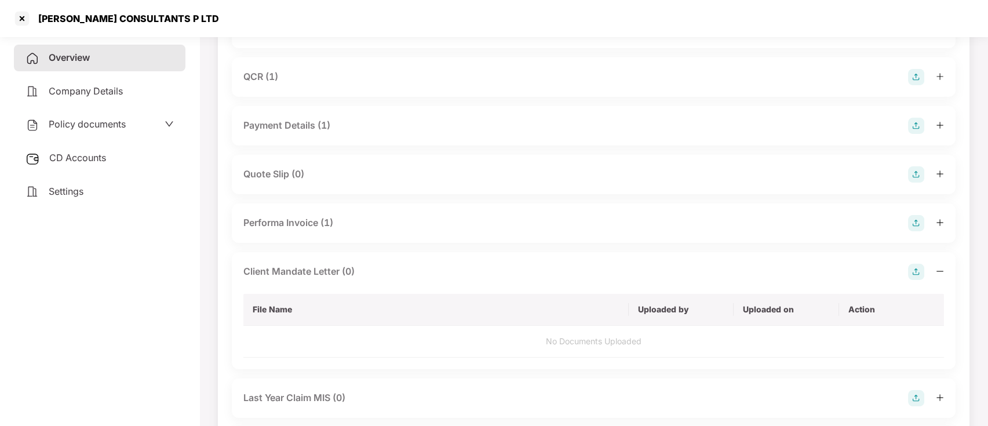
click at [936, 271] on icon "minus" at bounding box center [940, 271] width 8 height 8
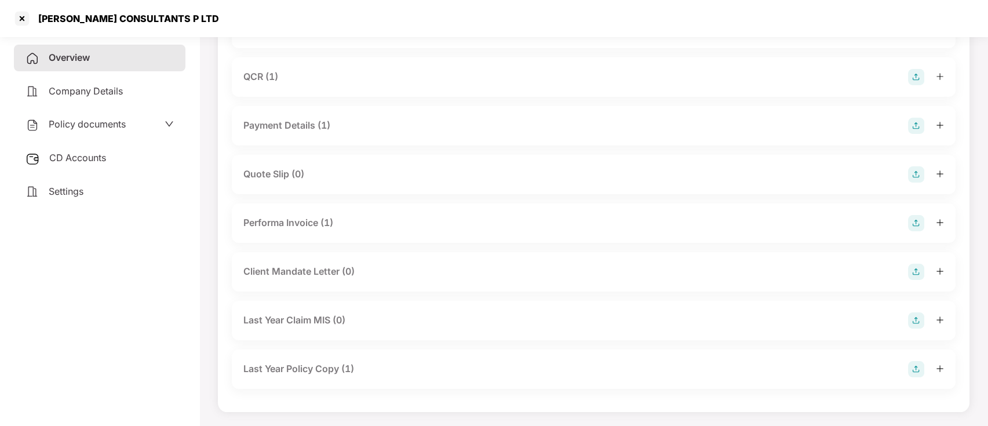
scroll to position [170, 0]
click at [934, 364] on div at bounding box center [926, 370] width 36 height 16
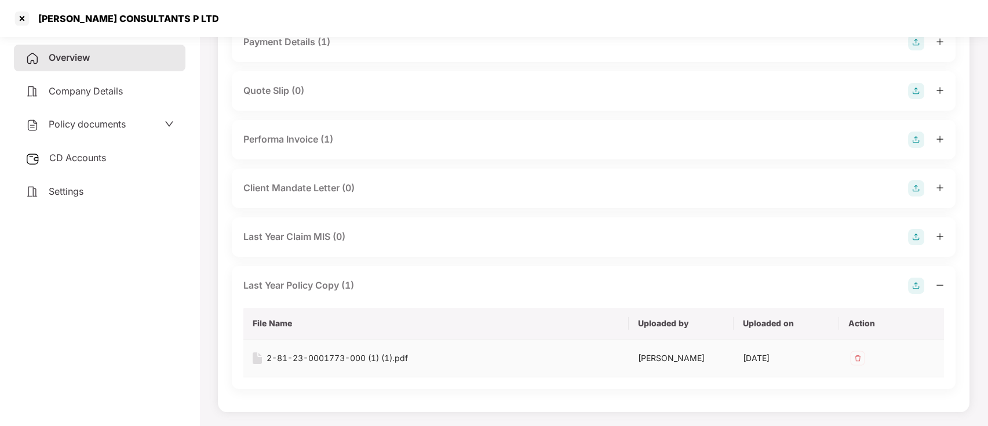
scroll to position [261, 0]
click at [647, 364] on div "[PERSON_NAME]" at bounding box center [681, 358] width 86 height 13
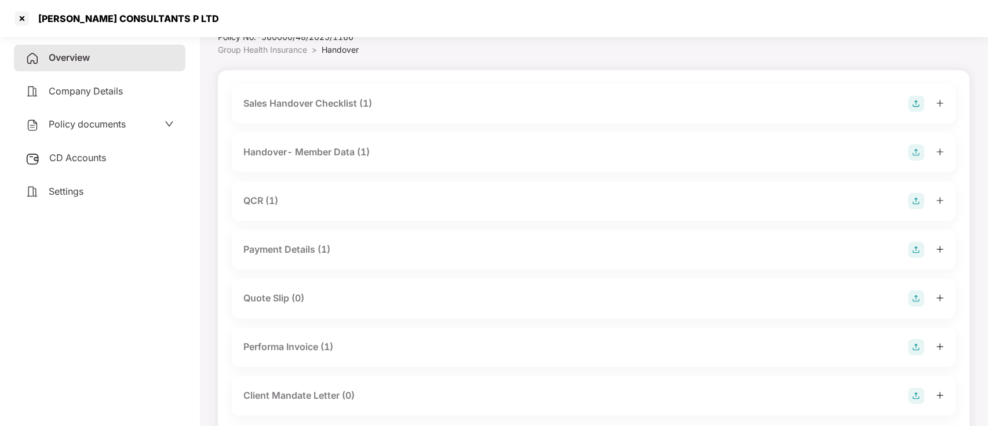
scroll to position [0, 0]
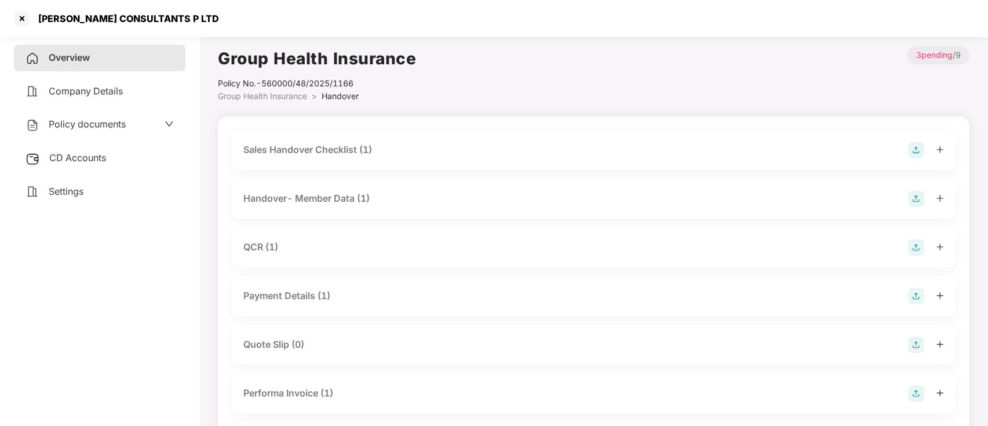
click at [258, 95] on span "Group Health Insurance" at bounding box center [262, 96] width 89 height 10
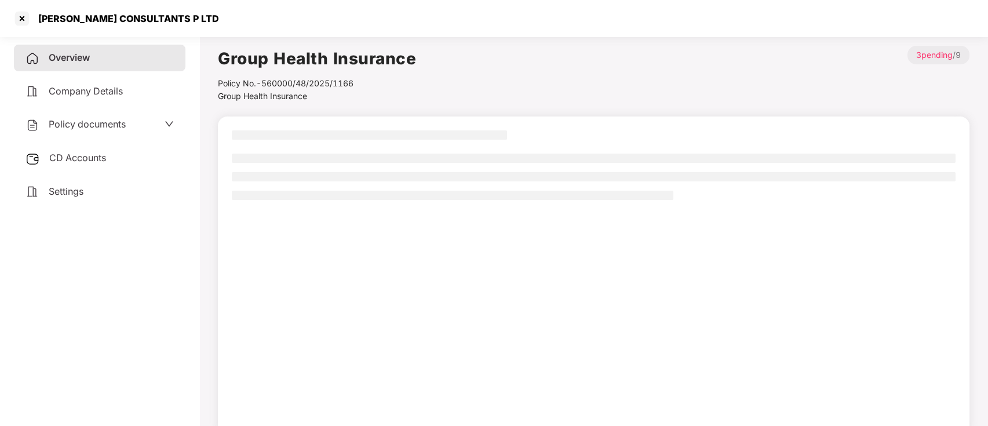
scroll to position [32, 0]
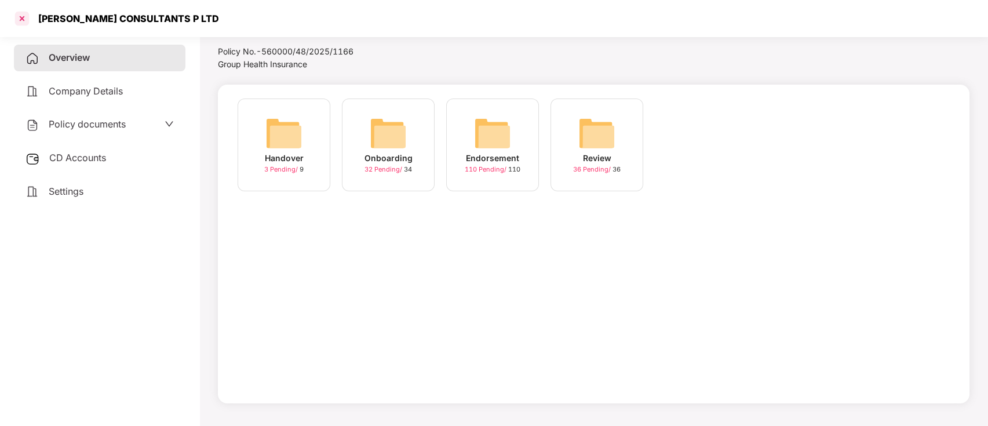
click at [18, 17] on div at bounding box center [22, 18] width 19 height 19
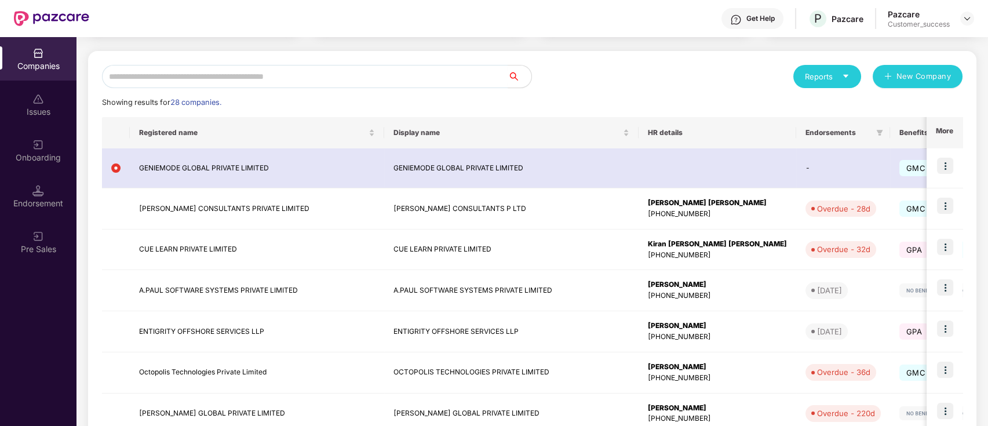
scroll to position [109, 0]
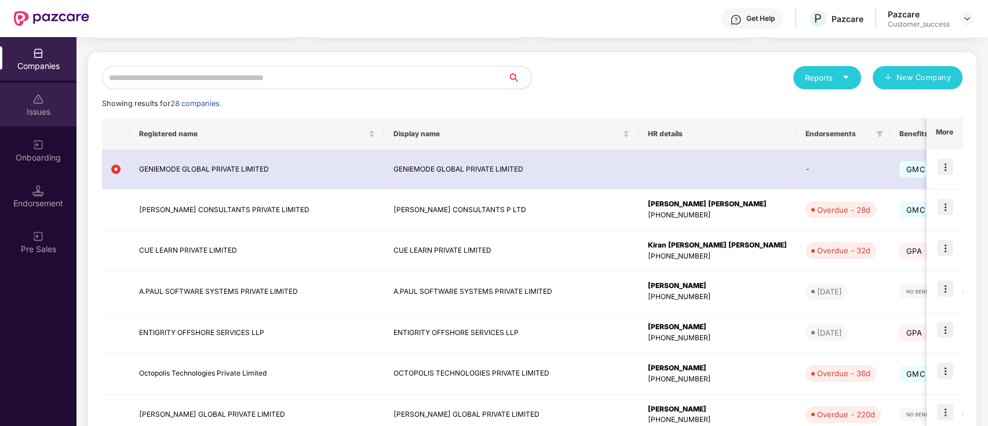
click at [47, 109] on div "Issues" at bounding box center [38, 112] width 76 height 12
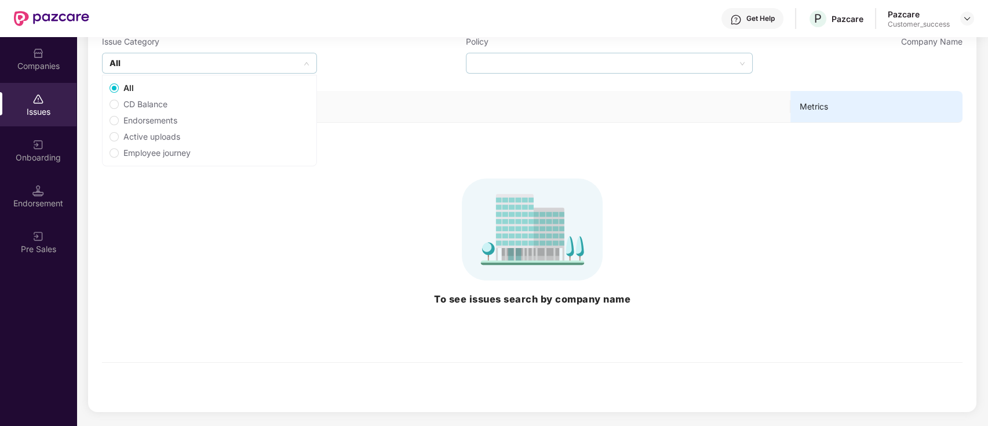
click at [232, 64] on div "All" at bounding box center [209, 63] width 215 height 21
click at [161, 127] on span "Endorsements" at bounding box center [150, 120] width 63 height 13
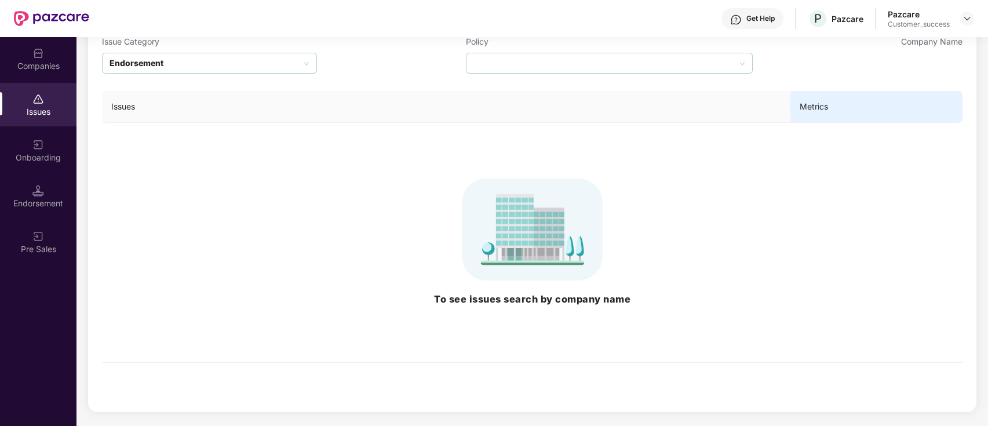
click at [337, 192] on img at bounding box center [532, 229] width 842 height 102
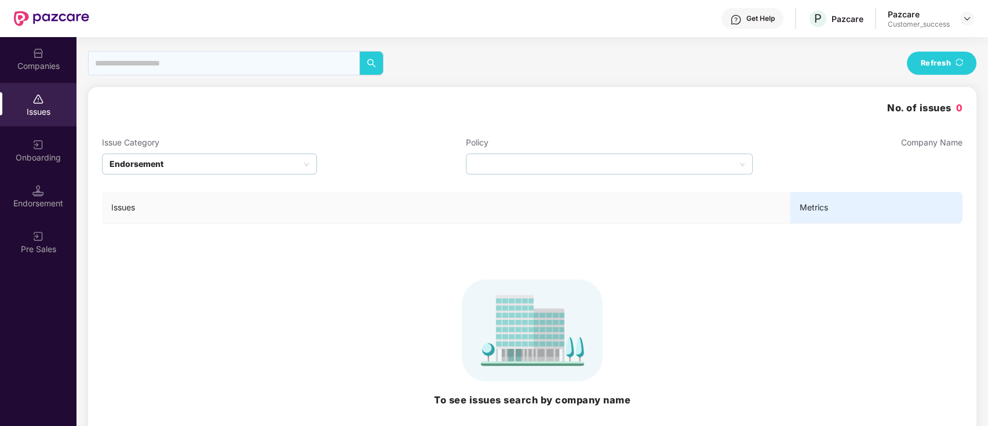
scroll to position [1, 0]
click at [213, 186] on div "Issues Metrics To see issues search by company name" at bounding box center [532, 318] width 860 height 290
click at [53, 187] on div "Endorsement" at bounding box center [38, 195] width 76 height 43
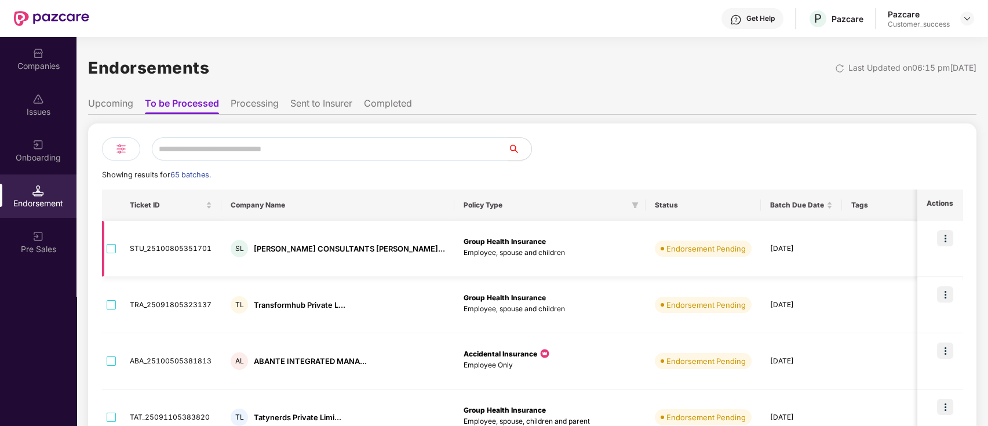
click at [454, 260] on td "Group Health Insurance Employee, spouse and children" at bounding box center [549, 249] width 191 height 56
click at [454, 234] on td "Group Health Insurance Employee, spouse and children" at bounding box center [549, 249] width 191 height 56
click at [666, 248] on div "Endorsement Pending" at bounding box center [705, 249] width 79 height 12
click at [241, 252] on div "SL" at bounding box center [239, 248] width 17 height 17
click at [943, 235] on img at bounding box center [945, 238] width 16 height 16
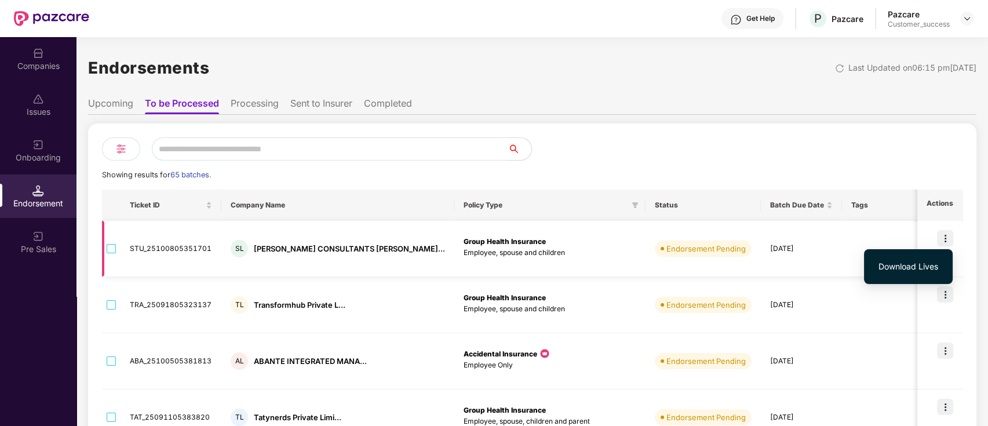
click at [761, 243] on td "[DATE]" at bounding box center [801, 249] width 81 height 56
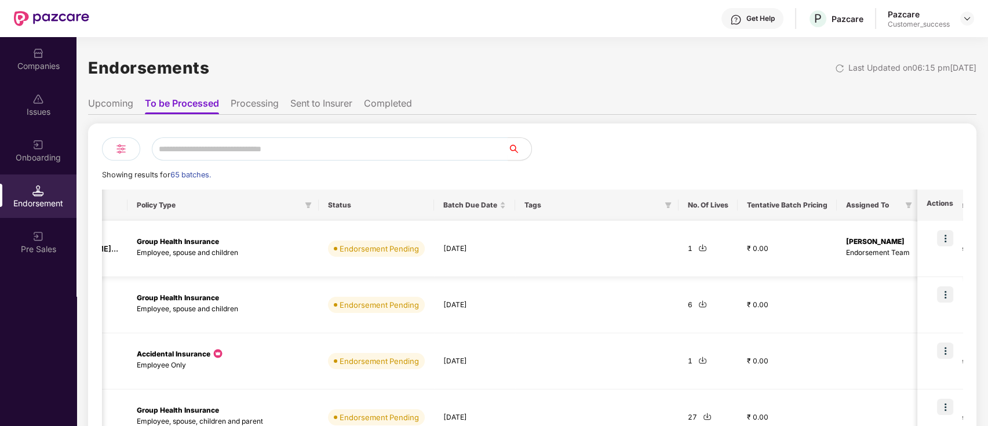
scroll to position [0, 508]
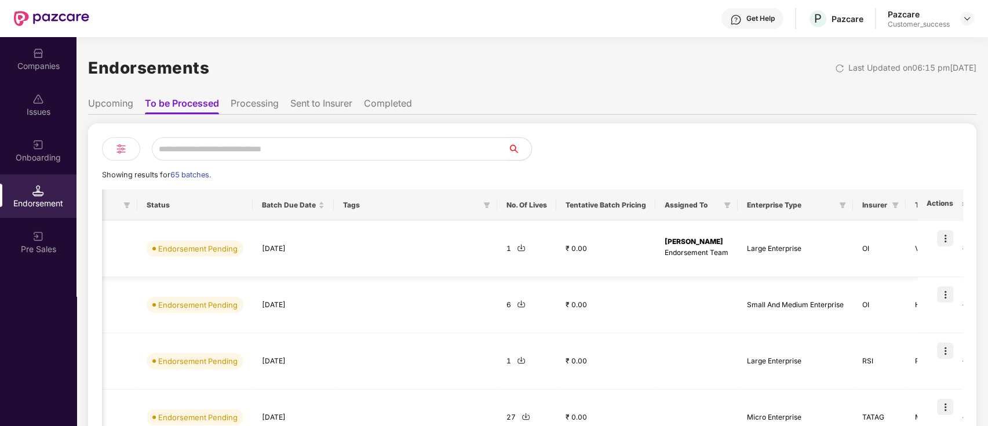
drag, startPoint x: 953, startPoint y: 236, endPoint x: 945, endPoint y: 239, distance: 8.1
click at [945, 239] on td at bounding box center [939, 249] width 45 height 56
click at [945, 239] on img at bounding box center [945, 238] width 16 height 16
click at [929, 260] on span "Download Lives" at bounding box center [908, 266] width 60 height 13
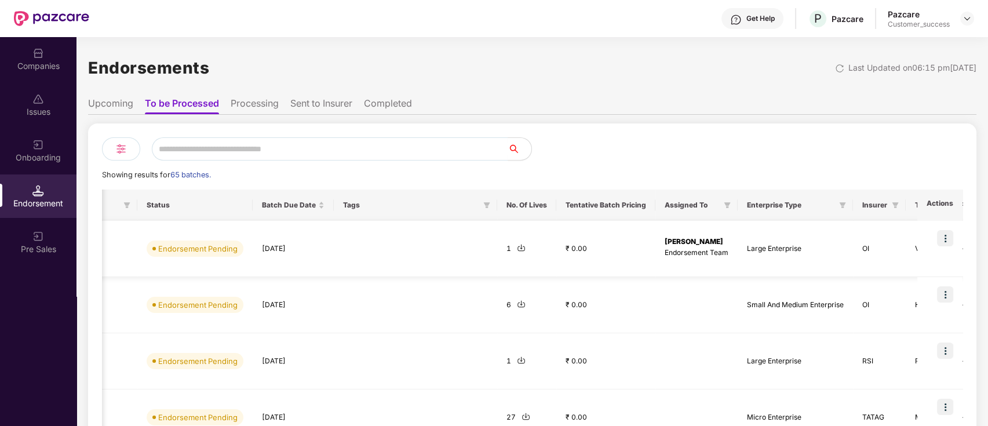
click at [943, 236] on img at bounding box center [945, 238] width 16 height 16
click at [906, 234] on td "VOLO" at bounding box center [929, 249] width 46 height 56
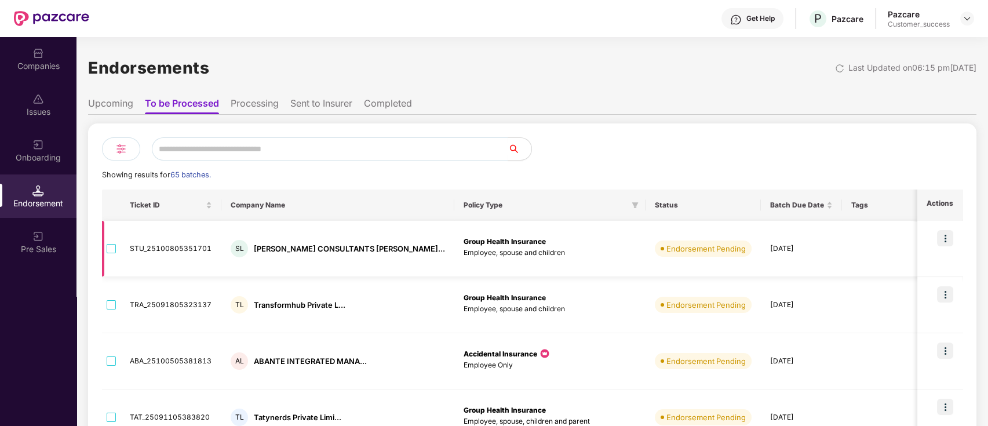
click at [497, 244] on div "Group Health Insurance Employee, spouse and children" at bounding box center [550, 247] width 173 height 22
click at [211, 247] on td "STU_25100805351701" at bounding box center [171, 249] width 101 height 56
click at [111, 248] on tr "STU_25100805351701 [PERSON_NAME] CONSULTANTS [PERSON_NAME]... Group Health Insu…" at bounding box center [827, 249] width 1451 height 56
click at [241, 109] on li "Processing" at bounding box center [255, 105] width 48 height 17
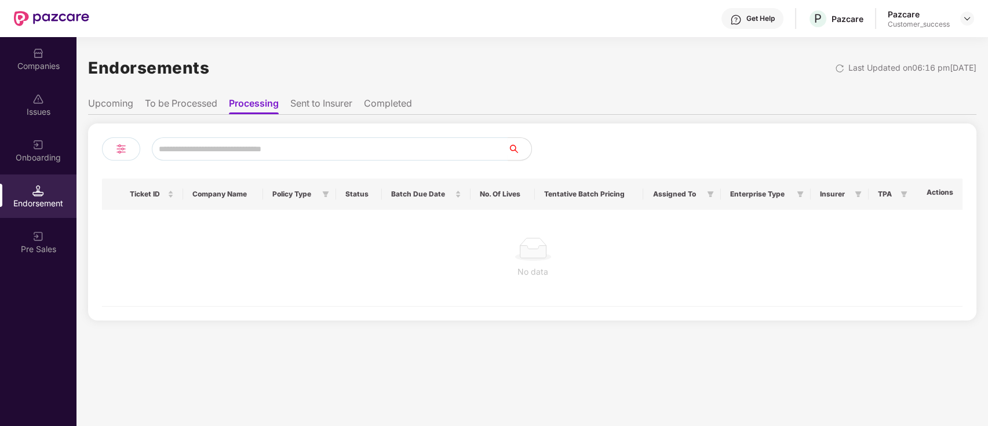
click at [315, 104] on li "Sent to Insurer" at bounding box center [321, 105] width 62 height 17
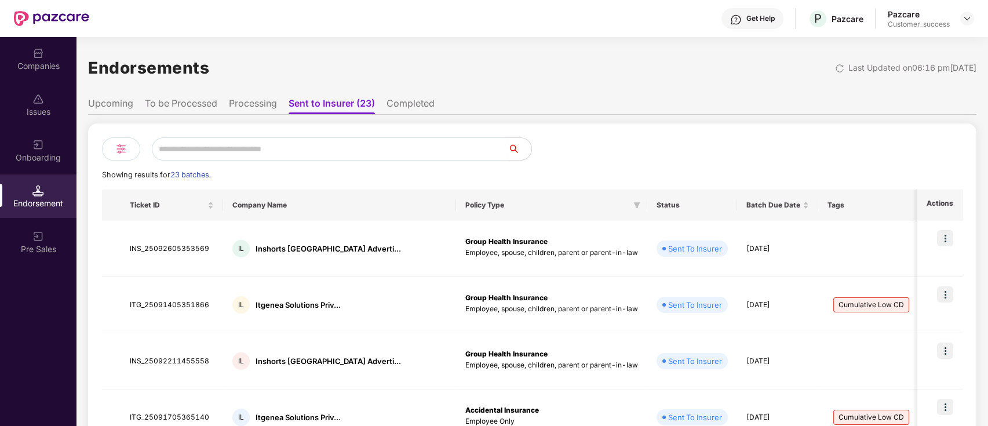
click at [121, 101] on li "Upcoming" at bounding box center [110, 105] width 45 height 17
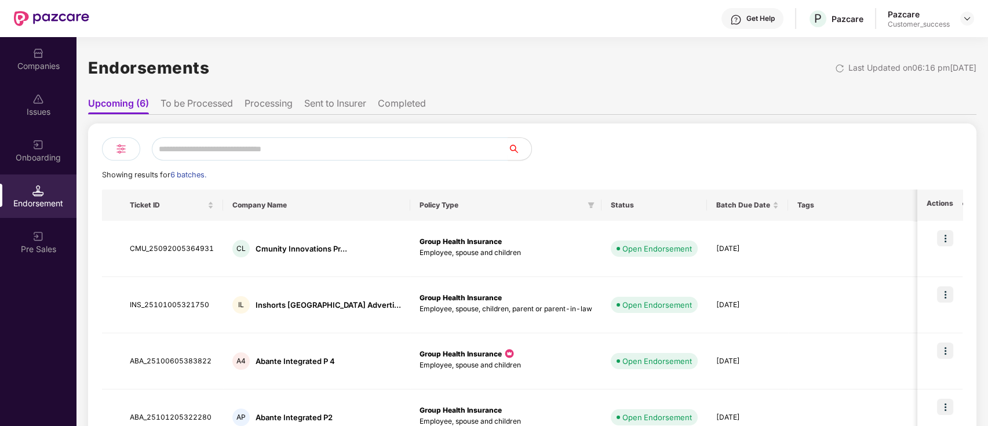
click at [180, 101] on li "To be Processed" at bounding box center [197, 105] width 72 height 17
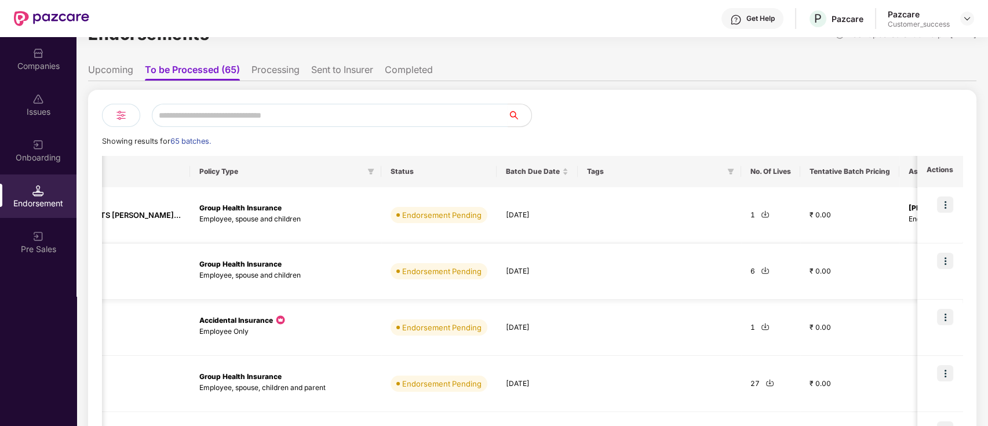
scroll to position [0, 508]
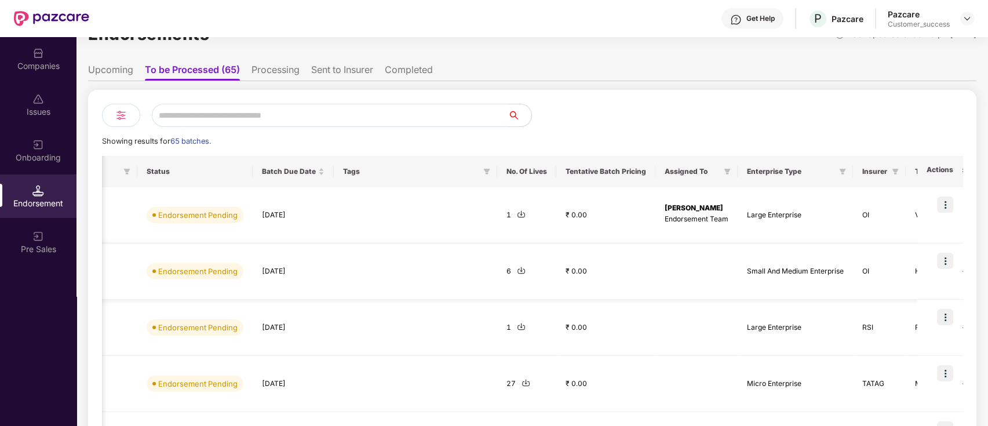
click at [944, 262] on img at bounding box center [945, 261] width 16 height 16
click at [899, 289] on span "Download Lives" at bounding box center [908, 289] width 60 height 13
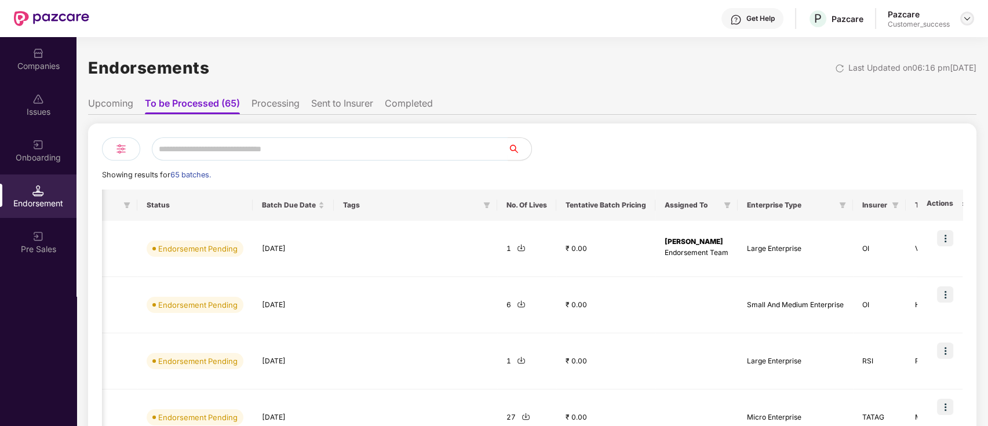
click at [964, 17] on img at bounding box center [966, 18] width 9 height 9
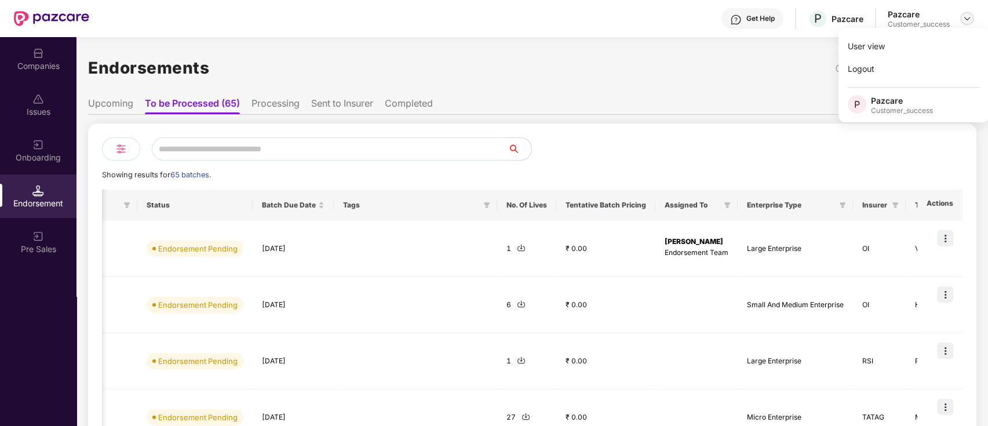
click at [968, 18] on img at bounding box center [966, 18] width 9 height 9
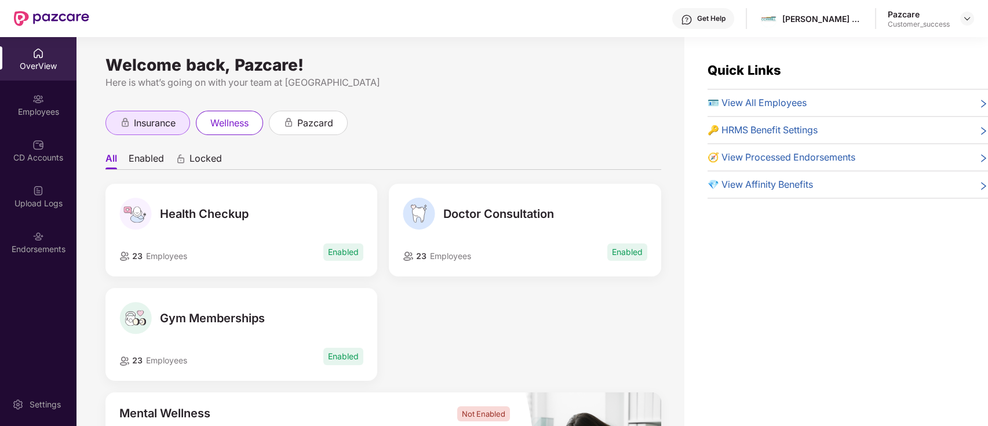
click at [178, 121] on div "insurance" at bounding box center [147, 123] width 85 height 24
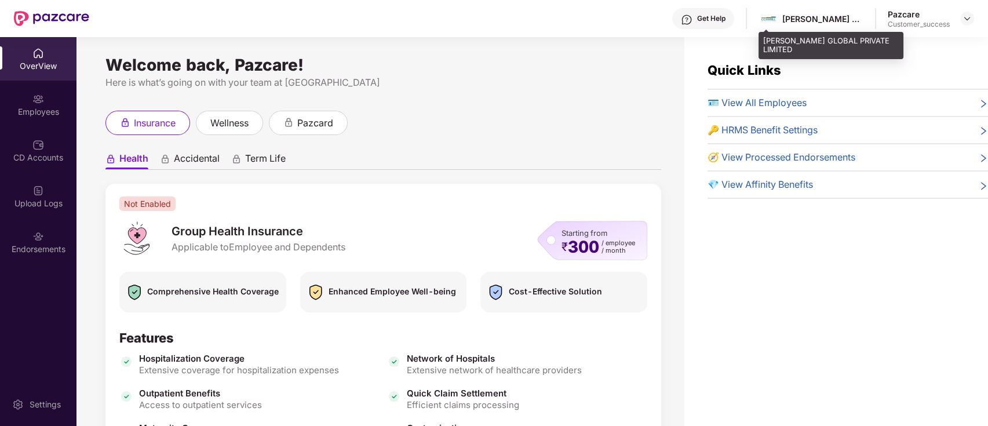
click at [799, 16] on div "[PERSON_NAME] GLOBAL PRIVATE LIMITED" at bounding box center [822, 18] width 81 height 11
click at [769, 17] on img at bounding box center [768, 18] width 17 height 17
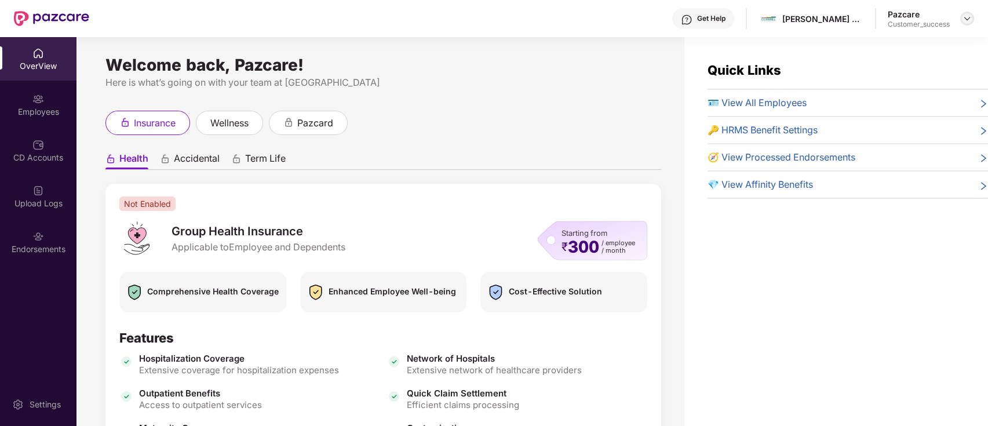
click at [962, 18] on img at bounding box center [966, 18] width 9 height 9
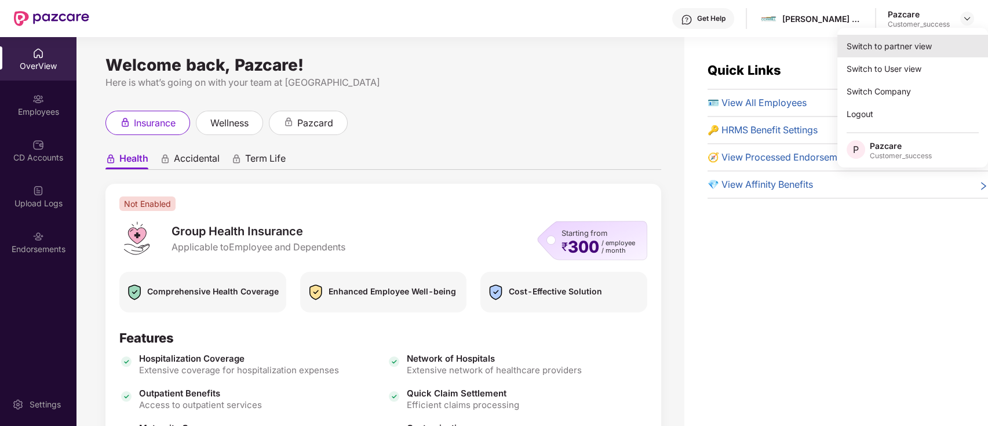
click at [929, 47] on div "Switch to partner view" at bounding box center [912, 46] width 151 height 23
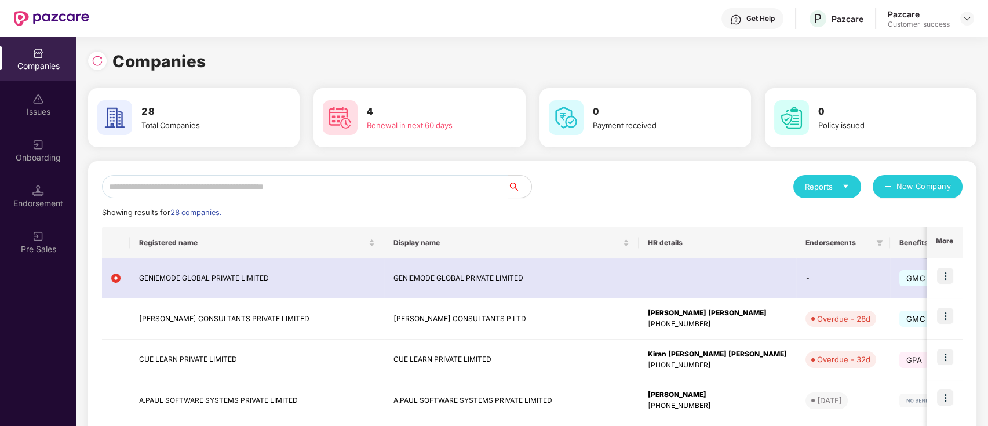
click at [239, 188] on input "text" at bounding box center [305, 186] width 406 height 23
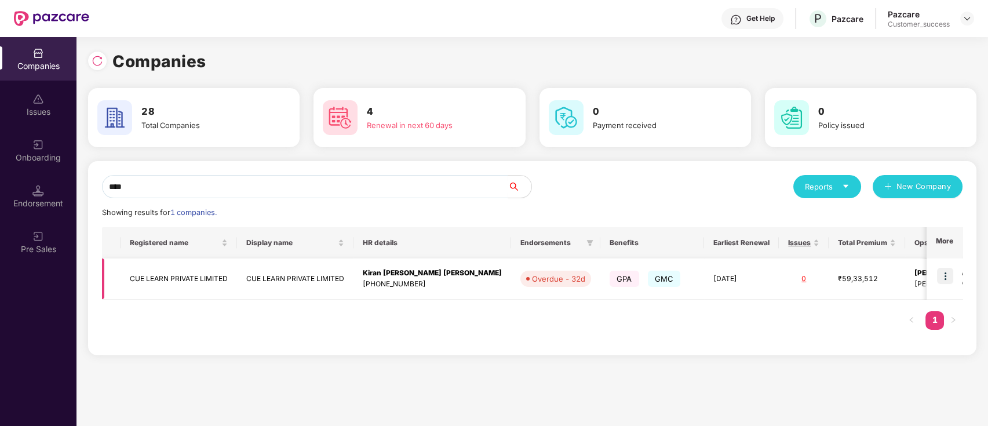
click at [947, 271] on img at bounding box center [945, 276] width 16 height 16
click at [403, 192] on input "***" at bounding box center [305, 186] width 406 height 23
type input "*"
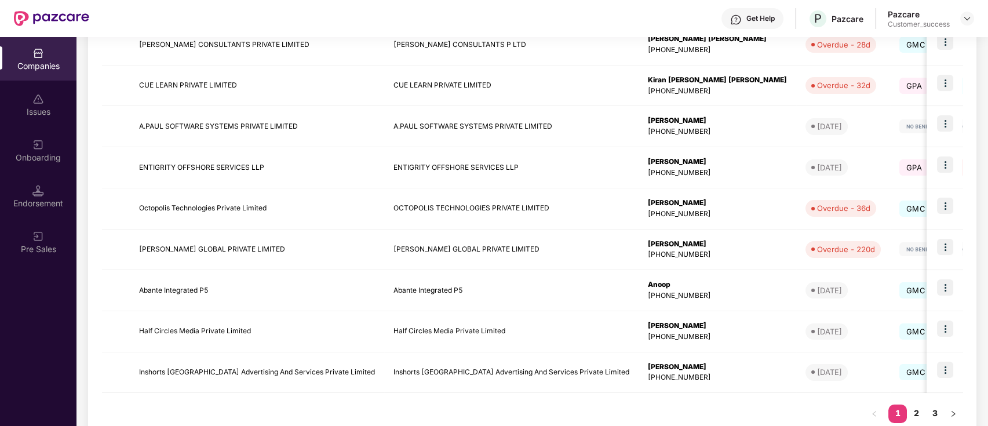
scroll to position [305, 0]
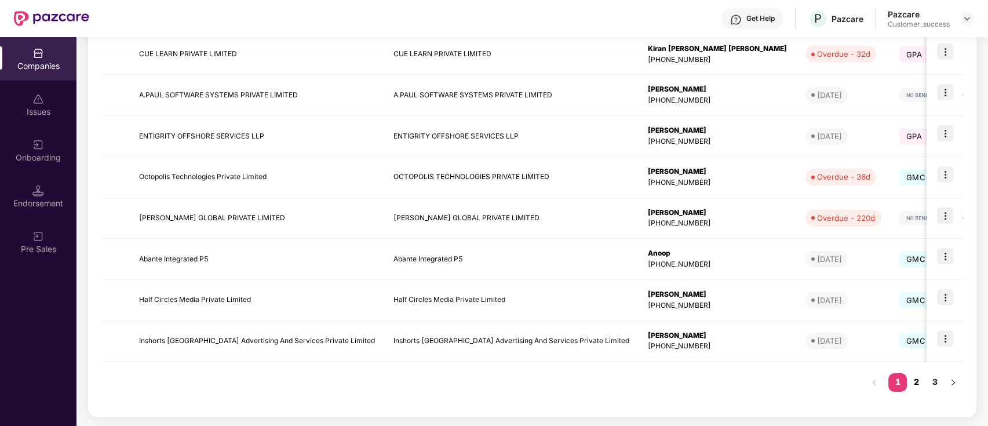
click at [913, 379] on link "2" at bounding box center [916, 381] width 19 height 17
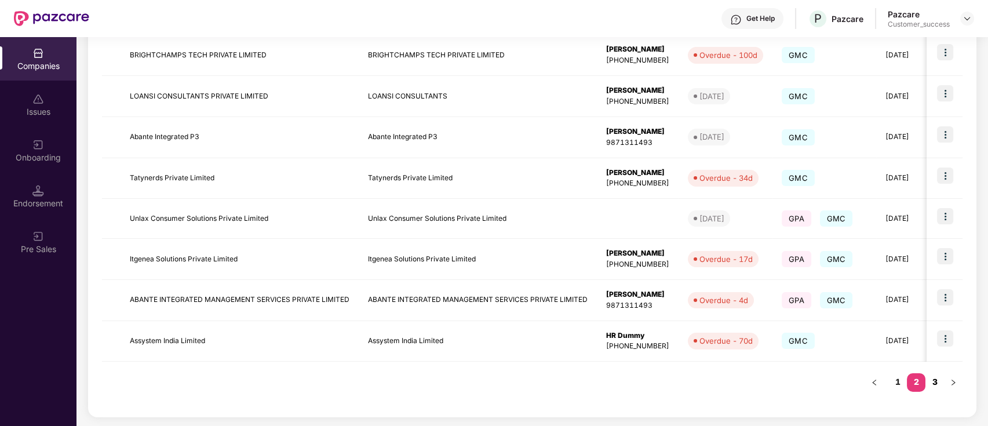
click at [937, 385] on link "3" at bounding box center [934, 381] width 19 height 17
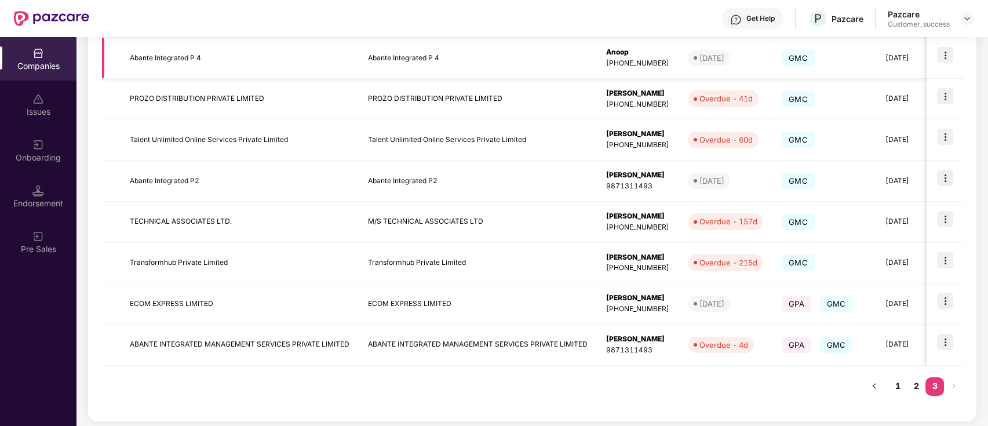
scroll to position [0, 0]
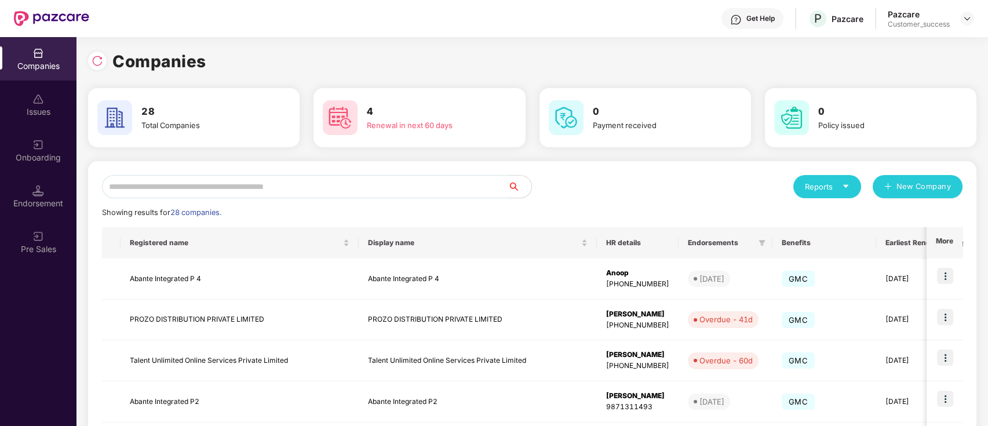
click at [214, 188] on input "text" at bounding box center [305, 186] width 406 height 23
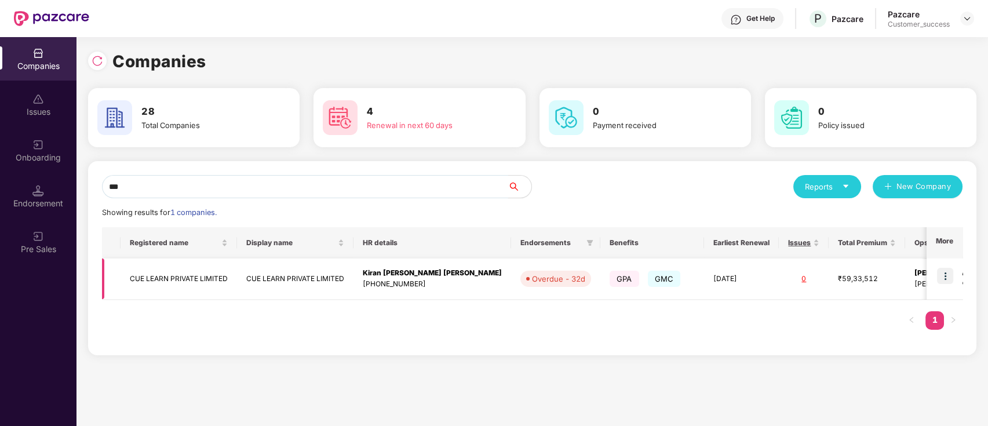
type input "***"
click at [944, 269] on img at bounding box center [945, 276] width 16 height 16
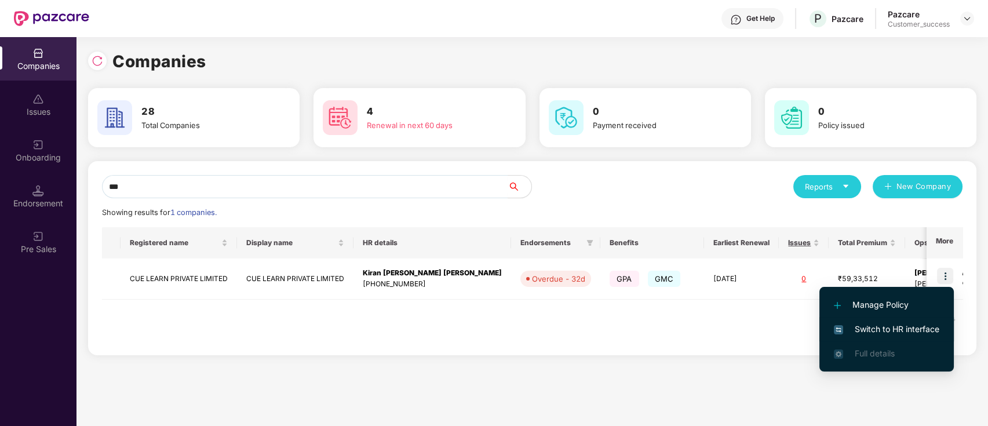
click at [858, 329] on span "Switch to HR interface" at bounding box center [886, 329] width 105 height 13
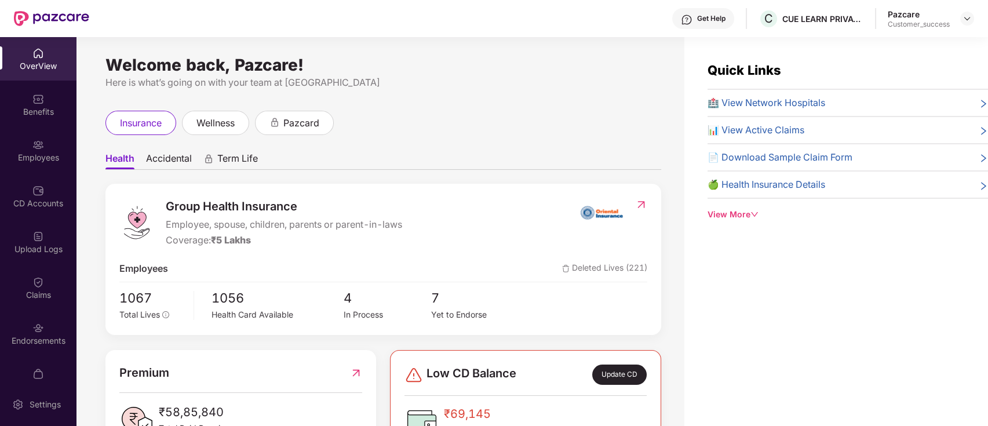
click at [775, 100] on span "🏥 View Network Hospitals" at bounding box center [766, 103] width 118 height 14
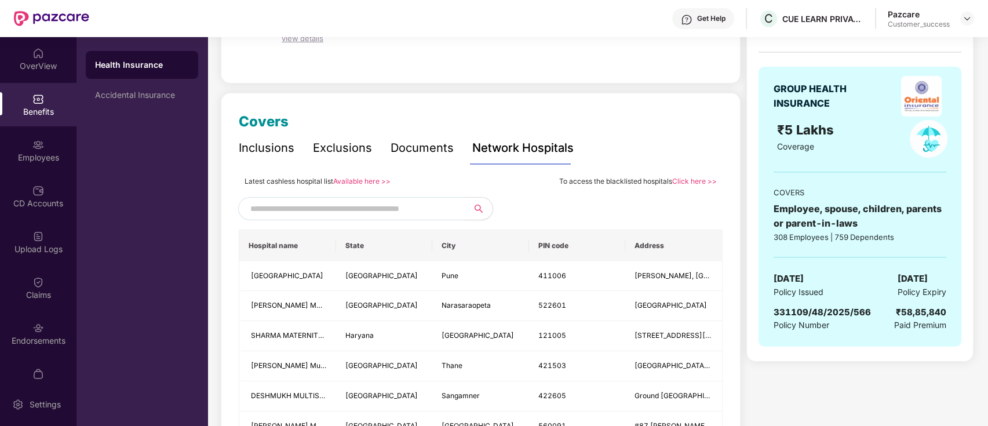
scroll to position [138, 0]
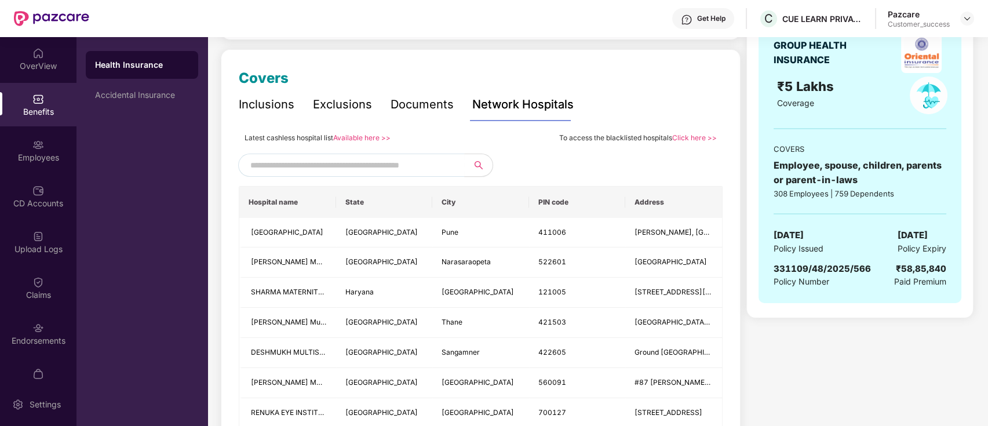
click at [370, 136] on link "Available here >>" at bounding box center [361, 137] width 57 height 9
click at [374, 170] on input "text" at bounding box center [349, 164] width 198 height 17
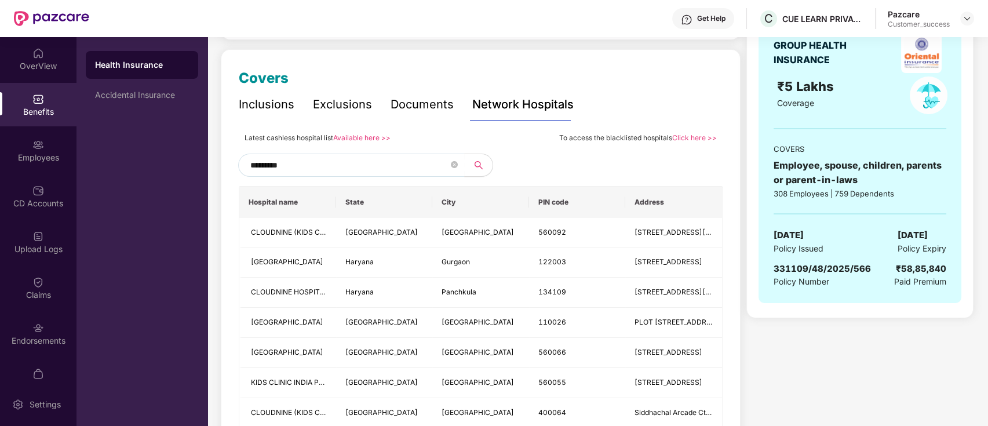
type input "*********"
click at [349, 136] on link "Available here >>" at bounding box center [361, 137] width 57 height 9
click at [367, 166] on input "*********" at bounding box center [349, 164] width 198 height 17
click at [339, 103] on div "Exclusions" at bounding box center [342, 105] width 59 height 18
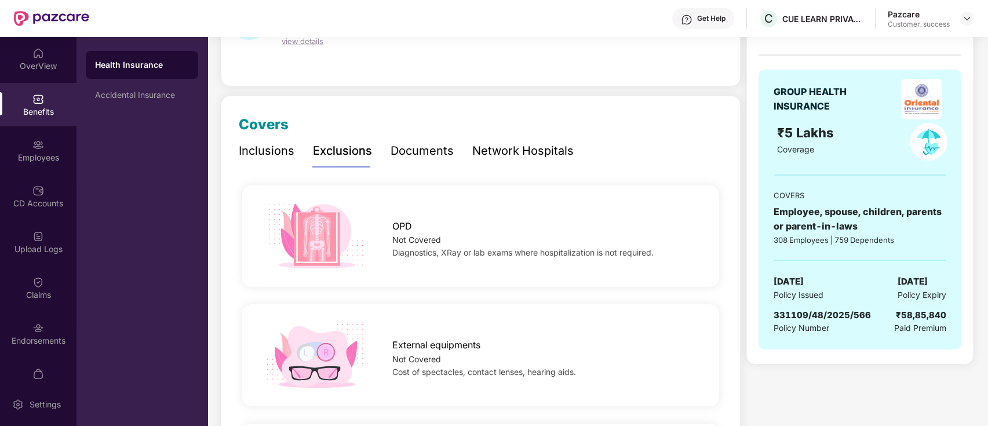
scroll to position [0, 0]
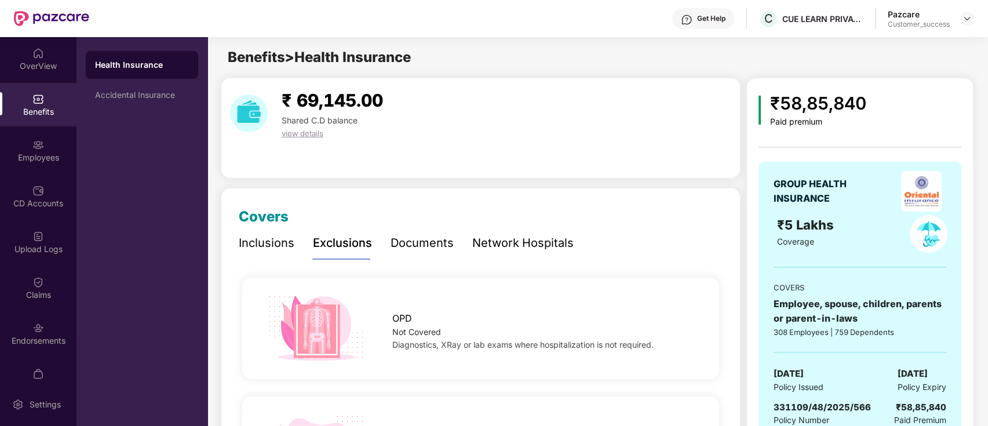
click at [264, 235] on div "Inclusions" at bounding box center [267, 243] width 56 height 18
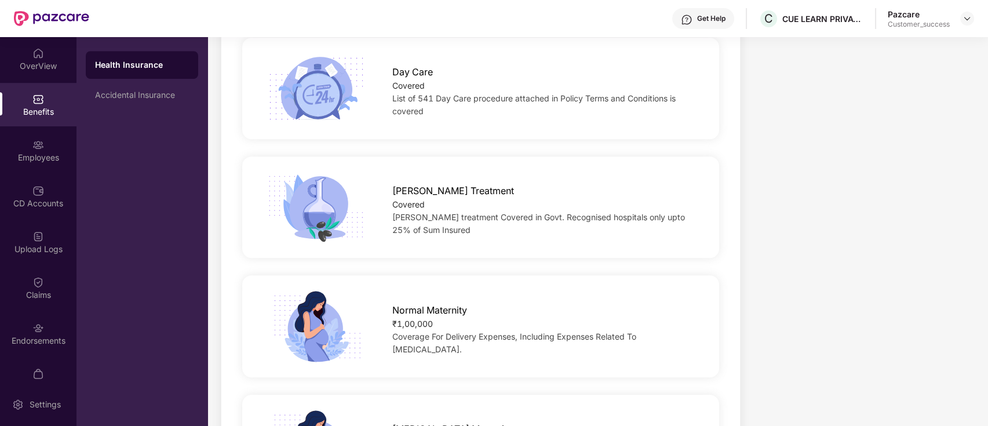
scroll to position [1326, 0]
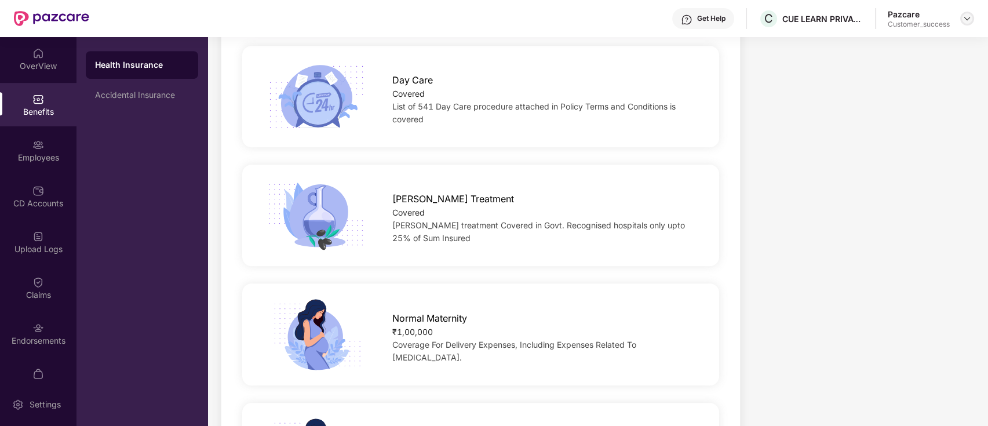
click at [970, 14] on img at bounding box center [966, 18] width 9 height 9
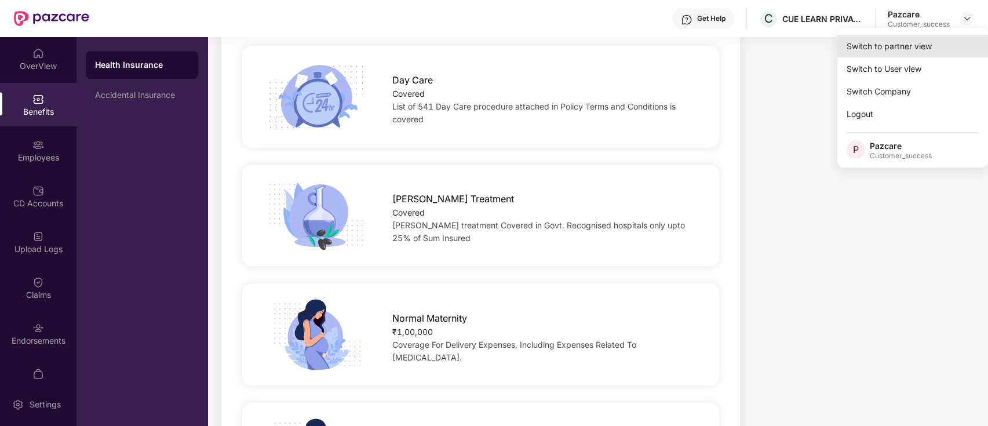
click at [945, 48] on div "Switch to partner view" at bounding box center [912, 46] width 151 height 23
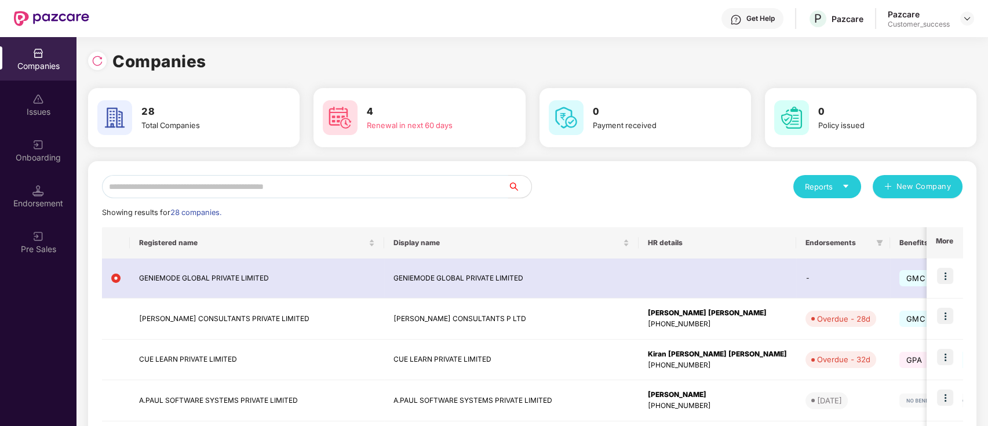
click at [268, 195] on input "text" at bounding box center [305, 186] width 406 height 23
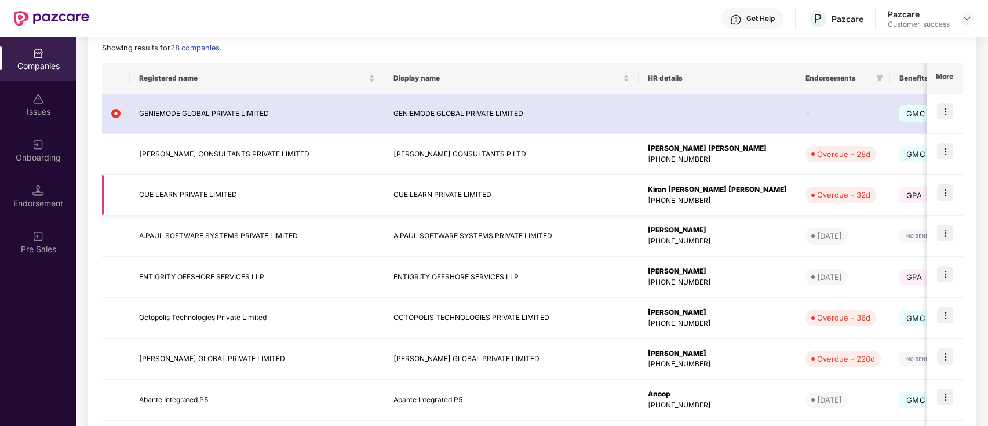
scroll to position [305, 0]
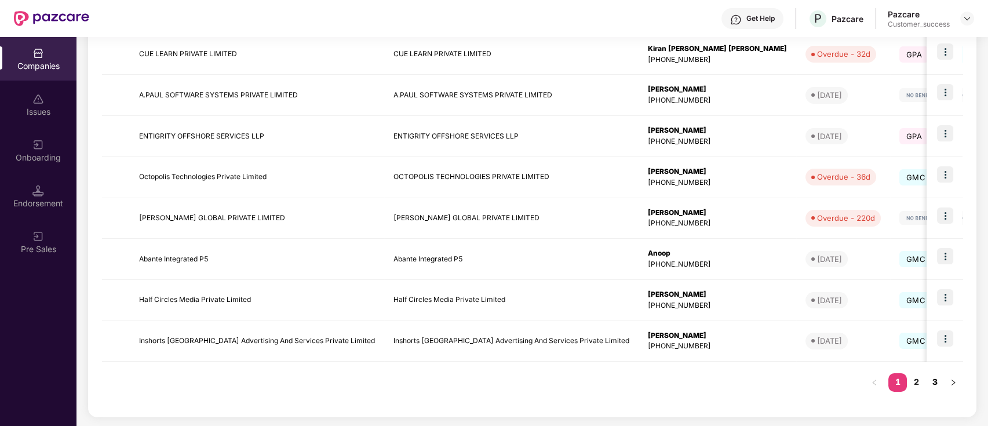
click at [936, 380] on link "3" at bounding box center [934, 381] width 19 height 17
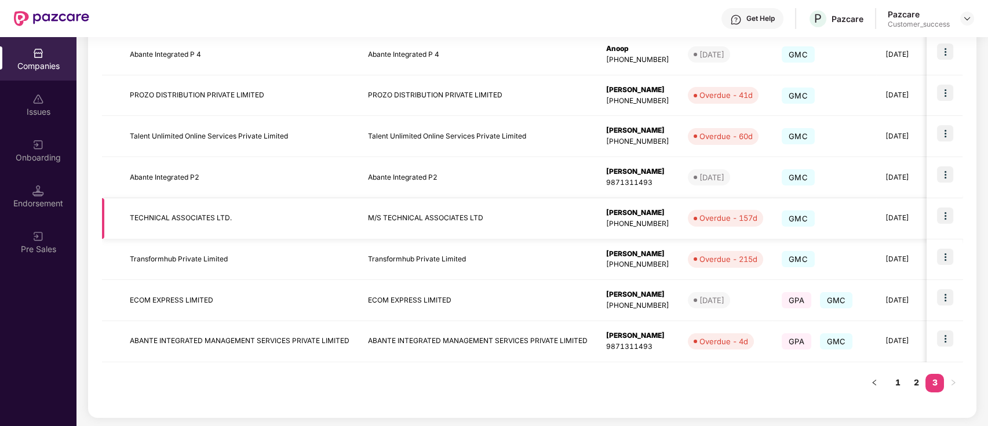
scroll to position [223, 0]
click at [912, 387] on link "2" at bounding box center [916, 383] width 19 height 17
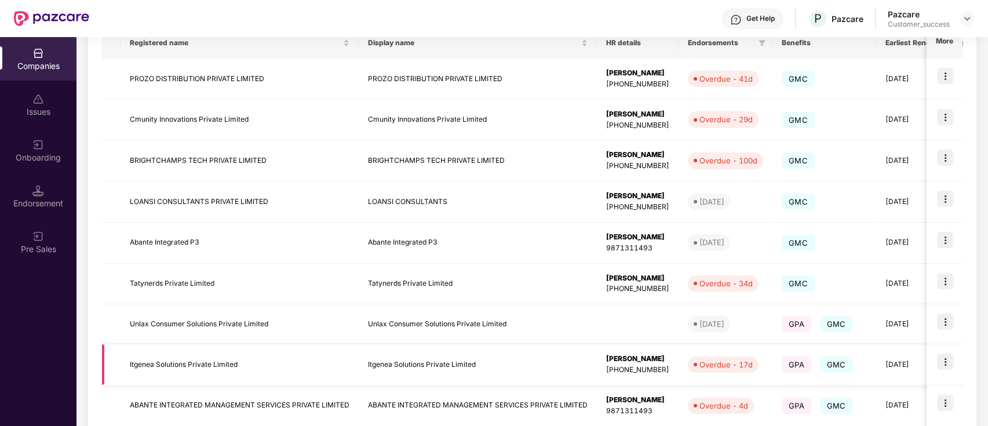
scroll to position [305, 0]
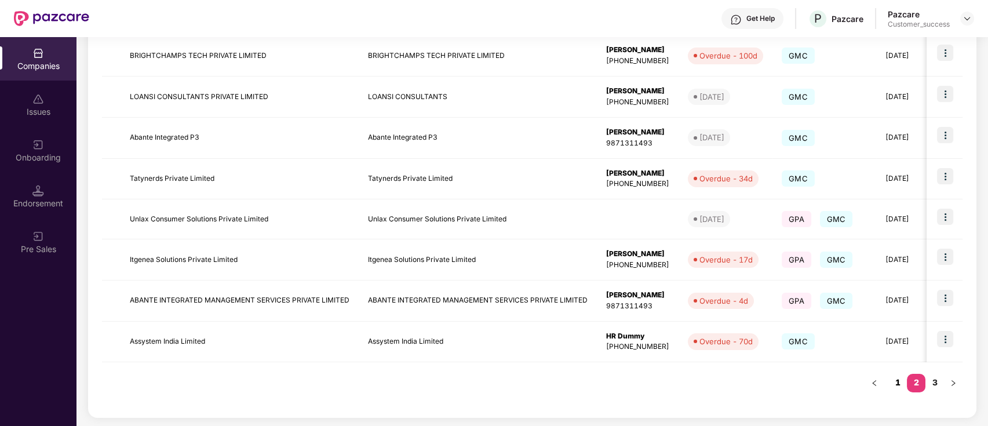
click at [902, 382] on link "1" at bounding box center [897, 382] width 19 height 17
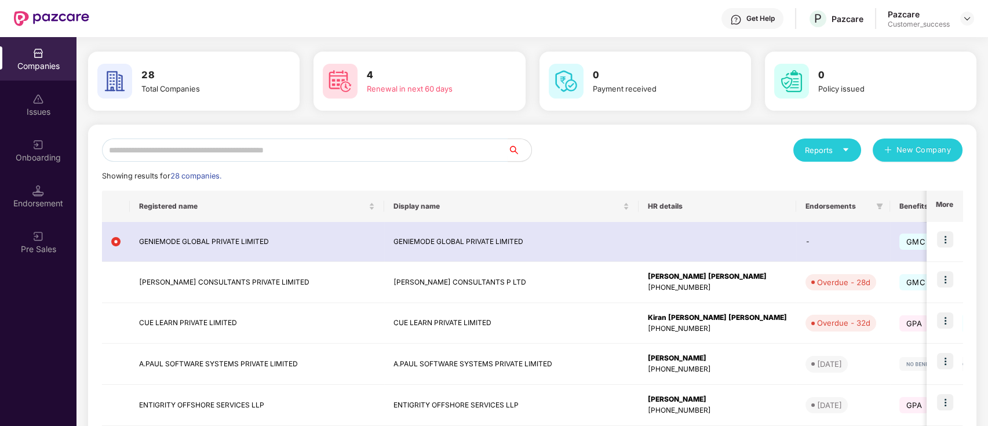
scroll to position [14, 0]
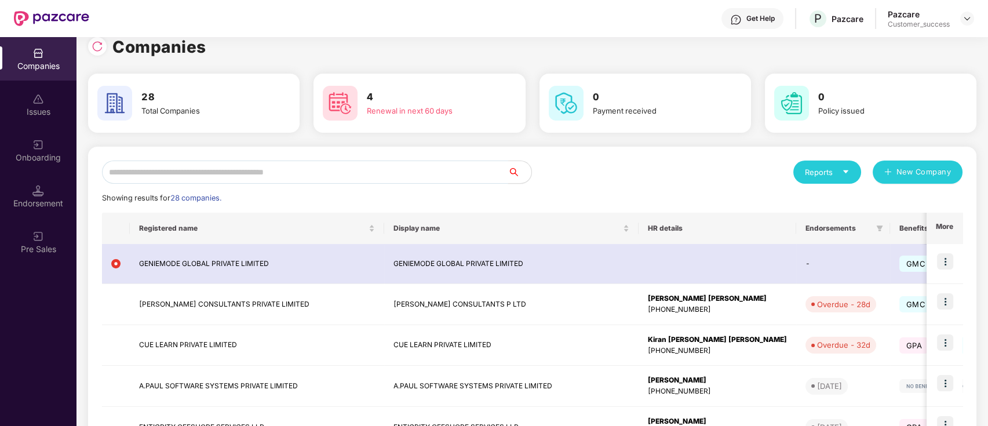
click at [373, 173] on input "text" at bounding box center [305, 172] width 406 height 23
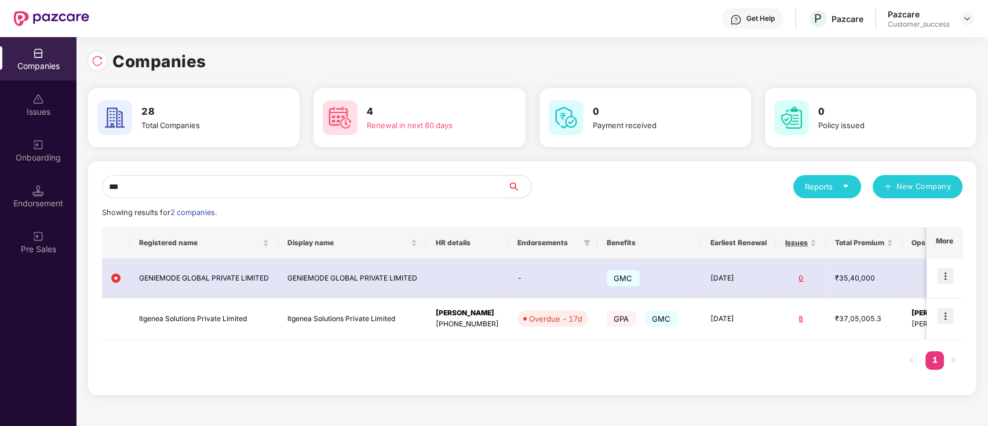
scroll to position [0, 0]
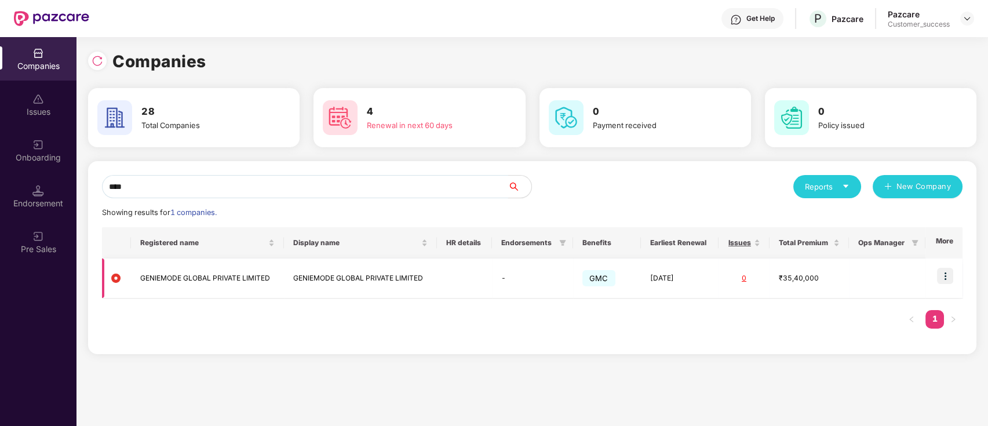
type input "****"
click at [949, 277] on img at bounding box center [945, 276] width 16 height 16
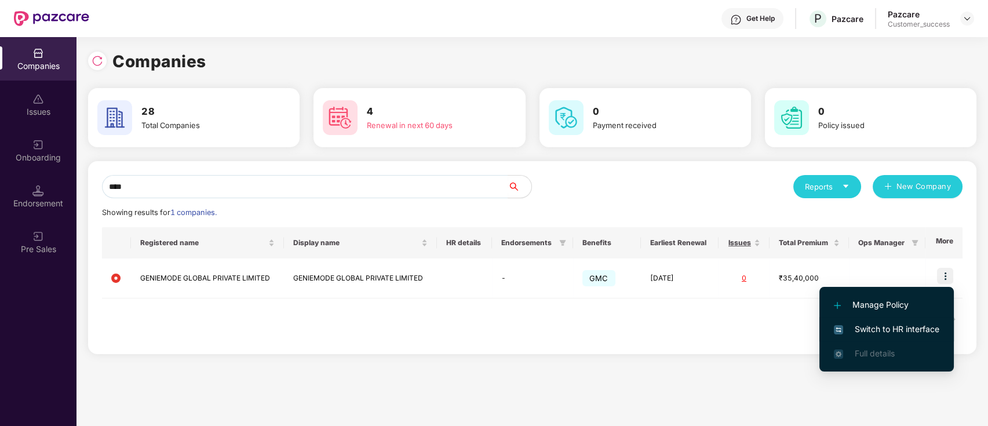
click at [891, 326] on span "Switch to HR interface" at bounding box center [886, 329] width 105 height 13
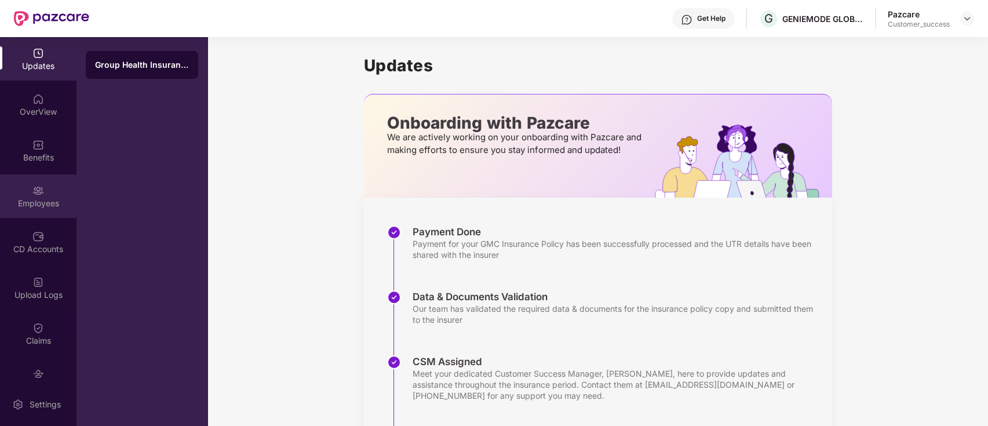
click at [28, 202] on div "Employees" at bounding box center [38, 204] width 76 height 12
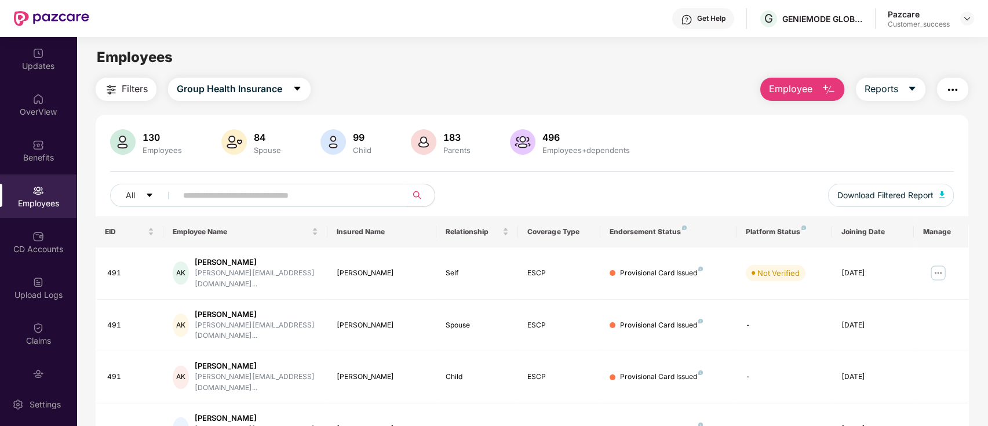
click at [701, 20] on div "Get Help" at bounding box center [711, 18] width 28 height 9
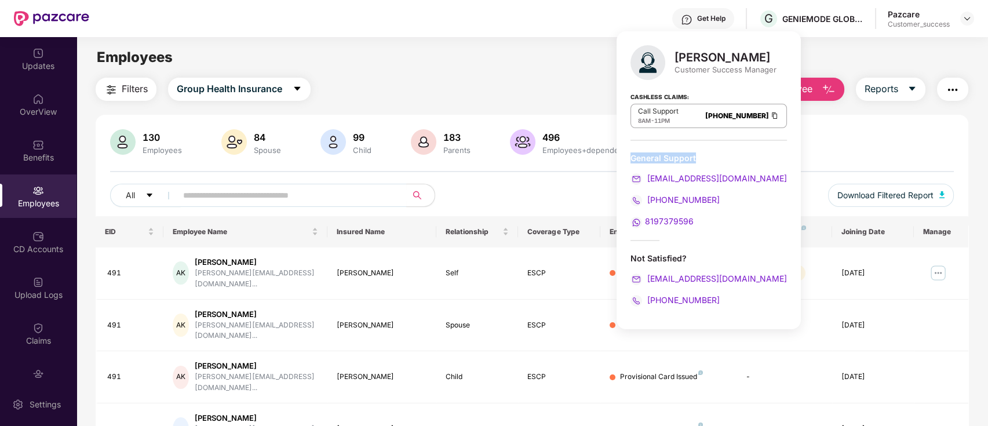
drag, startPoint x: 631, startPoint y: 157, endPoint x: 724, endPoint y: 153, distance: 92.8
click at [724, 153] on div "General Support" at bounding box center [708, 157] width 156 height 11
copy div "General Support"
